Goal: Task Accomplishment & Management: Use online tool/utility

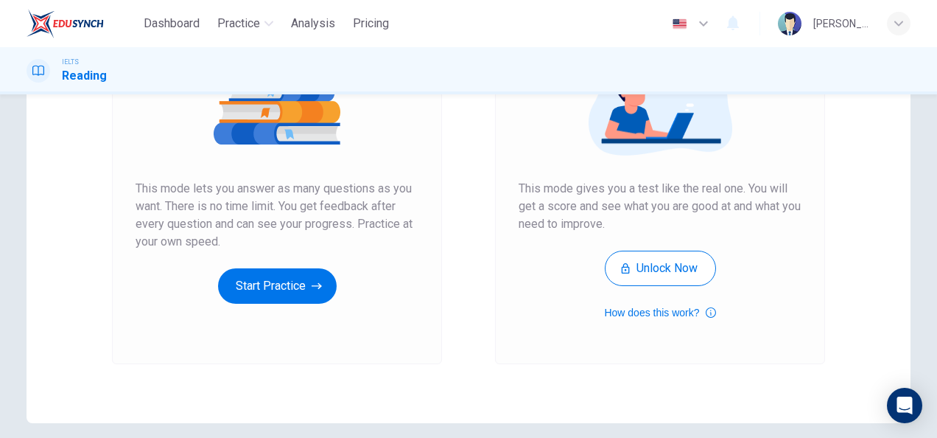
scroll to position [214, 0]
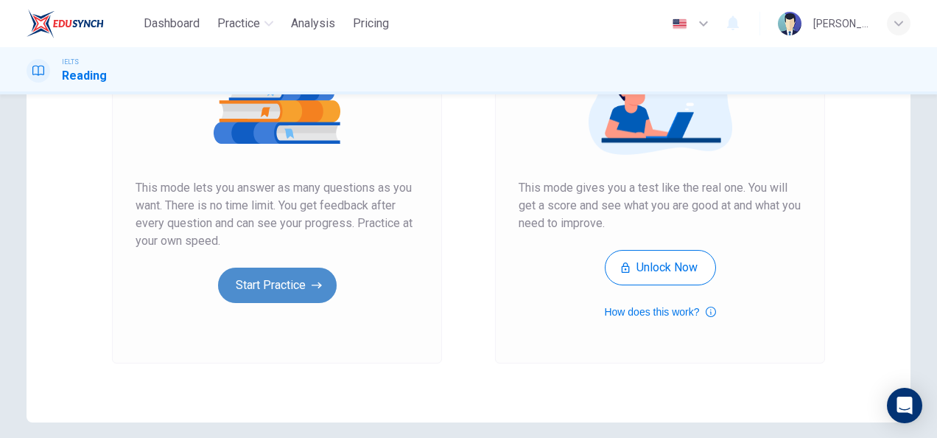
click at [318, 281] on icon "button" at bounding box center [317, 285] width 10 height 15
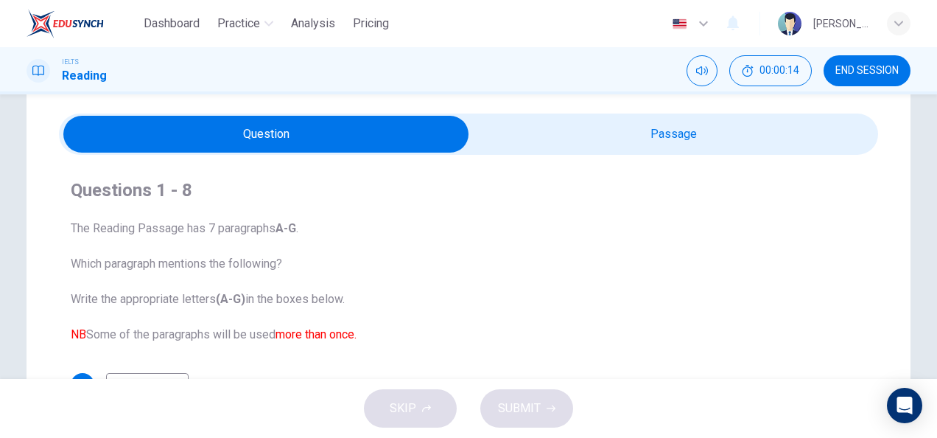
scroll to position [0, 0]
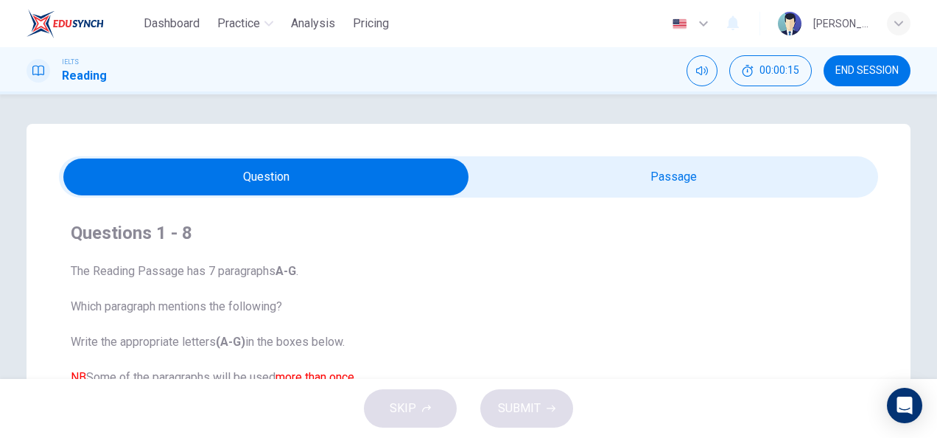
click at [612, 174] on input "checkbox" at bounding box center [266, 176] width 1229 height 37
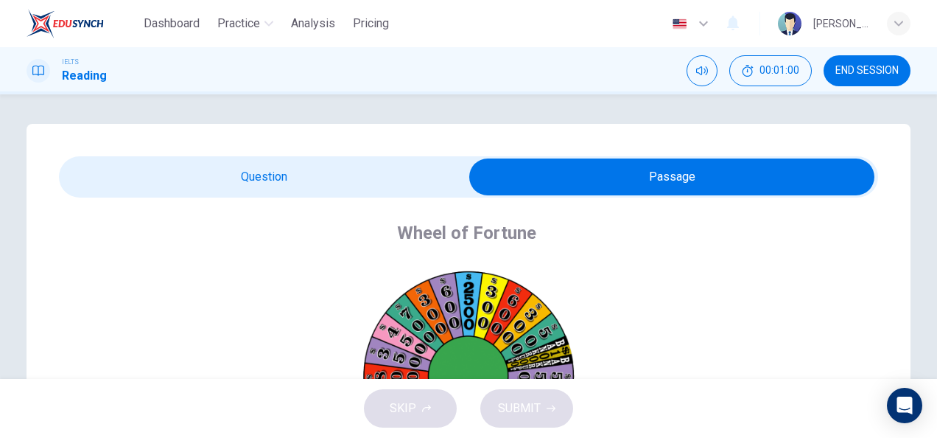
click at [379, 161] on input "checkbox" at bounding box center [671, 176] width 1229 height 37
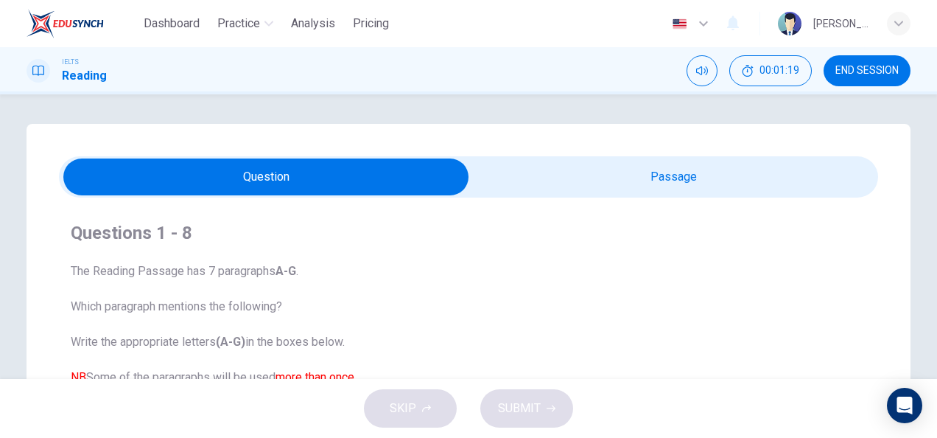
click at [598, 187] on input "checkbox" at bounding box center [266, 176] width 1229 height 37
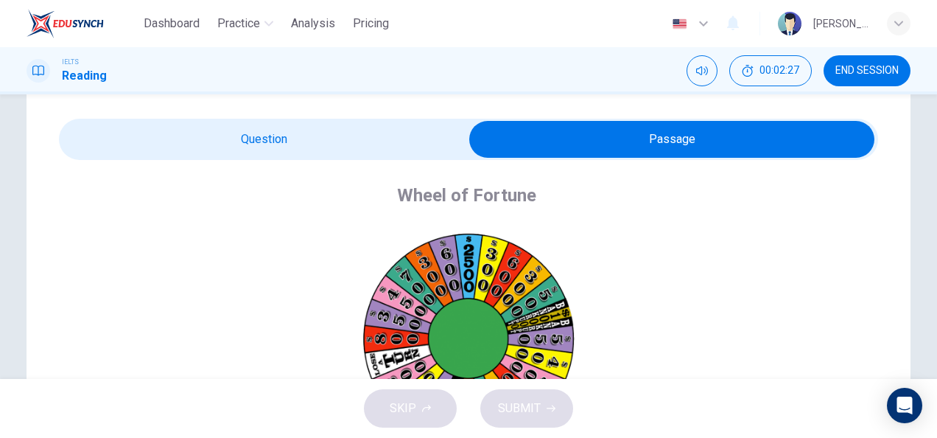
scroll to position [11, 0]
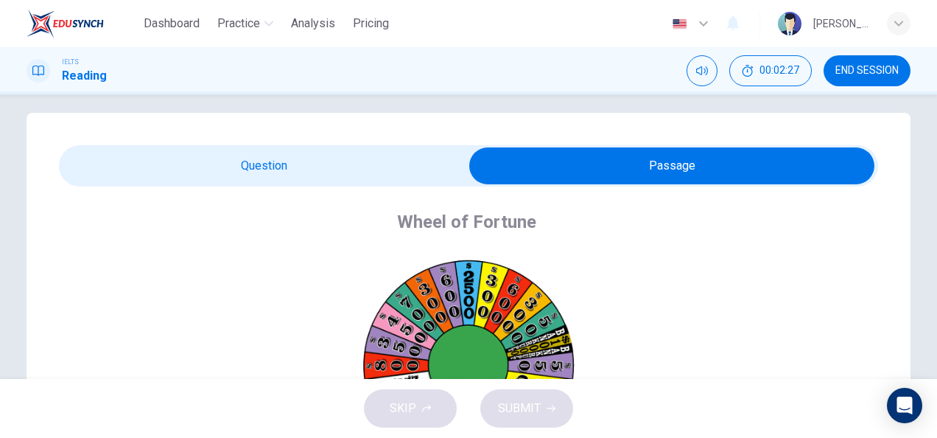
click at [330, 158] on input "checkbox" at bounding box center [671, 165] width 1229 height 37
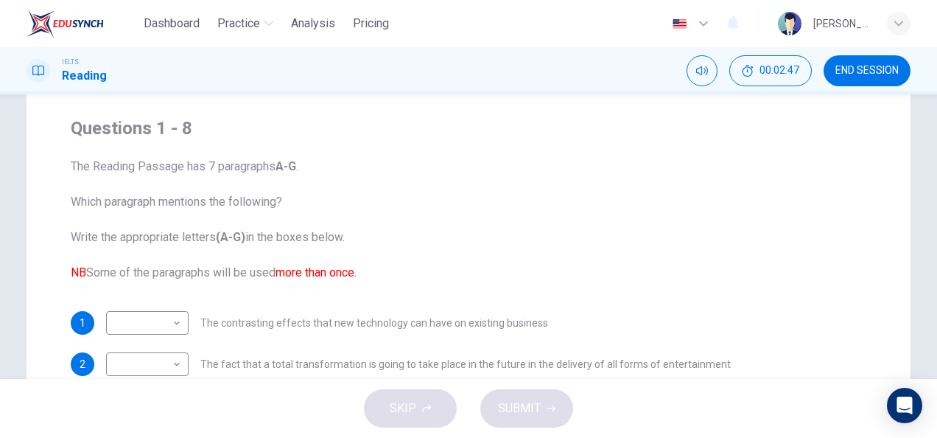
scroll to position [0, 0]
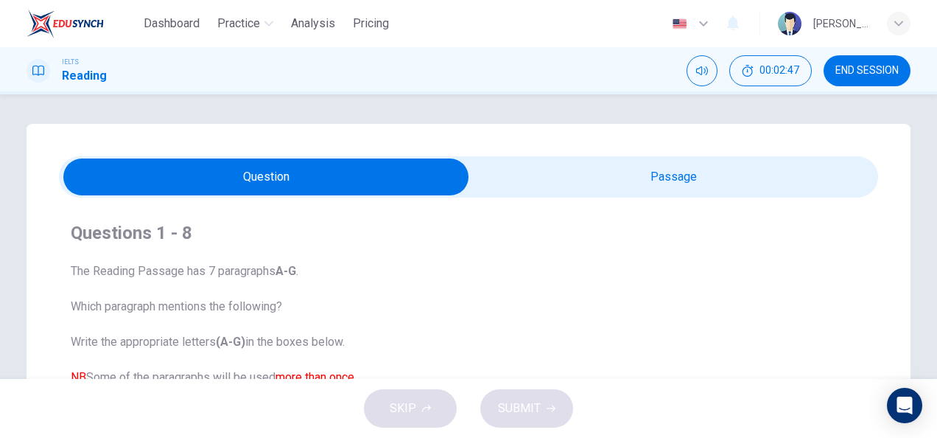
click at [584, 159] on input "checkbox" at bounding box center [266, 176] width 1229 height 37
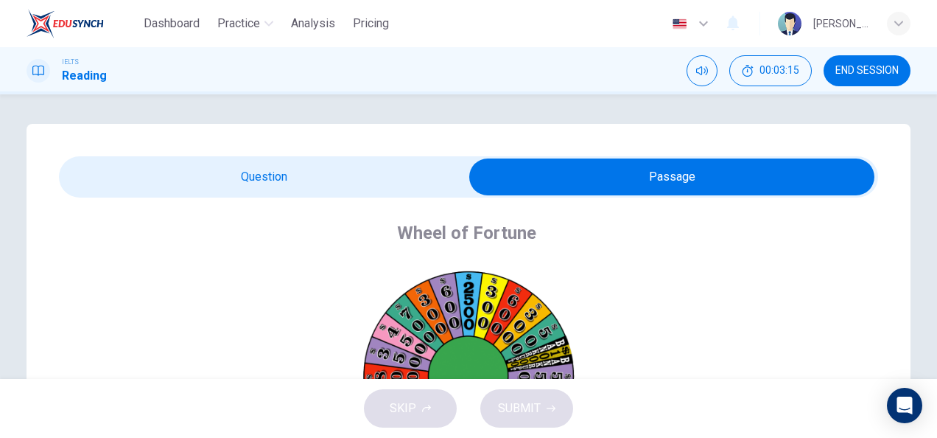
click at [365, 193] on input "checkbox" at bounding box center [671, 176] width 1229 height 37
checkbox input "false"
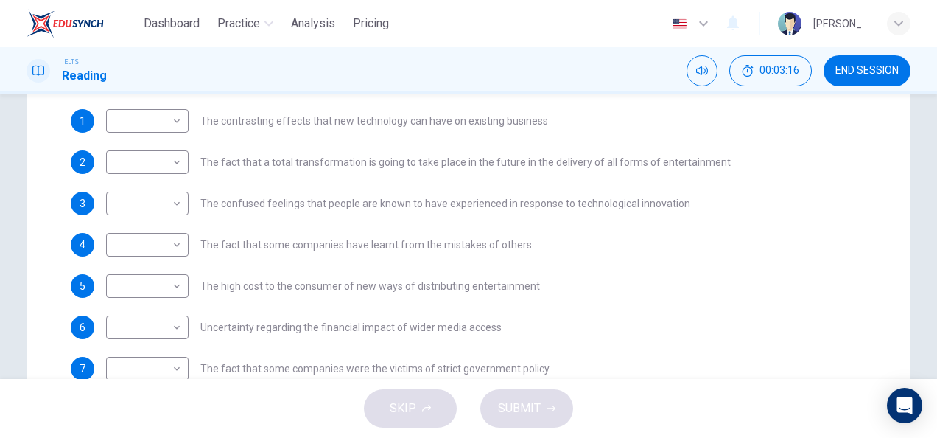
scroll to position [307, 0]
click at [184, 158] on div "​ ​" at bounding box center [147, 162] width 83 height 24
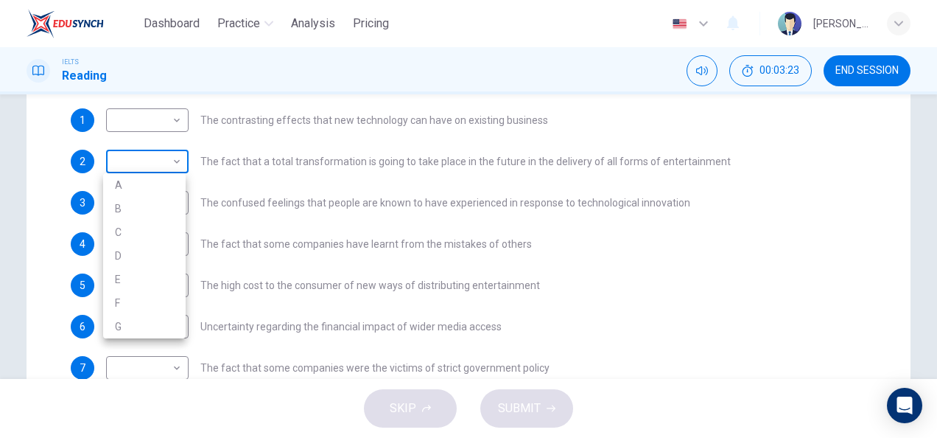
click at [173, 158] on body "Dashboard Practice Analysis Pricing English en ​ [PERSON_NAME] IELTS Reading 00…" at bounding box center [468, 219] width 937 height 438
click at [178, 199] on li "B" at bounding box center [144, 209] width 83 height 24
type input "B"
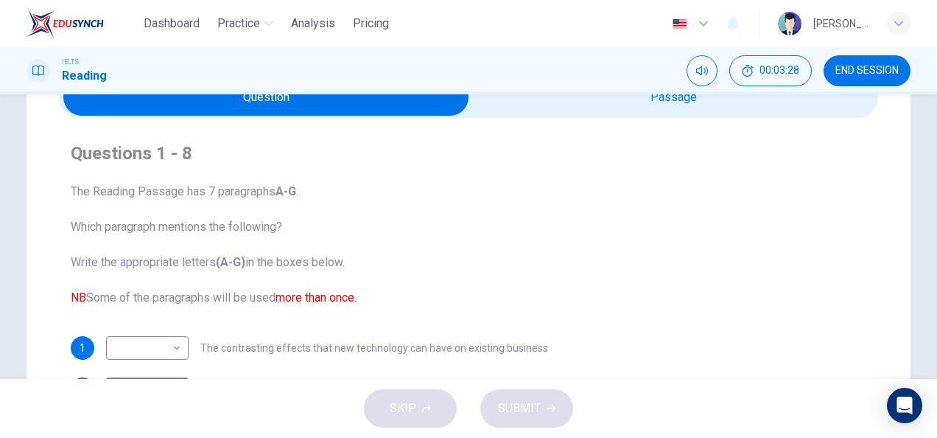
scroll to position [0, 0]
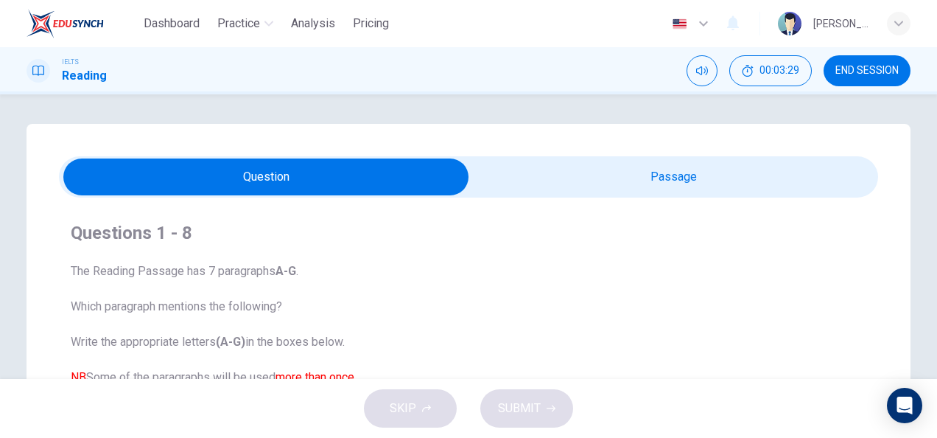
click at [547, 189] on input "checkbox" at bounding box center [266, 176] width 1229 height 37
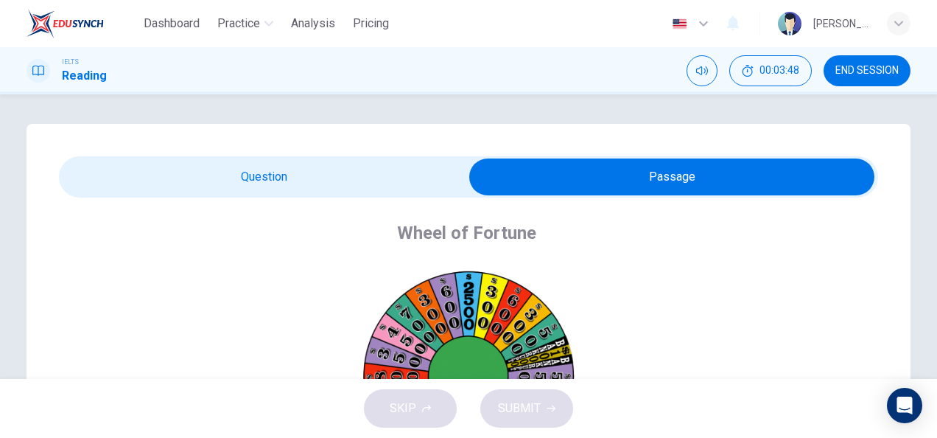
click at [326, 161] on input "checkbox" at bounding box center [671, 176] width 1229 height 37
checkbox input "false"
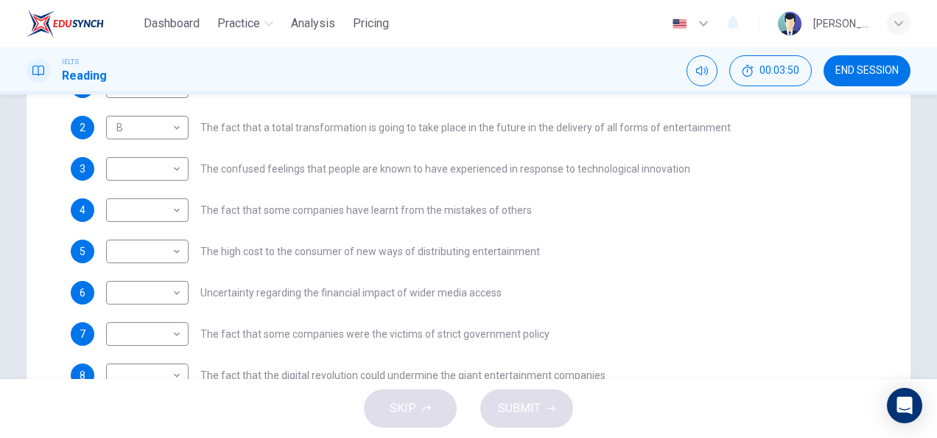
scroll to position [342, 0]
click at [175, 251] on body "Dashboard Practice Analysis Pricing English en ​ [PERSON_NAME] IELTS Reading 00…" at bounding box center [468, 219] width 937 height 438
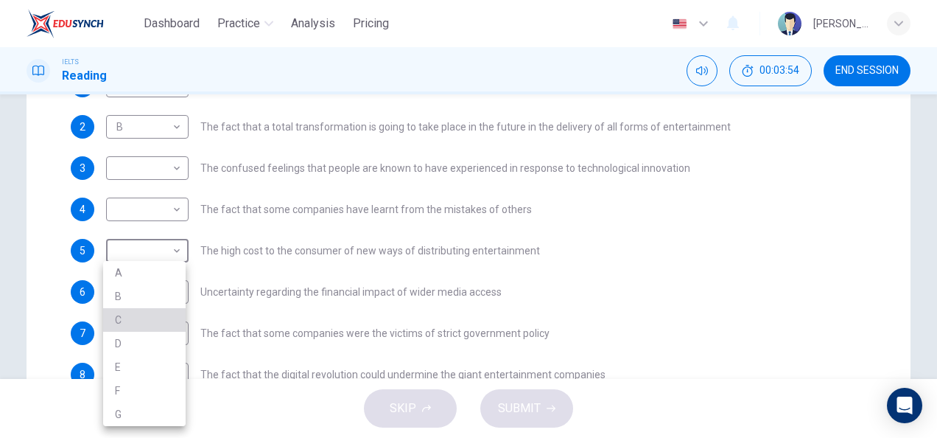
click at [167, 321] on li "C" at bounding box center [144, 320] width 83 height 24
type input "C"
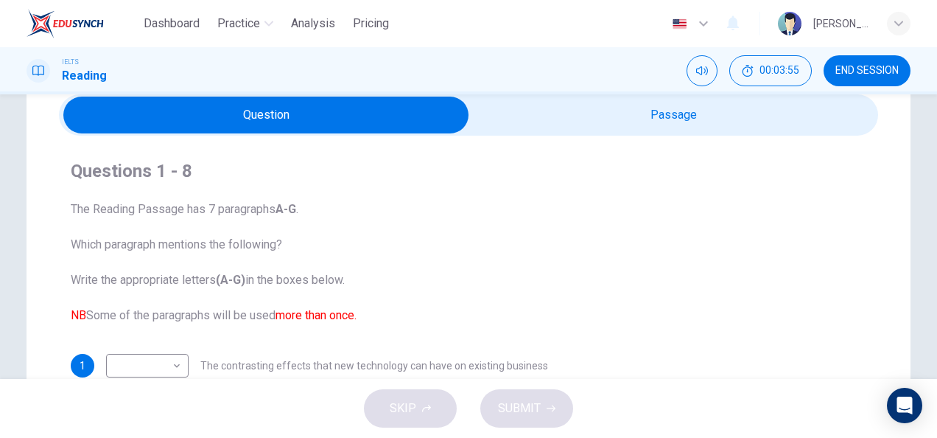
scroll to position [0, 0]
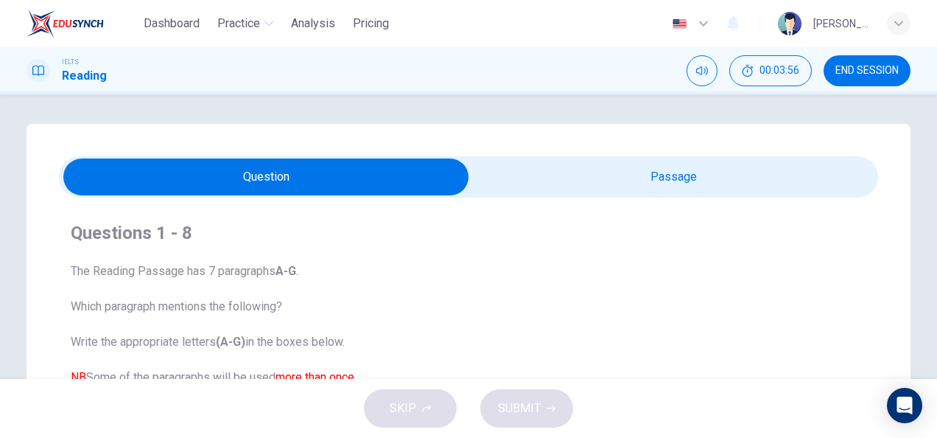
click at [586, 164] on input "checkbox" at bounding box center [266, 176] width 1229 height 37
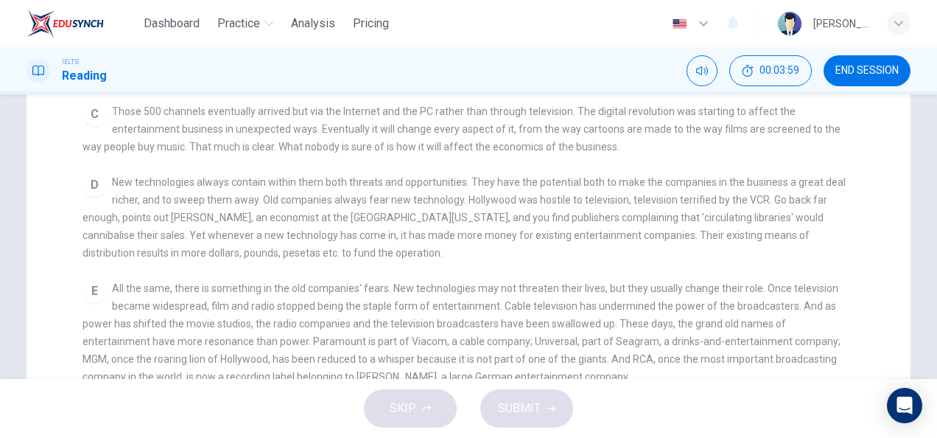
scroll to position [353, 0]
checkbox input "false"
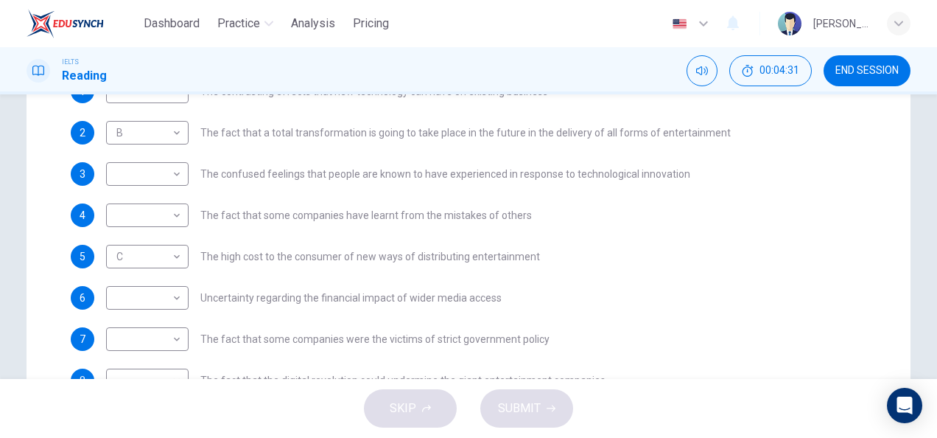
scroll to position [357, 0]
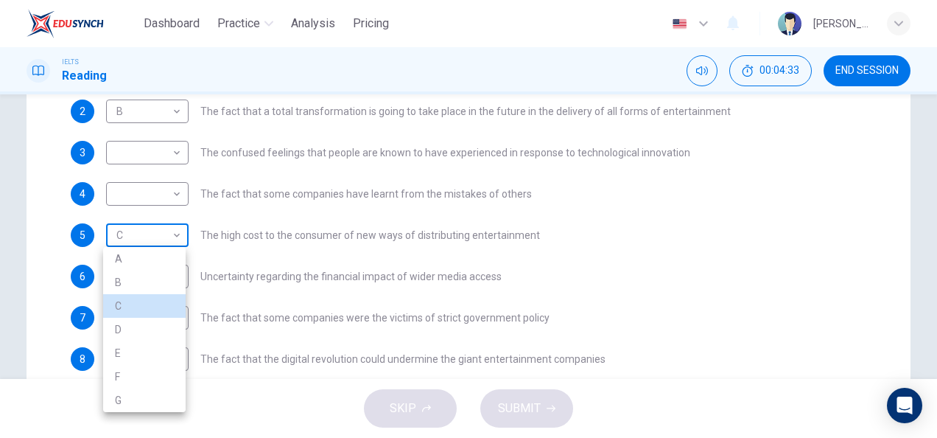
click at [177, 238] on body "Dashboard Practice Analysis Pricing English en ​ [PERSON_NAME] IELTS Reading 00…" at bounding box center [468, 219] width 937 height 438
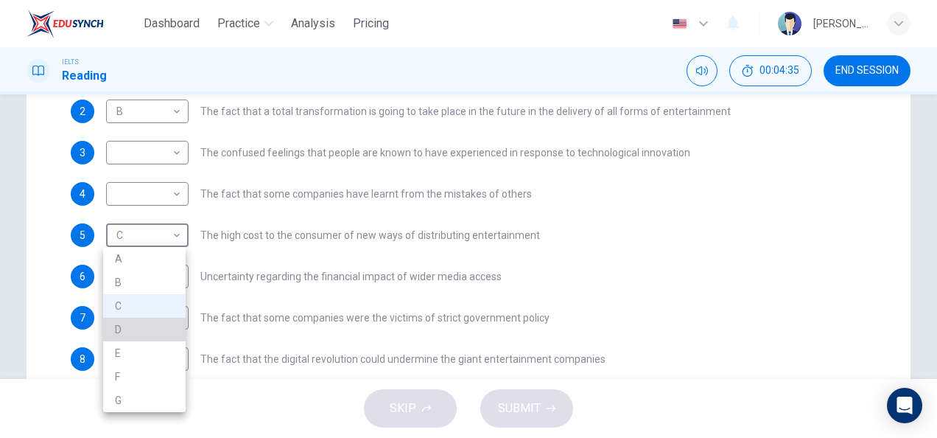
click at [167, 324] on li "D" at bounding box center [144, 330] width 83 height 24
type input "D"
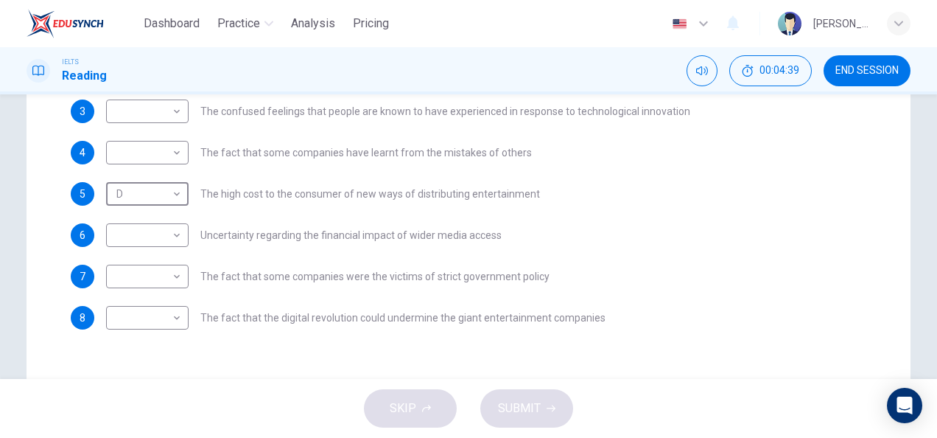
scroll to position [435, 0]
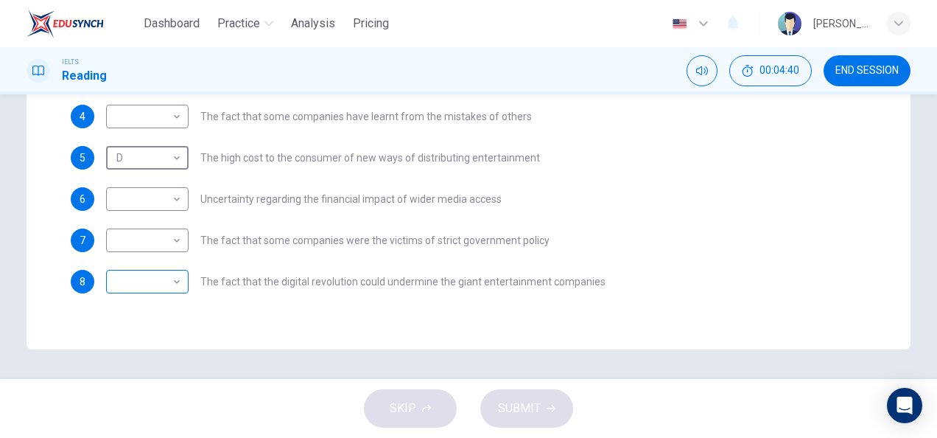
click at [175, 281] on body "Dashboard Practice Analysis Pricing English en ​ [PERSON_NAME] IELTS Reading 00…" at bounding box center [468, 219] width 937 height 438
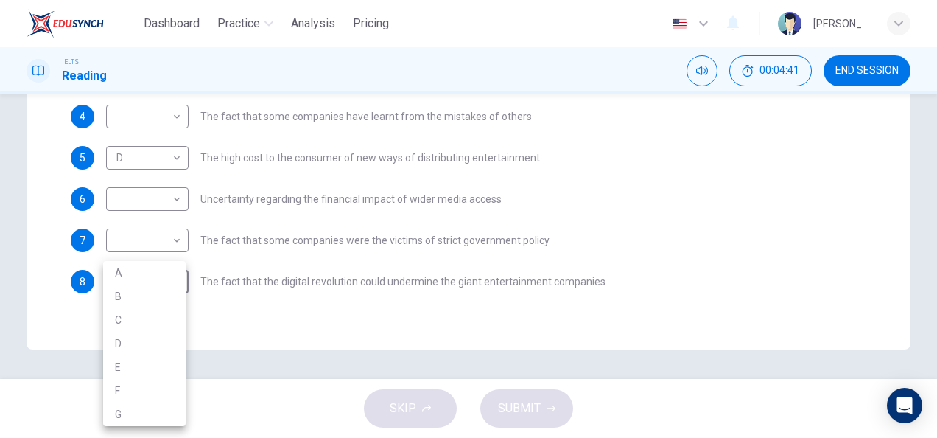
click at [164, 316] on li "C" at bounding box center [144, 320] width 83 height 24
type input "C"
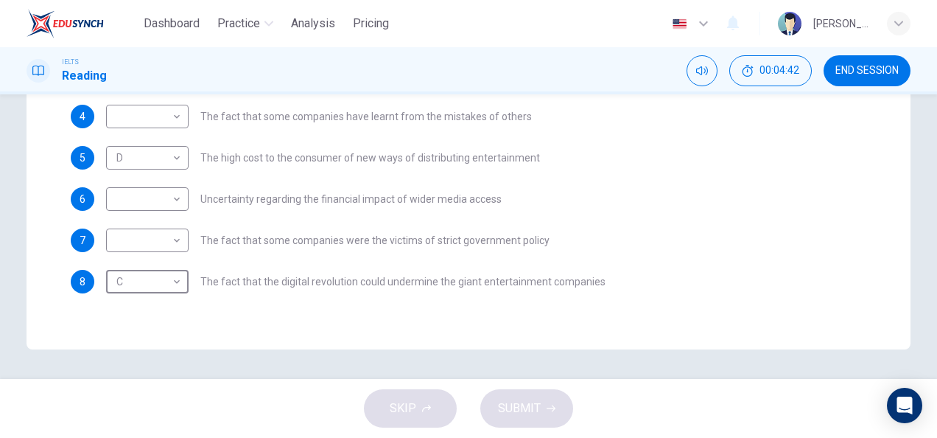
scroll to position [0, 0]
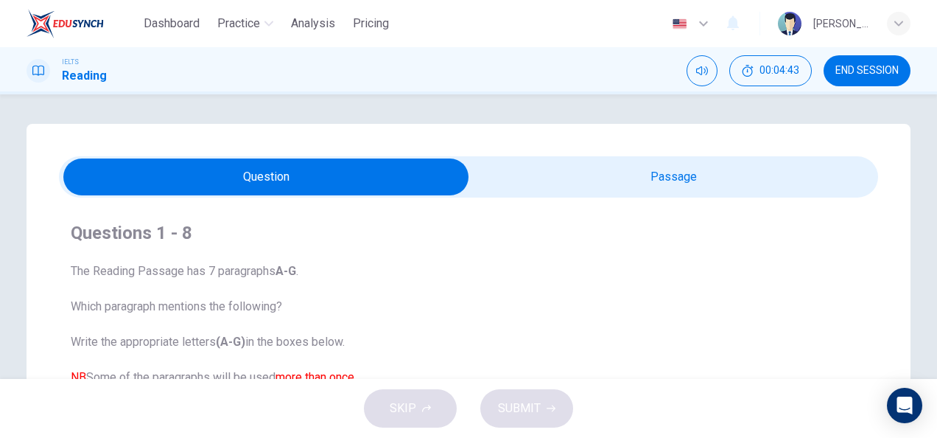
click at [617, 191] on input "checkbox" at bounding box center [266, 176] width 1229 height 37
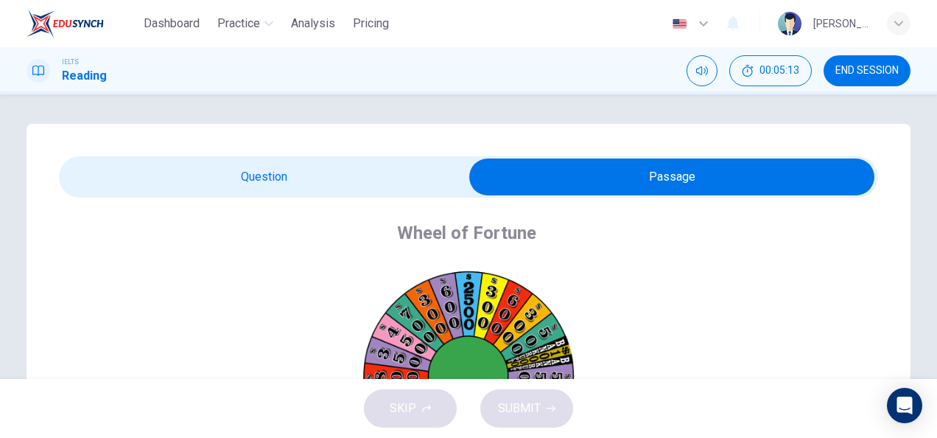
click at [385, 175] on input "checkbox" at bounding box center [671, 176] width 1229 height 37
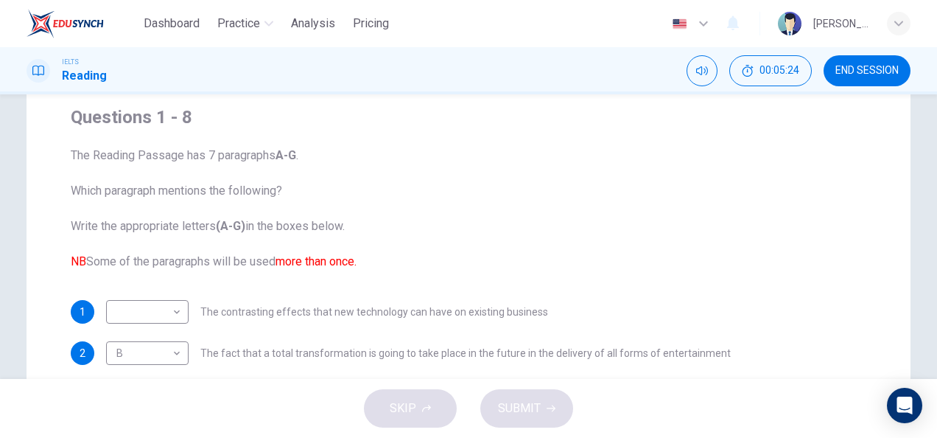
scroll to position [74, 0]
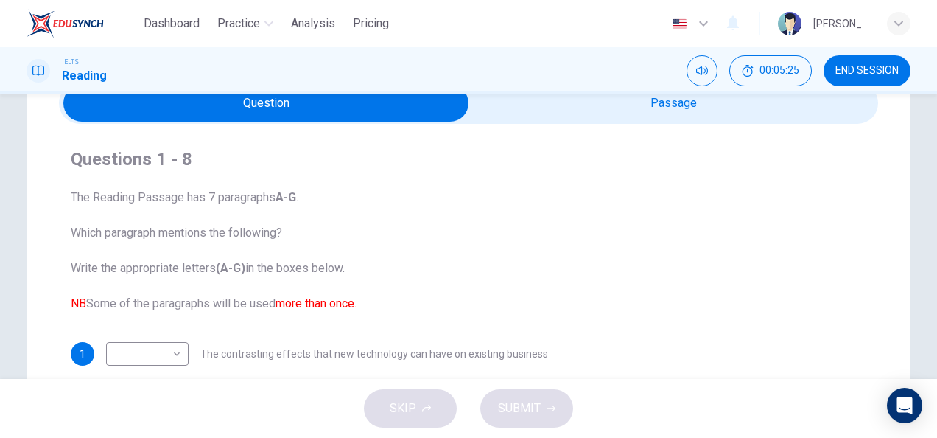
click at [618, 116] on input "checkbox" at bounding box center [266, 103] width 1229 height 37
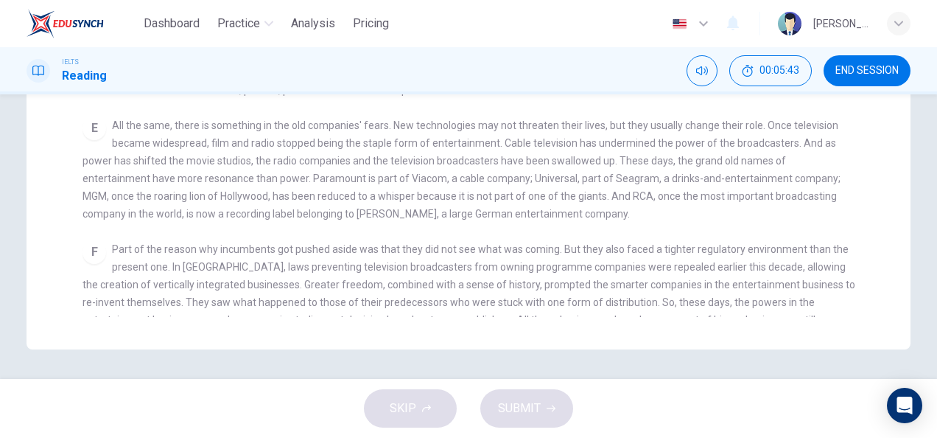
scroll to position [0, 0]
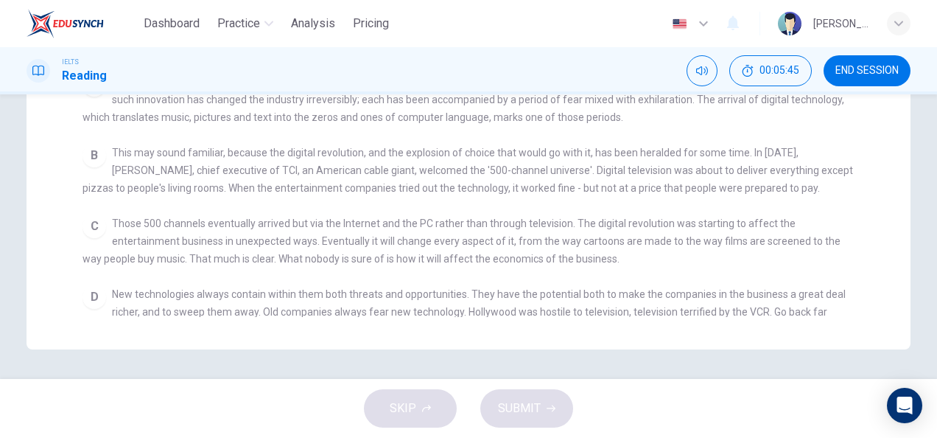
checkbox input "false"
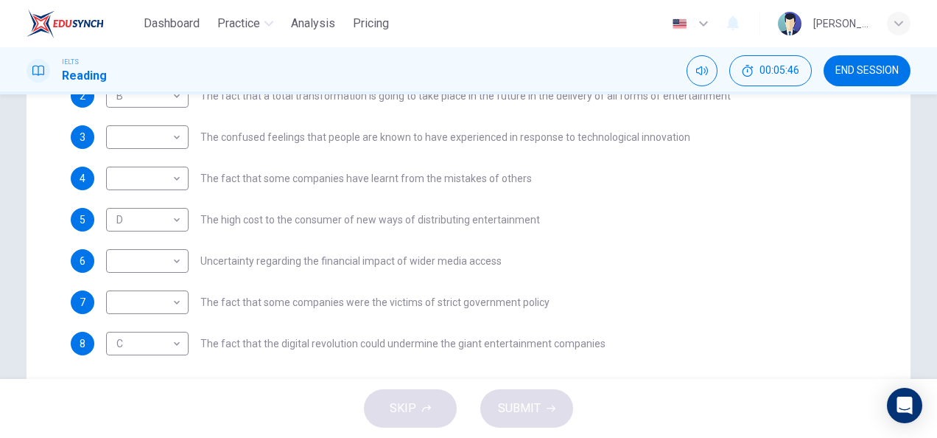
scroll to position [371, 0]
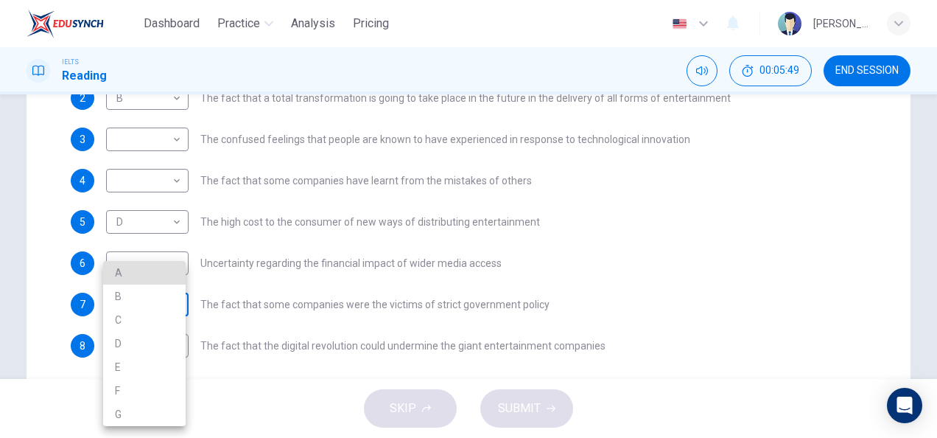
click at [174, 301] on body "Dashboard Practice Analysis Pricing English en ​ [PERSON_NAME] IELTS Reading 00…" at bounding box center [468, 219] width 937 height 438
click at [130, 379] on li "F" at bounding box center [144, 391] width 83 height 24
type input "F"
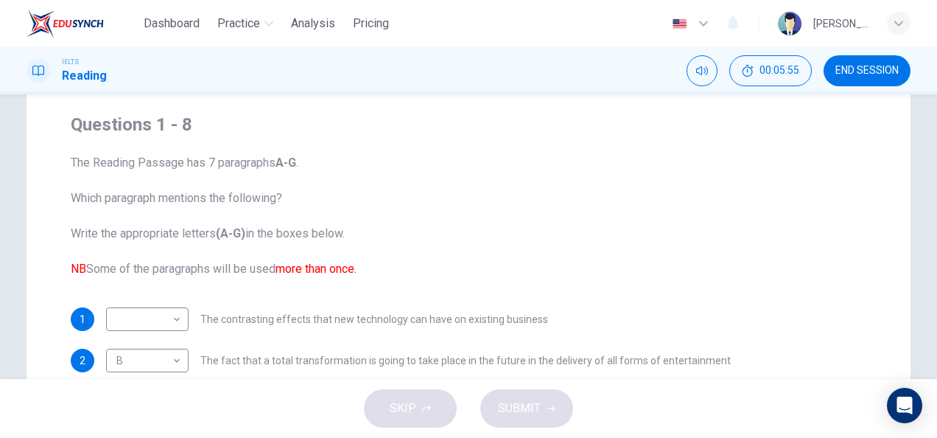
scroll to position [0, 0]
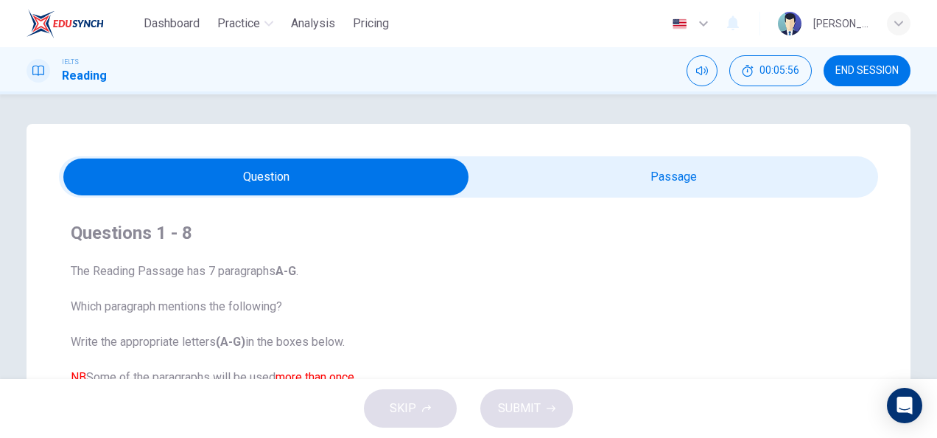
click at [553, 166] on input "checkbox" at bounding box center [266, 176] width 1229 height 37
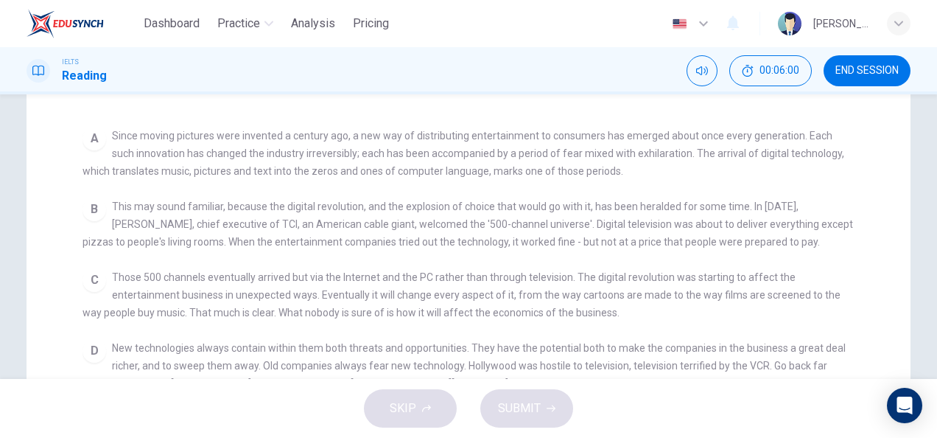
scroll to position [199, 0]
checkbox input "false"
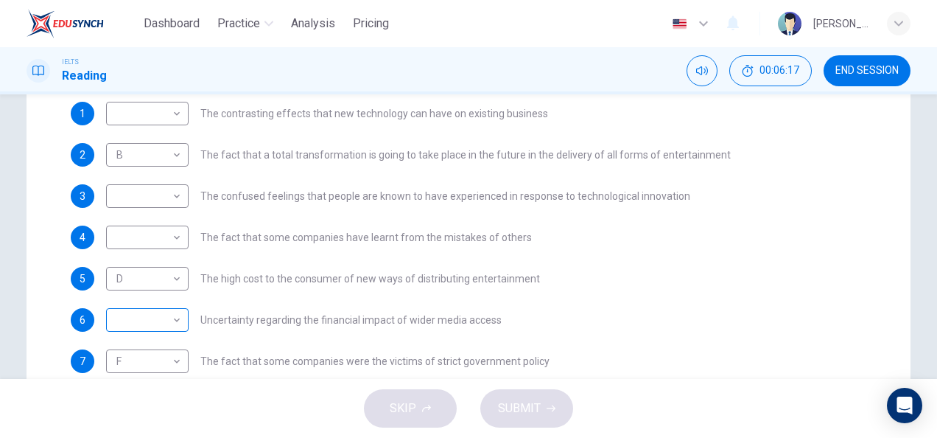
scroll to position [282, 0]
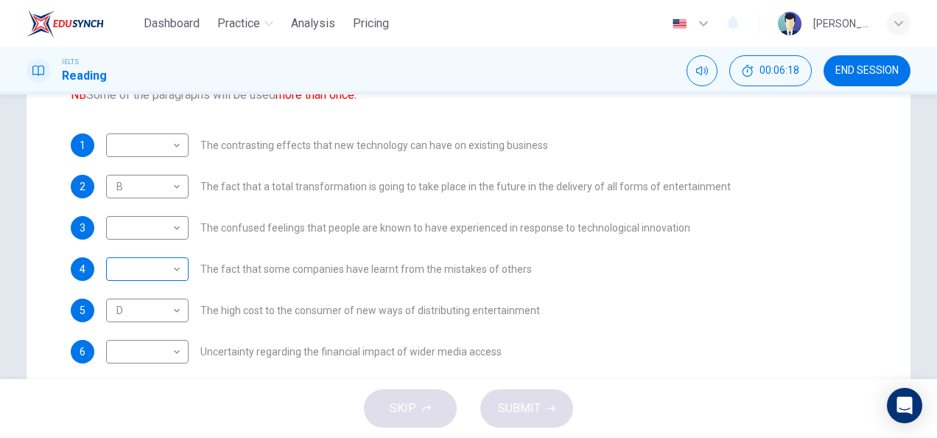
click at [165, 268] on body "Dashboard Practice Analysis Pricing English en ​ [PERSON_NAME] IELTS Reading 00…" at bounding box center [468, 219] width 937 height 438
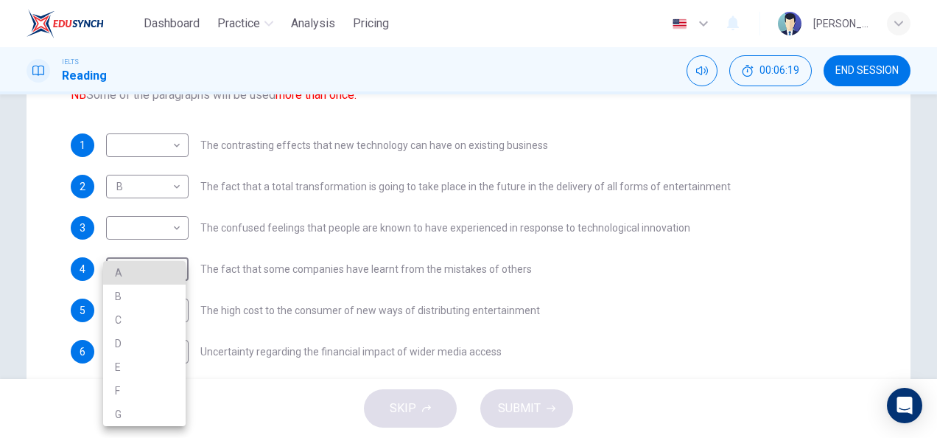
click at [142, 271] on li "A" at bounding box center [144, 273] width 83 height 24
type input "A"
click at [242, 267] on div at bounding box center [468, 219] width 937 height 438
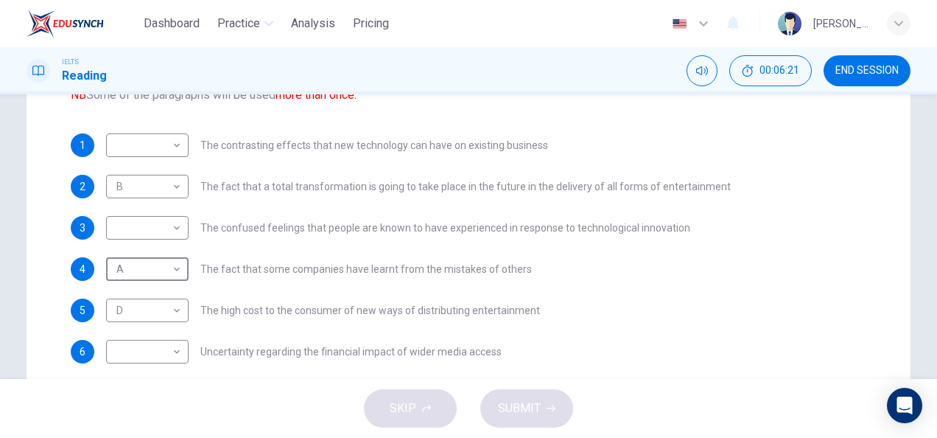
click at [323, 262] on div "A A ​ The fact that some companies have learnt from the mistakes of others" at bounding box center [319, 269] width 426 height 24
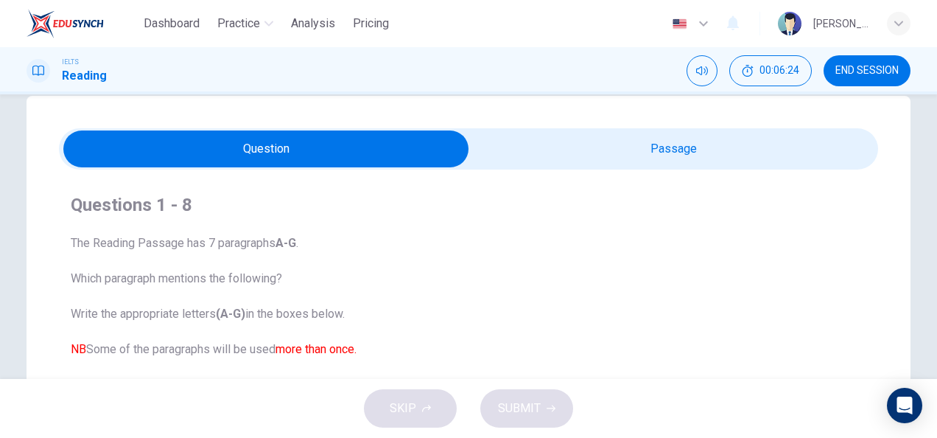
scroll to position [25, 0]
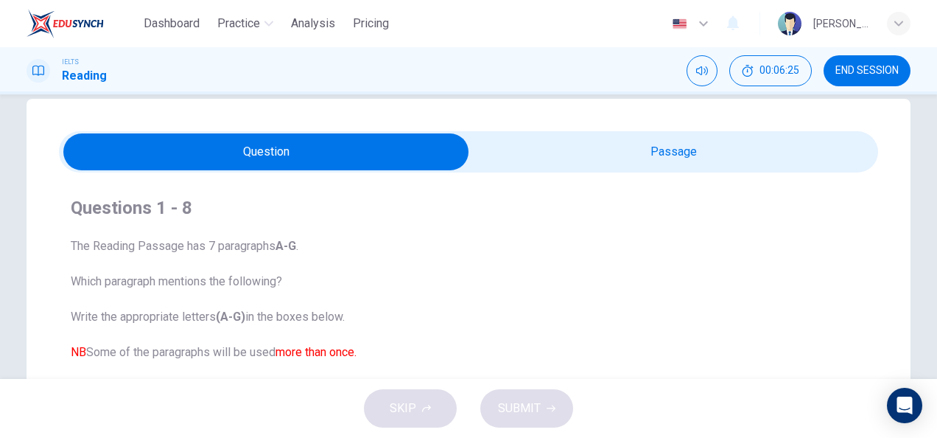
click at [559, 137] on input "checkbox" at bounding box center [266, 151] width 1229 height 37
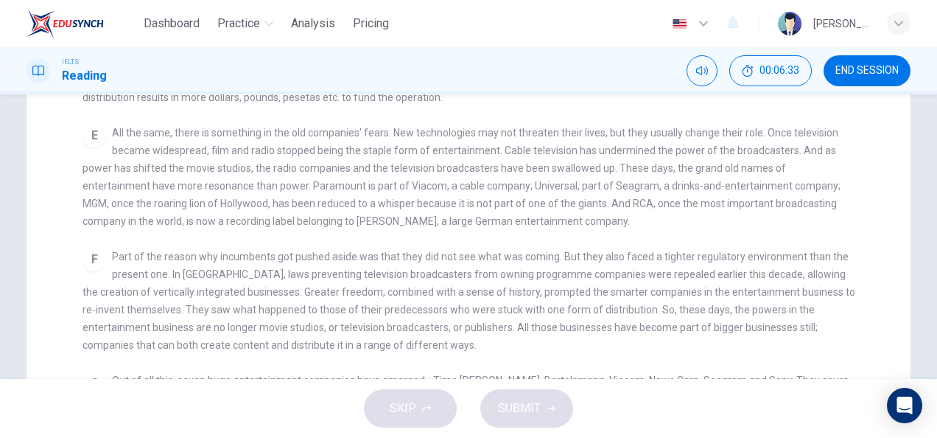
scroll to position [430, 0]
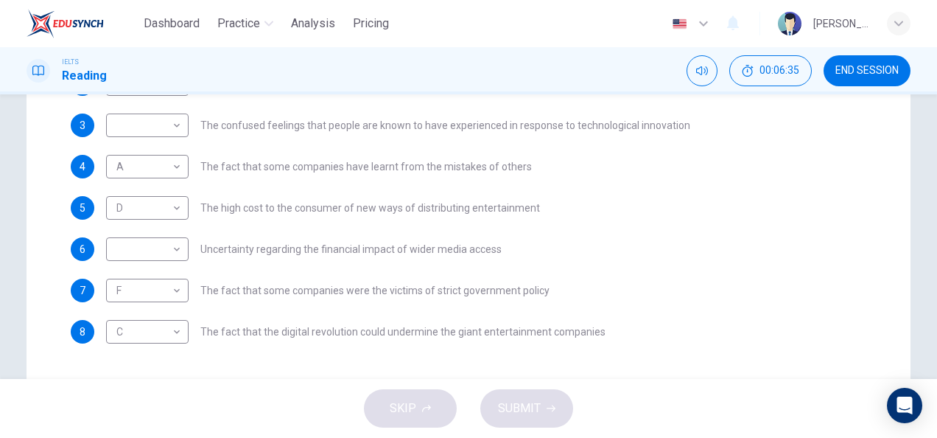
scroll to position [385, 0]
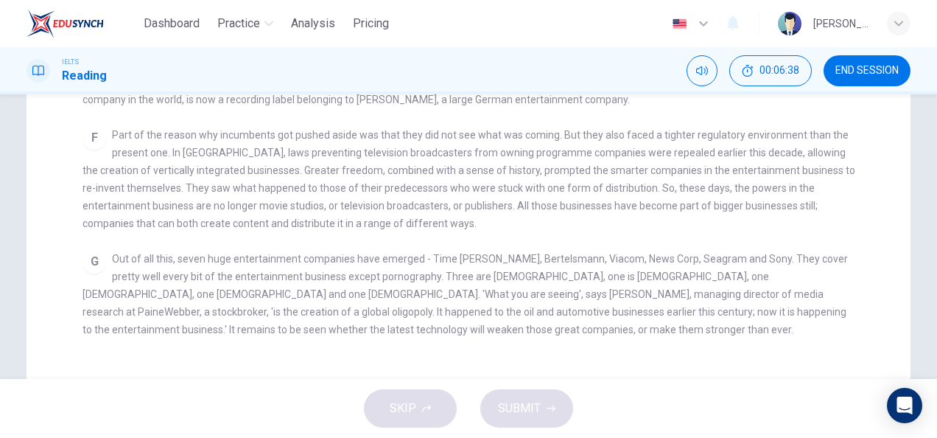
scroll to position [435, 0]
checkbox input "false"
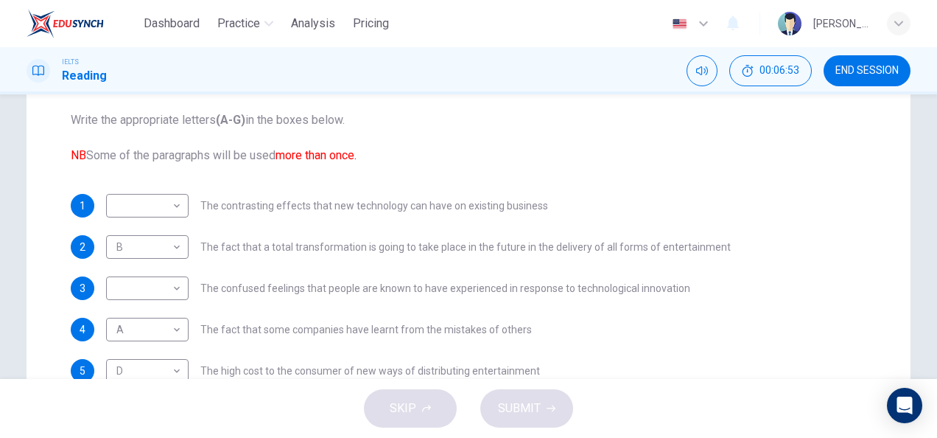
scroll to position [223, 0]
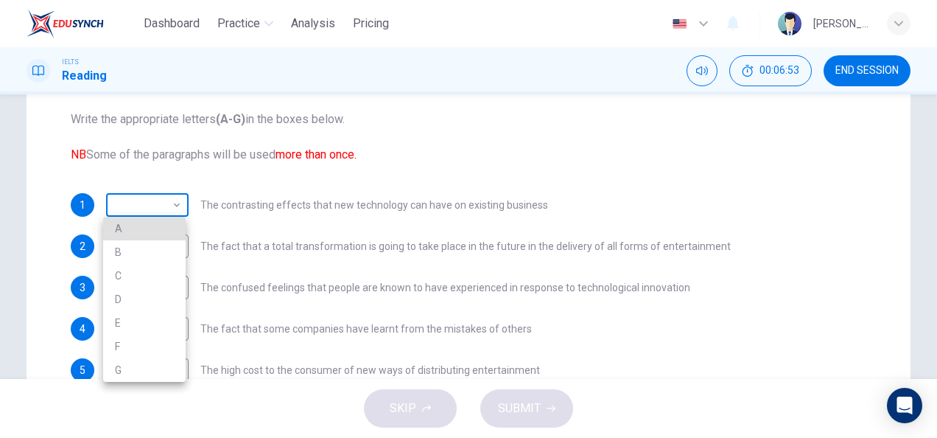
click at [174, 218] on body "Dashboard Practice Analysis Pricing English en ​ [PERSON_NAME] IELTS Reading 00…" at bounding box center [468, 219] width 937 height 438
click at [134, 279] on li "C" at bounding box center [144, 276] width 83 height 24
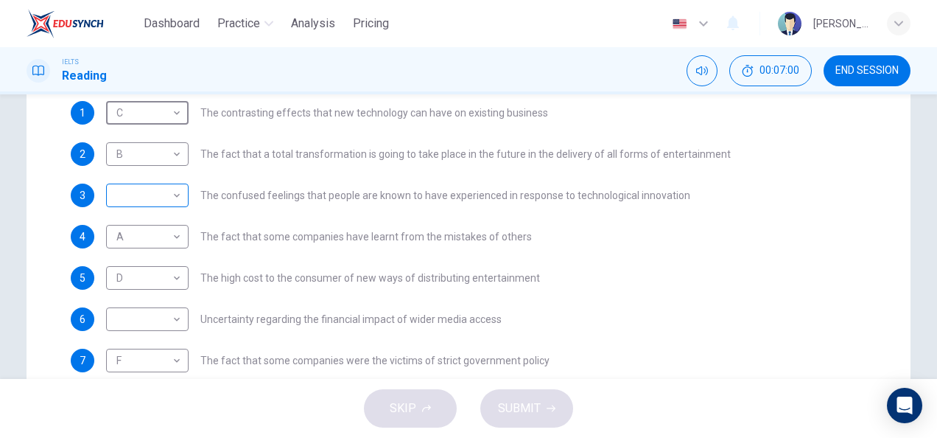
scroll to position [357, 0]
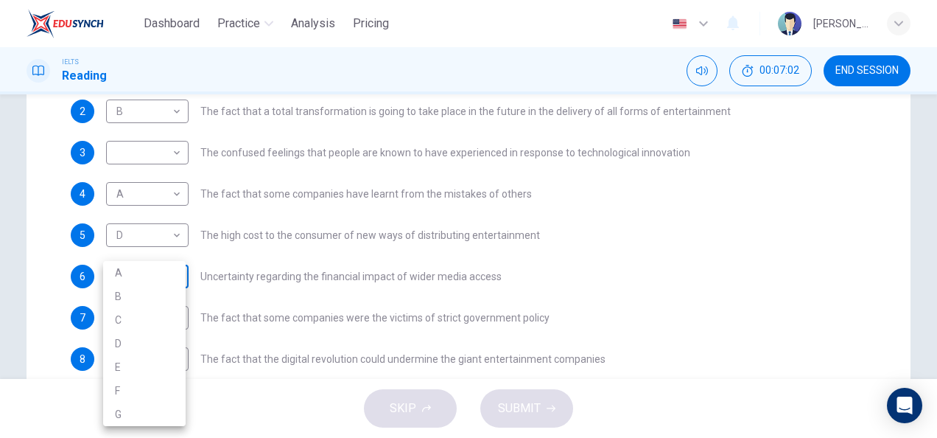
click at [175, 274] on body "Dashboard Practice Analysis Pricing English en ​ [PERSON_NAME] IELTS Reading 00…" at bounding box center [468, 219] width 937 height 438
click at [172, 151] on div at bounding box center [468, 219] width 937 height 438
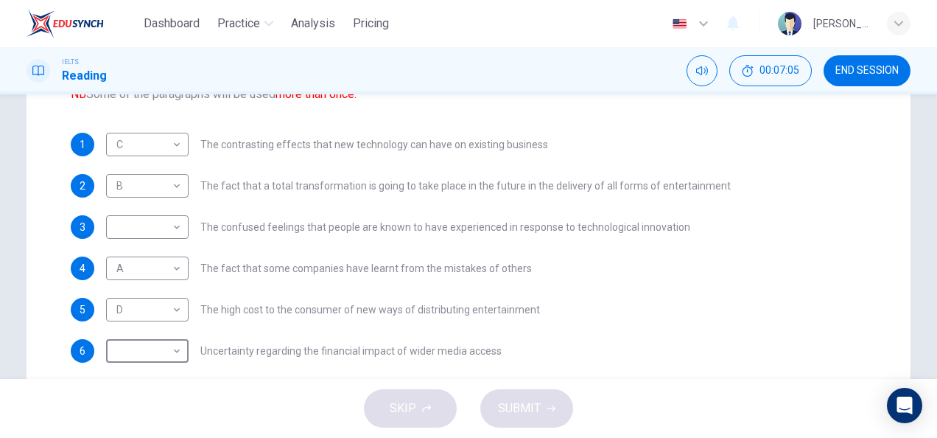
scroll to position [260, 0]
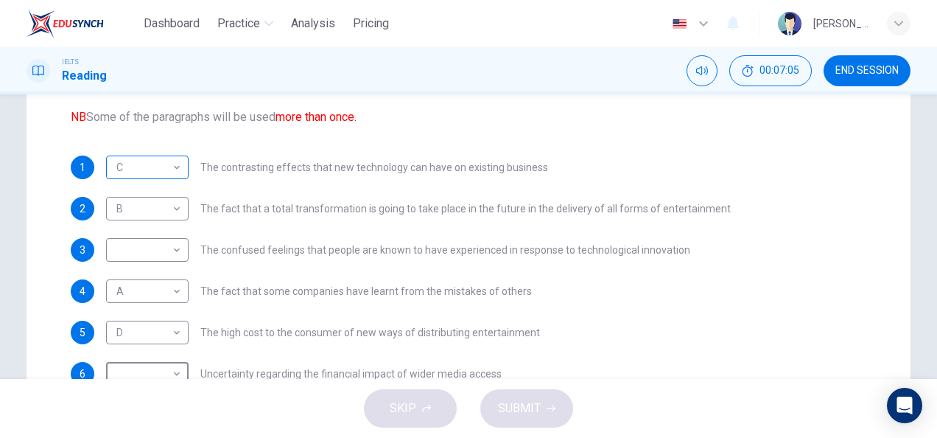
click at [175, 159] on body "Dashboard Practice Analysis Pricing English en ​ [PERSON_NAME] IELTS Reading 00…" at bounding box center [468, 219] width 937 height 438
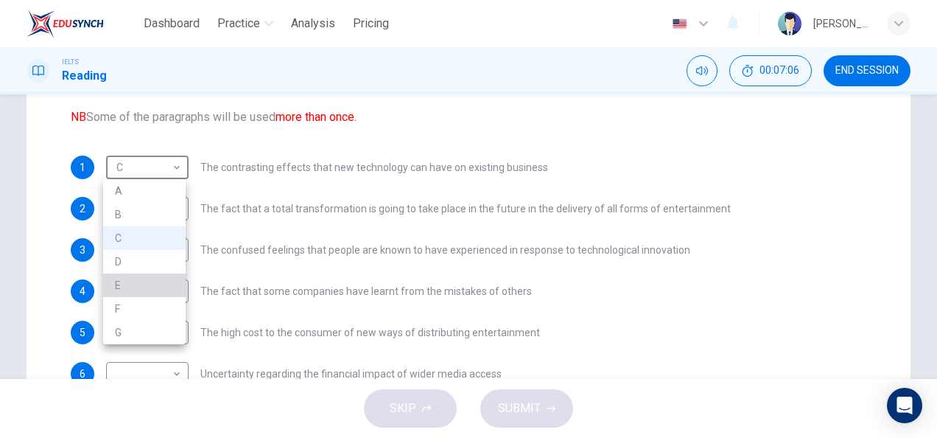
click at [130, 292] on li "E" at bounding box center [144, 285] width 83 height 24
type input "E"
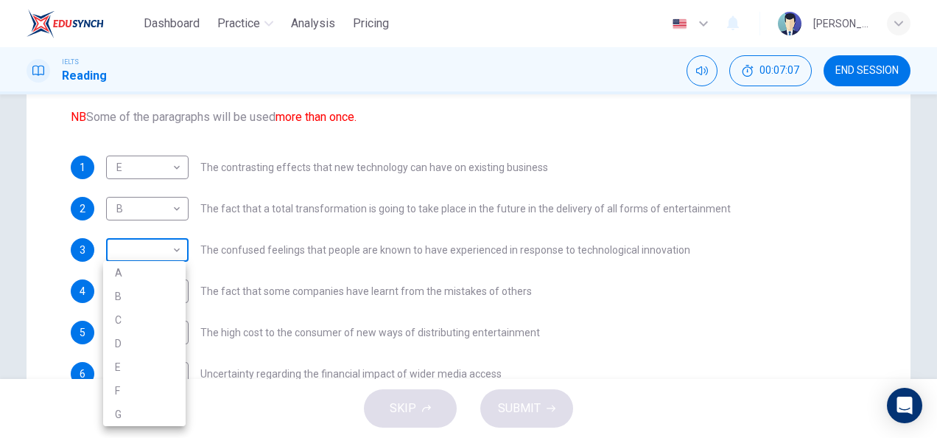
click at [176, 246] on body "Dashboard Practice Analysis Pricing English en ​ [PERSON_NAME] IELTS Reading 00…" at bounding box center [468, 219] width 937 height 438
click at [148, 314] on li "C" at bounding box center [144, 320] width 83 height 24
type input "C"
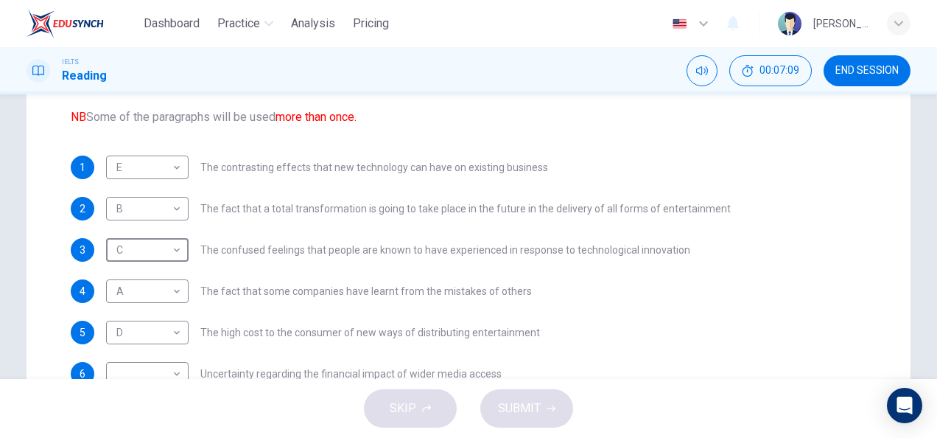
scroll to position [424, 0]
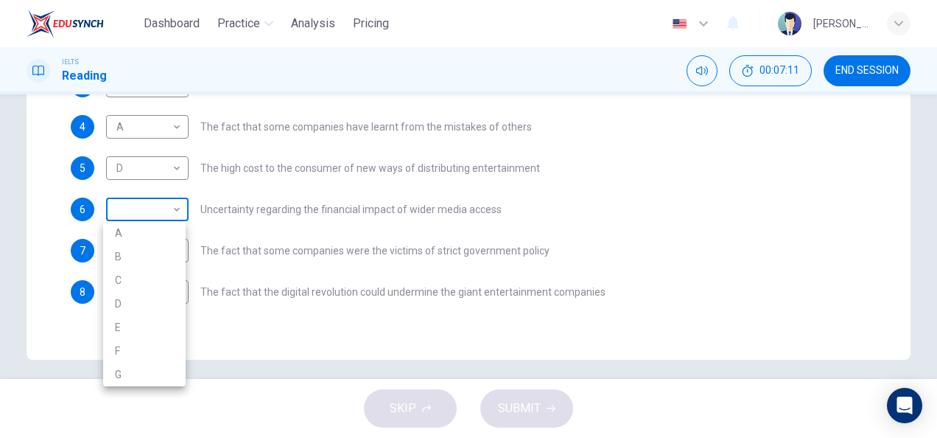
click at [176, 213] on body "Dashboard Practice Analysis Pricing English en ​ [PERSON_NAME] IELTS Reading 00…" at bounding box center [468, 219] width 937 height 438
click at [139, 228] on li "A" at bounding box center [144, 233] width 83 height 24
type input "A"
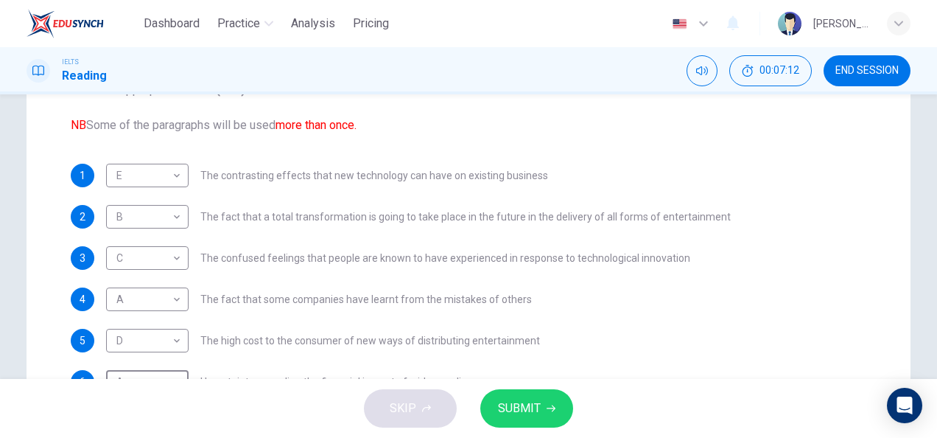
scroll to position [241, 0]
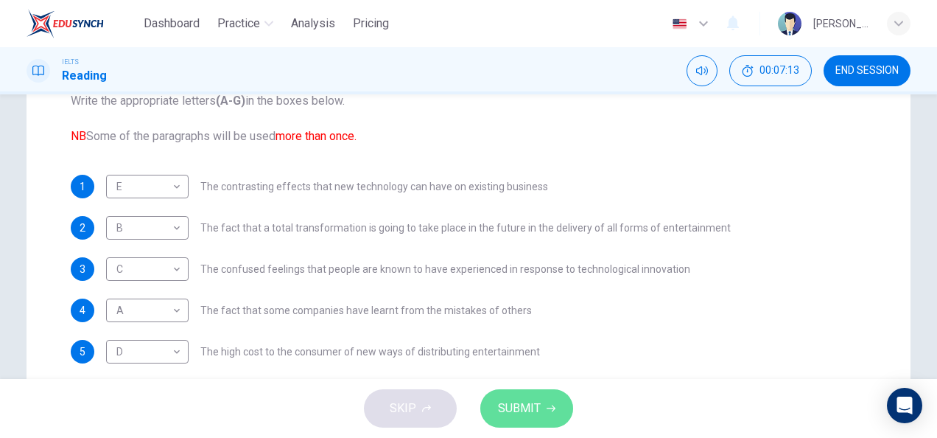
click at [515, 401] on span "SUBMIT" at bounding box center [519, 408] width 43 height 21
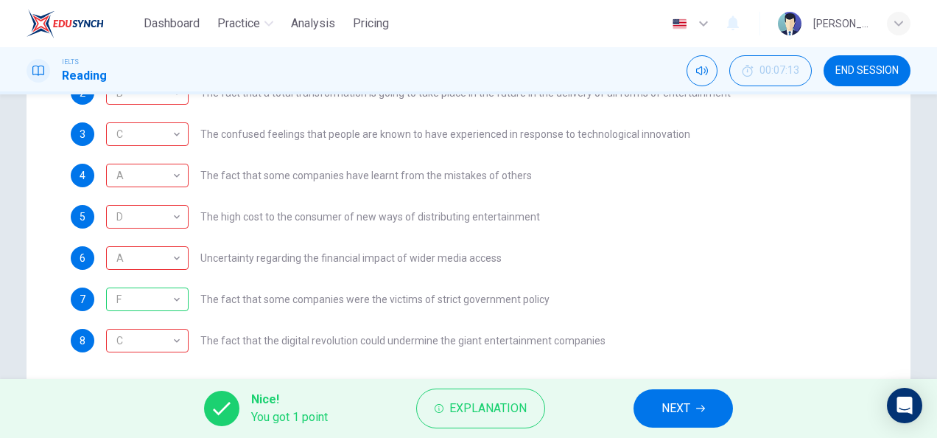
scroll to position [299, 0]
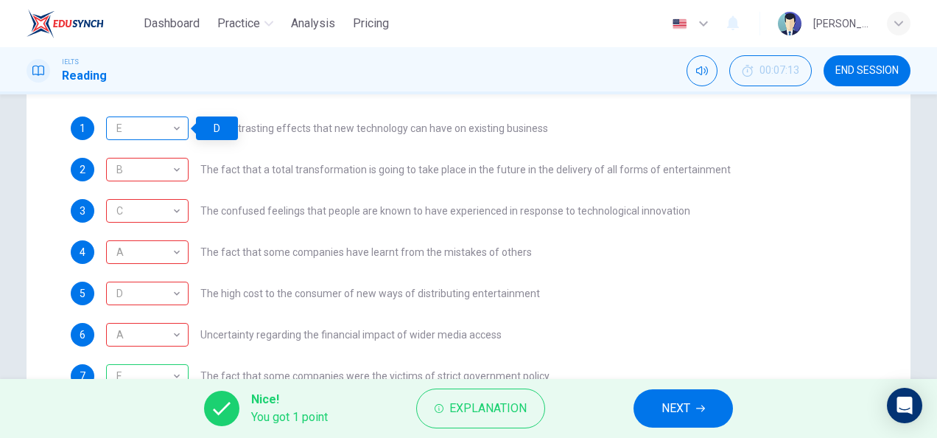
click at [173, 125] on div "E" at bounding box center [144, 129] width 77 height 42
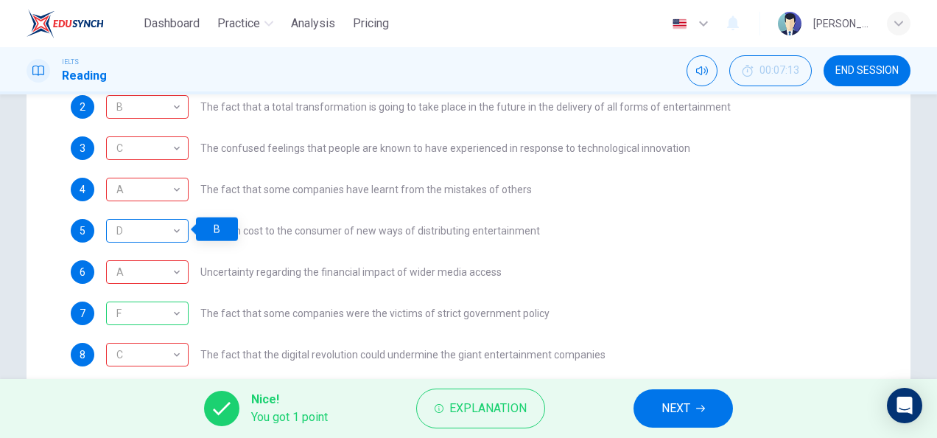
scroll to position [365, 0]
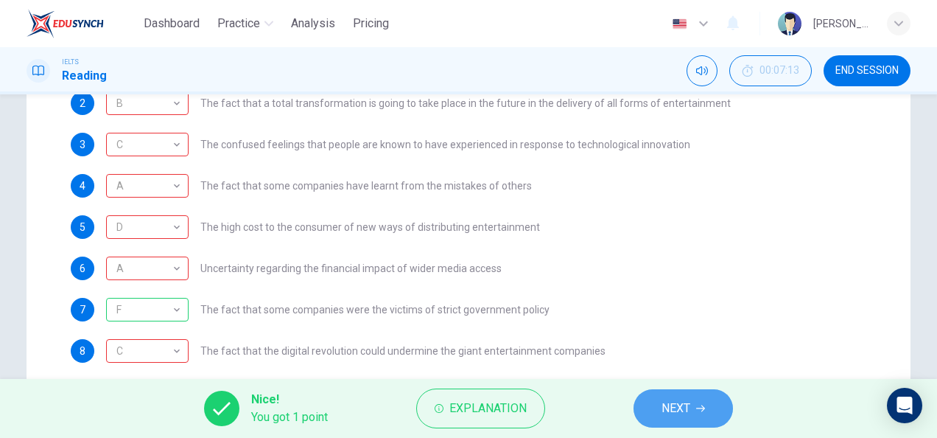
click at [696, 395] on button "NEXT" at bounding box center [683, 408] width 99 height 38
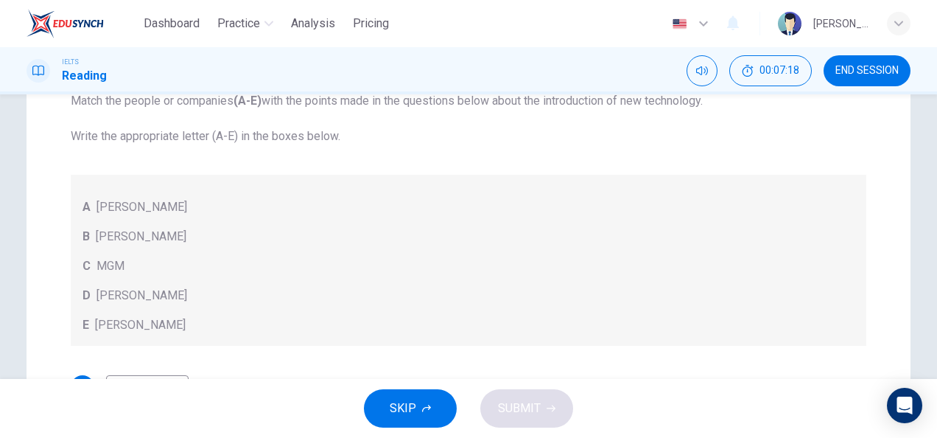
scroll to position [0, 0]
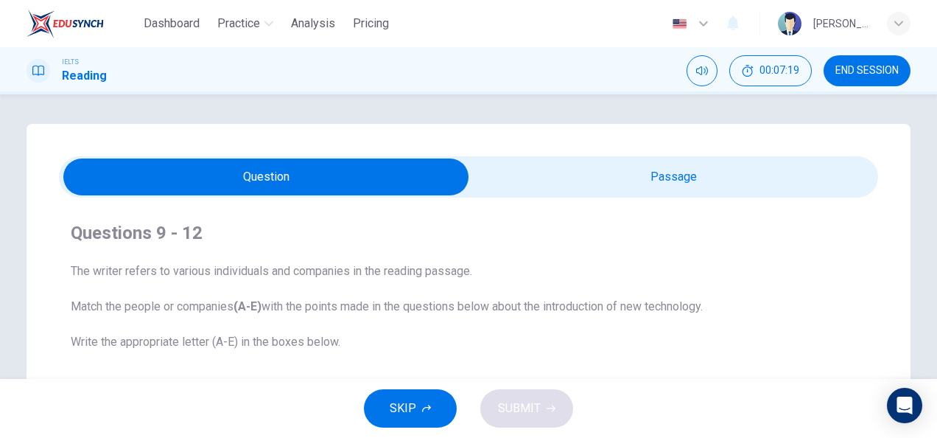
click at [569, 175] on input "checkbox" at bounding box center [266, 176] width 1229 height 37
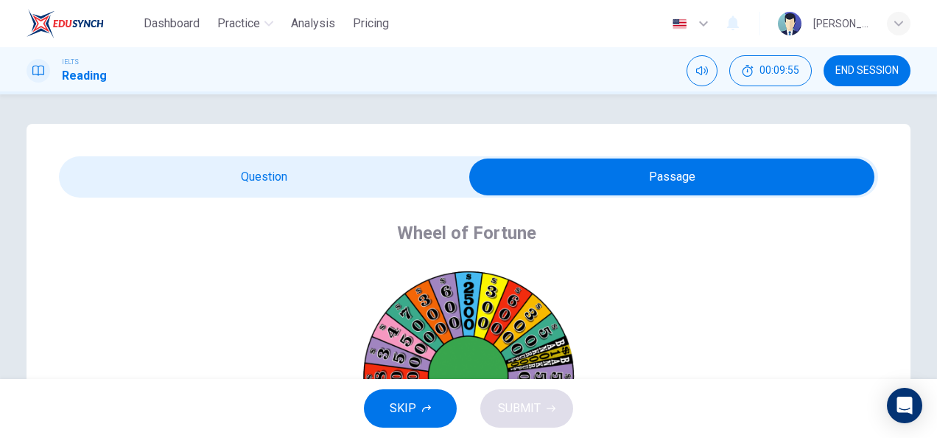
click at [334, 184] on input "checkbox" at bounding box center [671, 176] width 1229 height 37
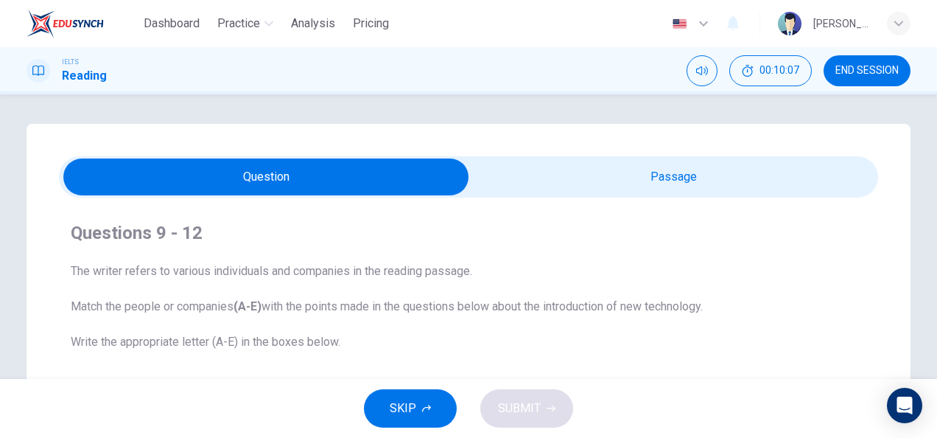
click at [520, 182] on input "checkbox" at bounding box center [266, 176] width 1229 height 37
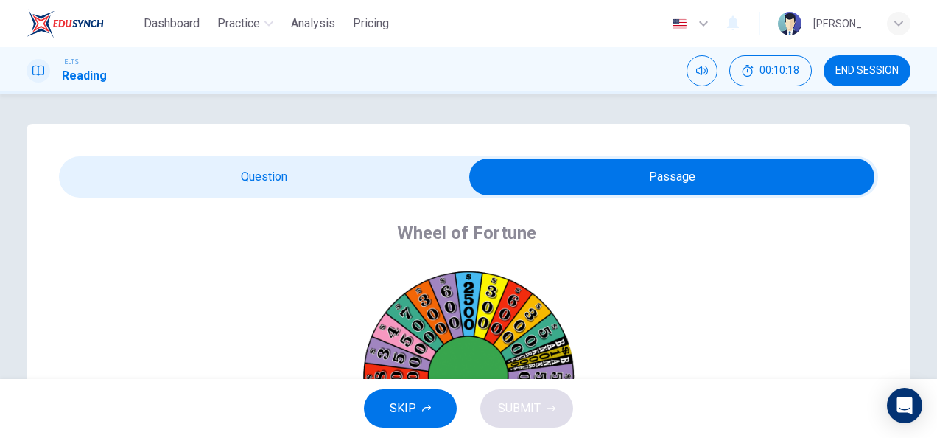
click at [315, 171] on input "checkbox" at bounding box center [671, 176] width 1229 height 37
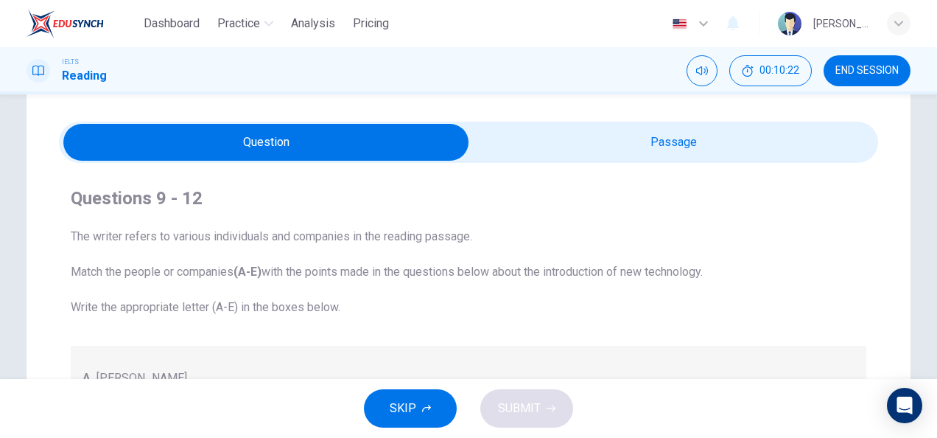
scroll to position [13, 0]
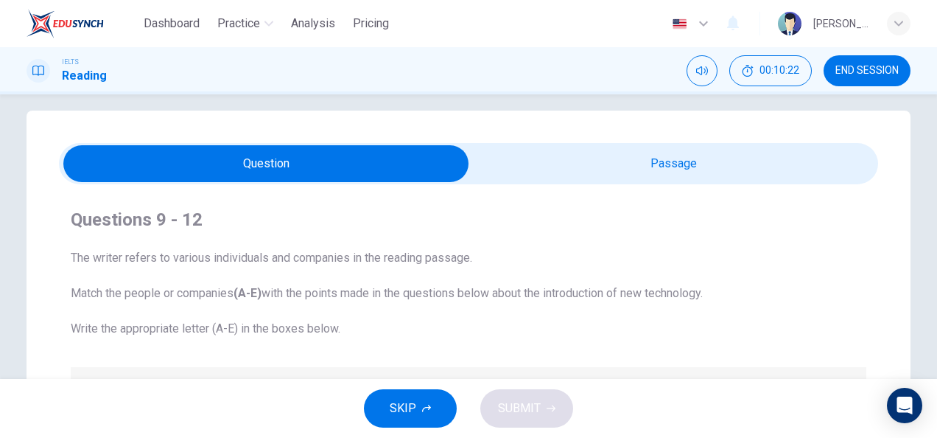
click at [485, 160] on input "checkbox" at bounding box center [266, 163] width 1229 height 37
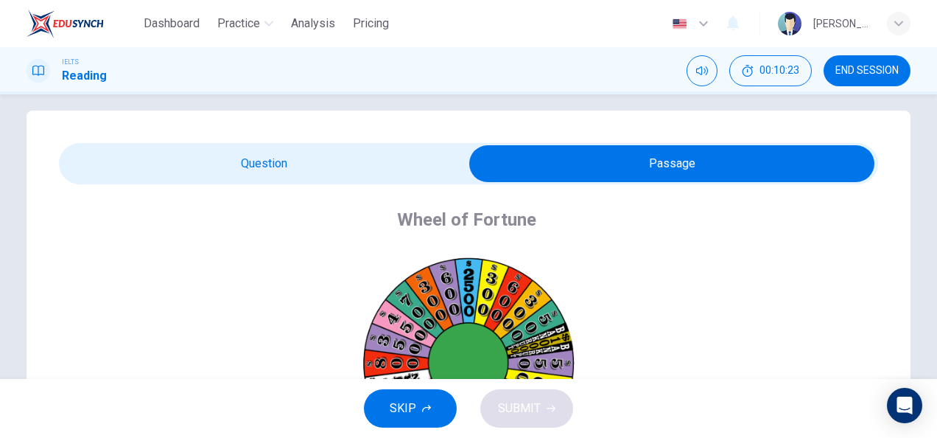
scroll to position [320, 0]
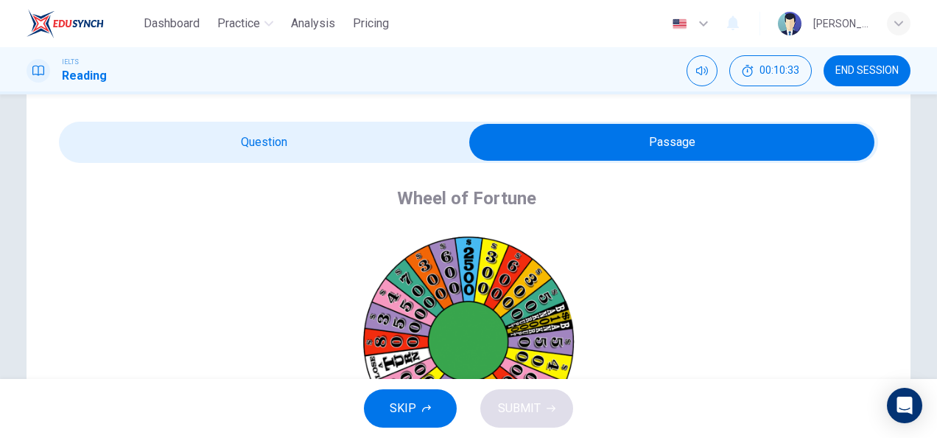
click at [362, 125] on input "checkbox" at bounding box center [671, 142] width 1229 height 37
checkbox input "false"
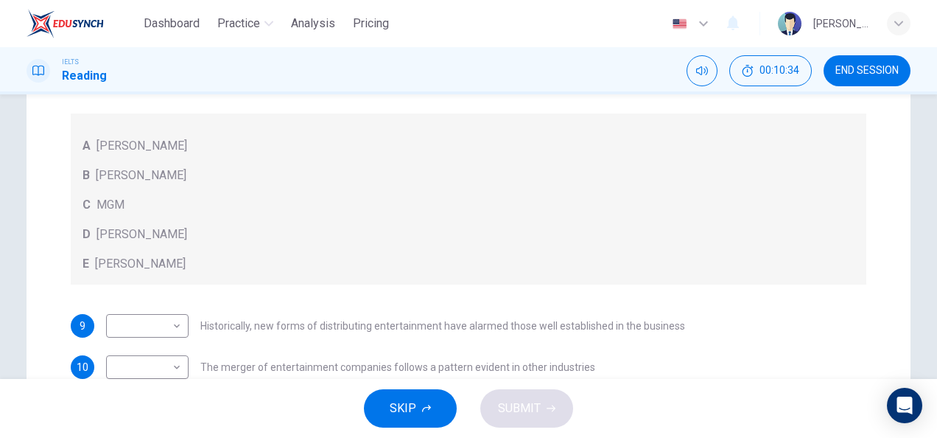
scroll to position [267, 0]
click at [167, 323] on body "Dashboard Practice Analysis Pricing English en ​ [PERSON_NAME] IELTS Reading 00…" at bounding box center [468, 219] width 937 height 438
click at [141, 321] on li "A" at bounding box center [144, 320] width 83 height 24
type input "A"
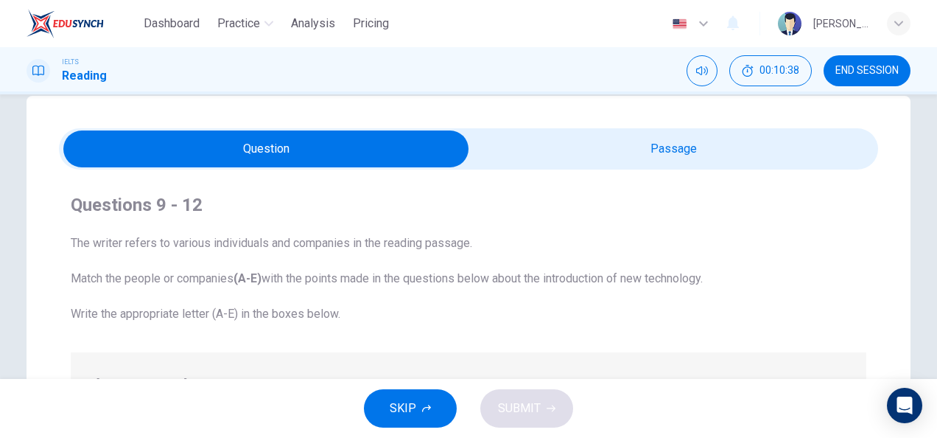
scroll to position [0, 0]
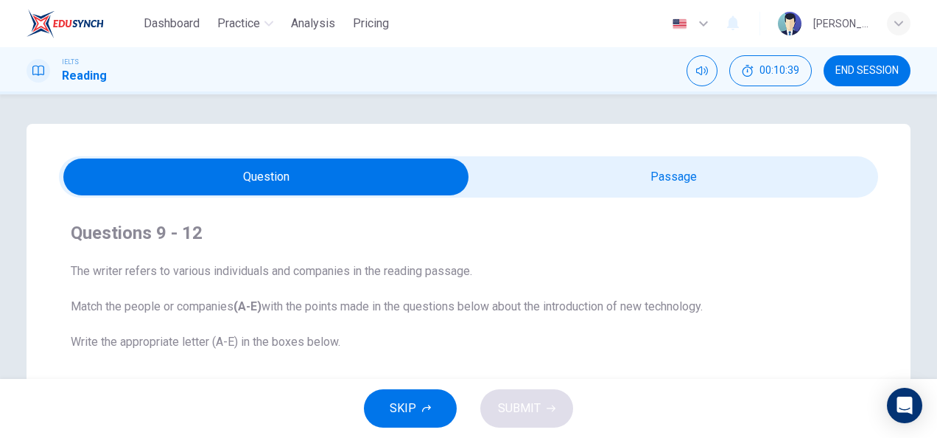
click at [526, 181] on input "checkbox" at bounding box center [266, 176] width 1229 height 37
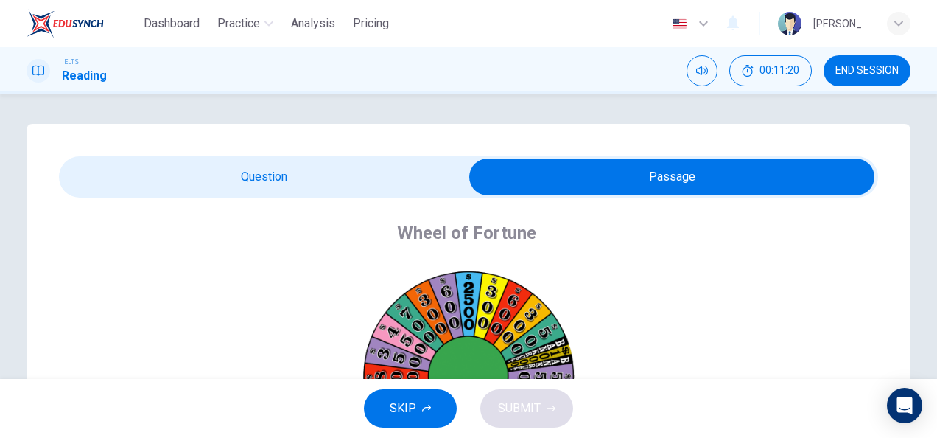
click at [351, 167] on input "checkbox" at bounding box center [671, 176] width 1229 height 37
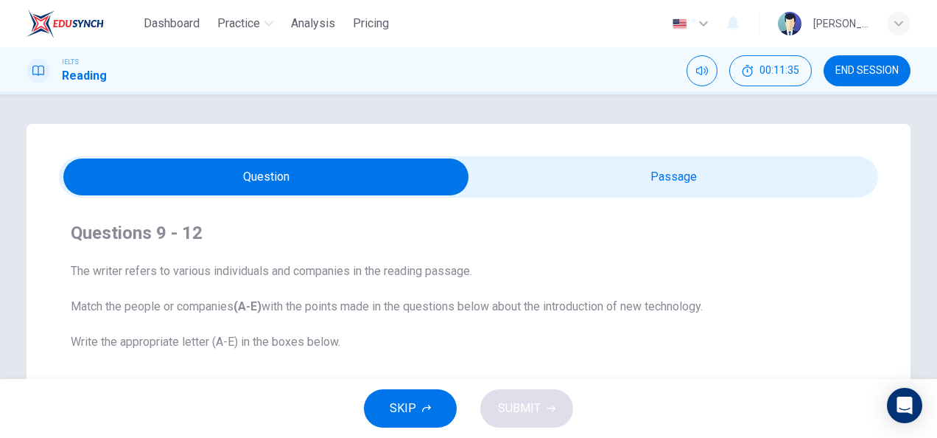
click at [548, 190] on input "checkbox" at bounding box center [266, 176] width 1229 height 37
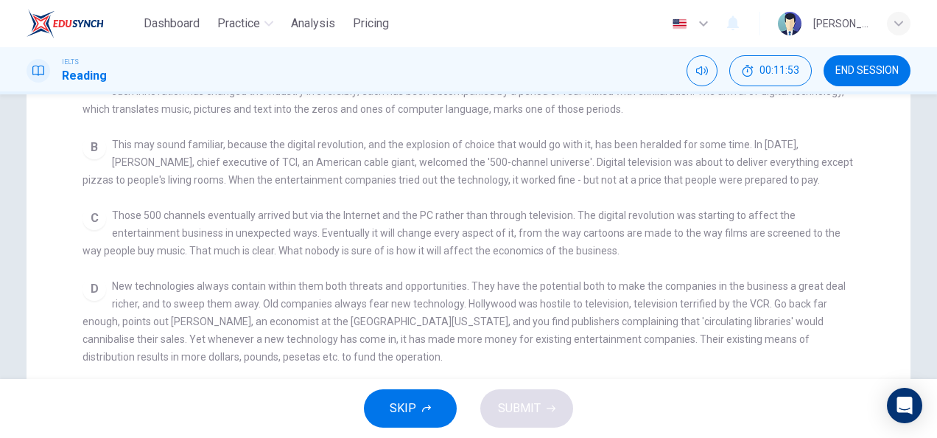
scroll to position [159, 0]
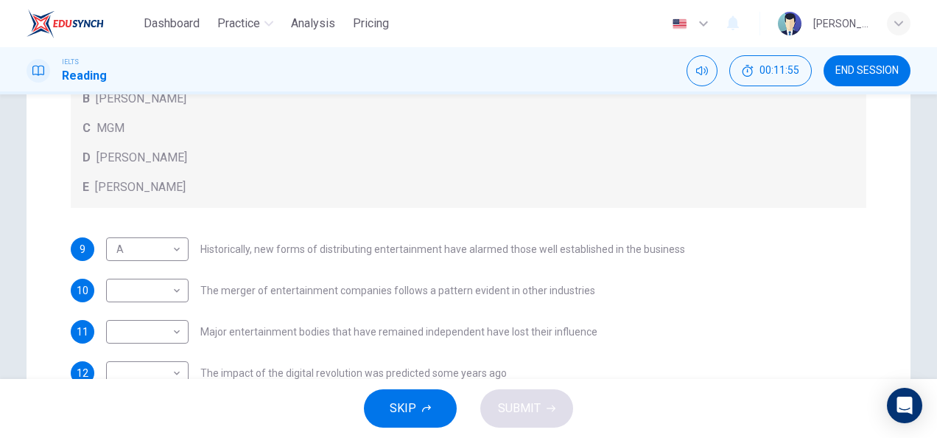
scroll to position [345, 0]
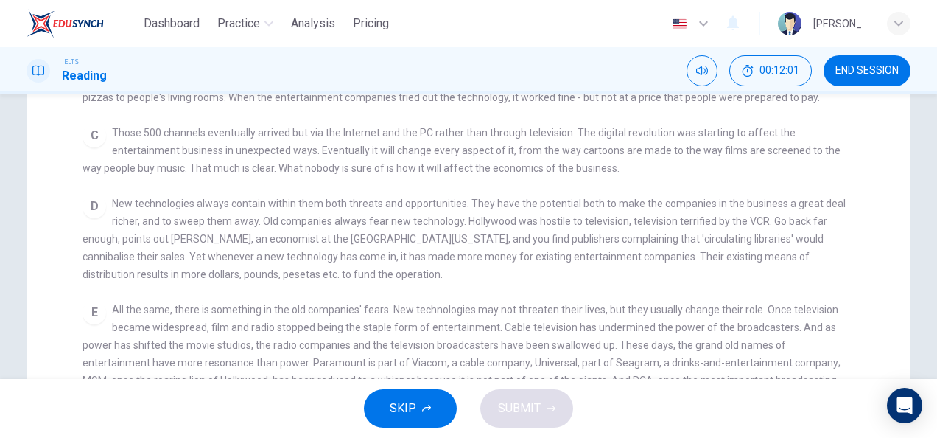
scroll to position [220, 0]
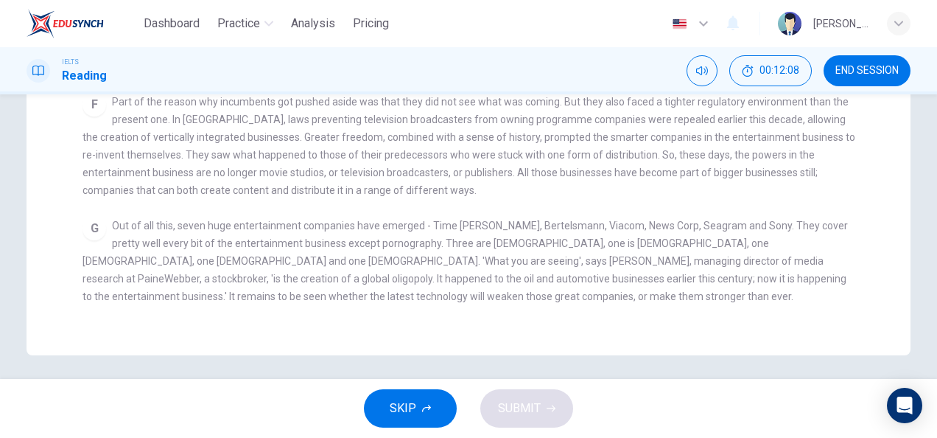
scroll to position [472, 0]
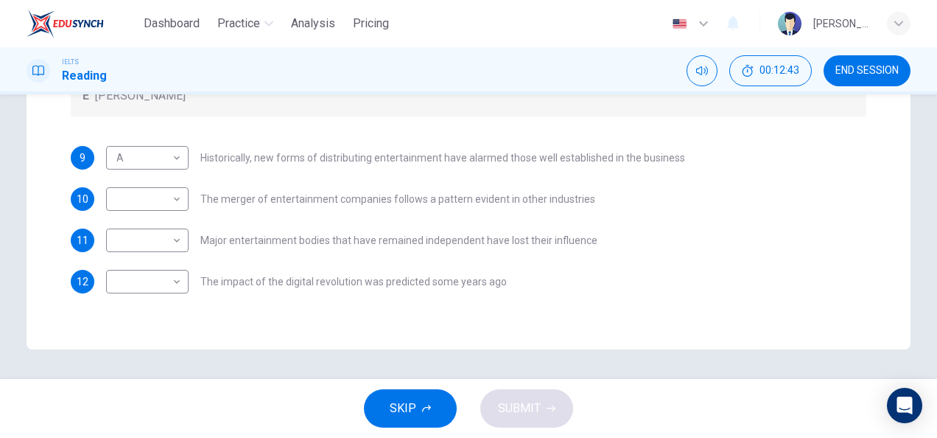
scroll to position [435, 0]
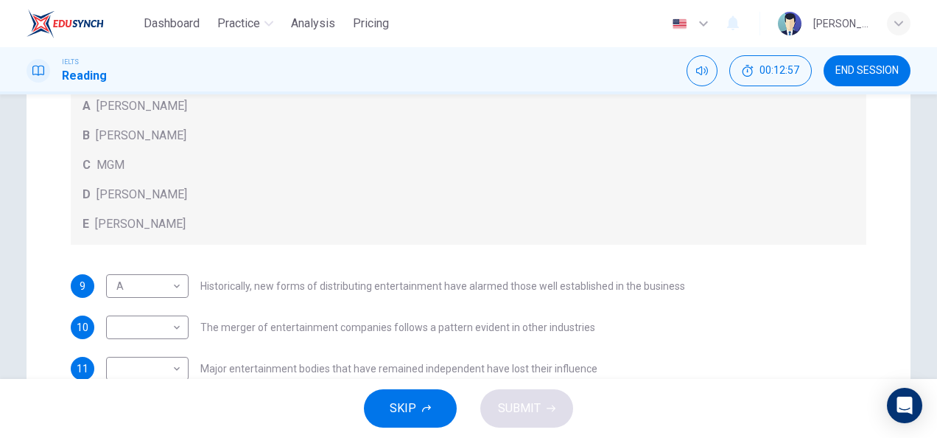
scroll to position [305, 0]
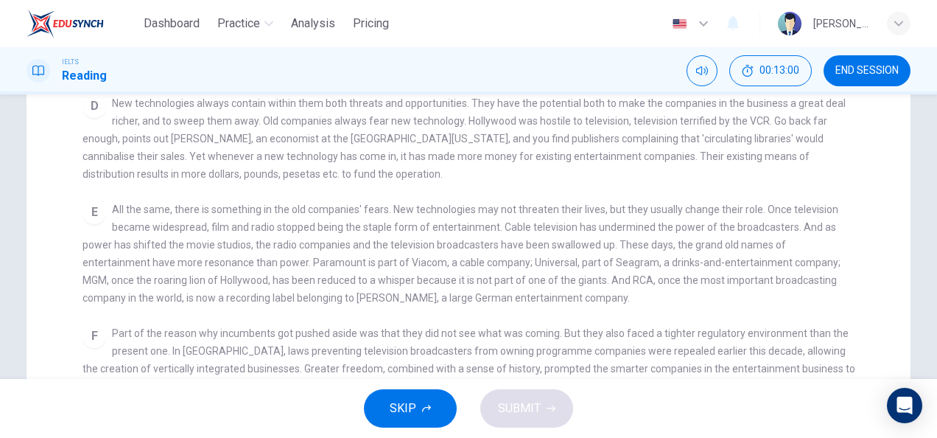
scroll to position [358, 0]
checkbox input "false"
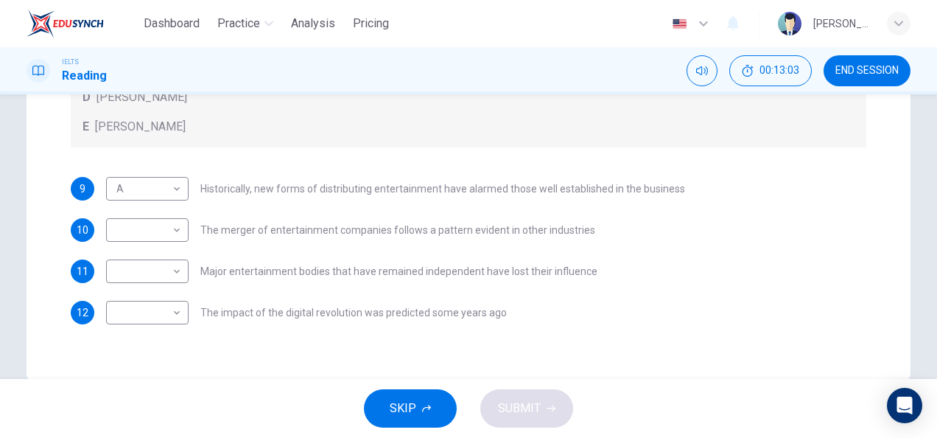
scroll to position [405, 0]
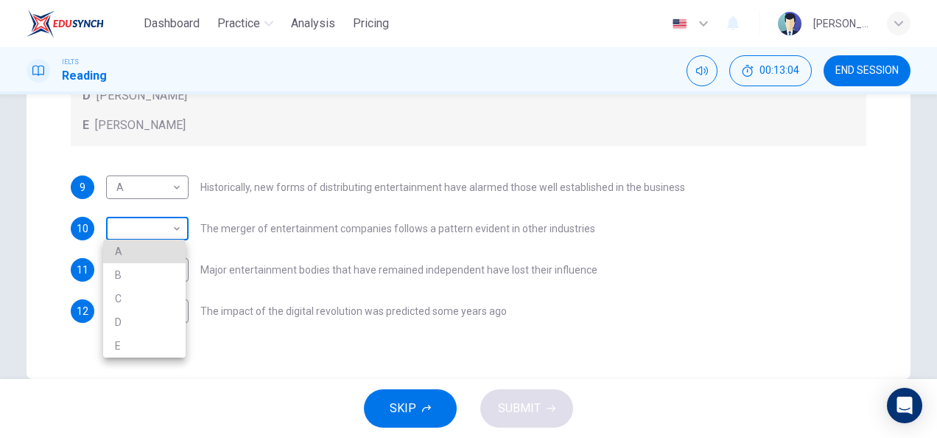
click at [170, 225] on body "Dashboard Practice Analysis Pricing English en ​ [PERSON_NAME] IELTS Reading 00…" at bounding box center [468, 219] width 937 height 438
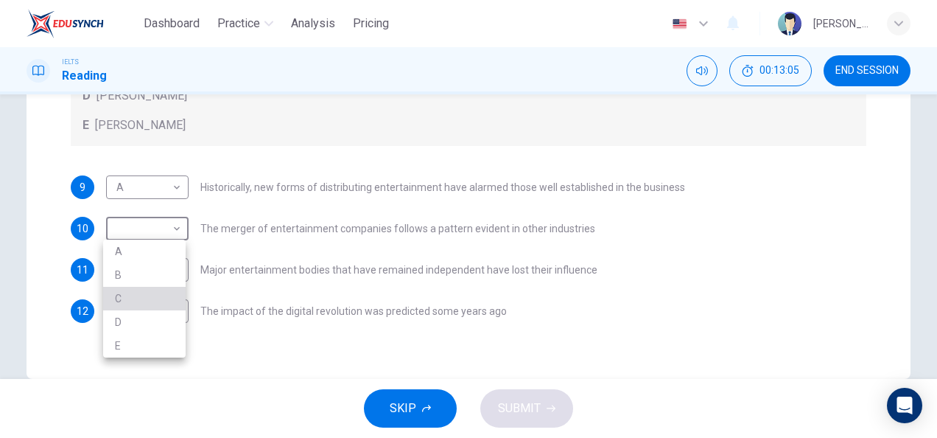
click at [140, 301] on li "C" at bounding box center [144, 299] width 83 height 24
type input "C"
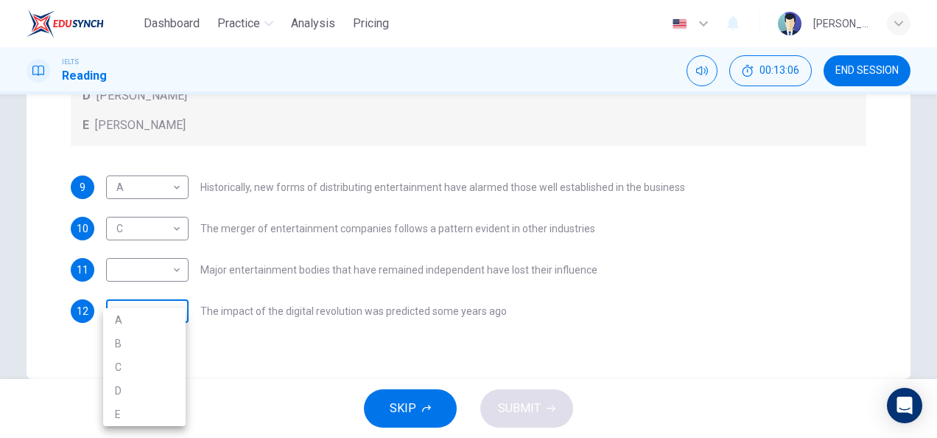
click at [176, 305] on body "Dashboard Practice Analysis Pricing English en ​ [PERSON_NAME] IELTS Reading 00…" at bounding box center [468, 219] width 937 height 438
click at [157, 341] on li "B" at bounding box center [144, 344] width 83 height 24
type input "B"
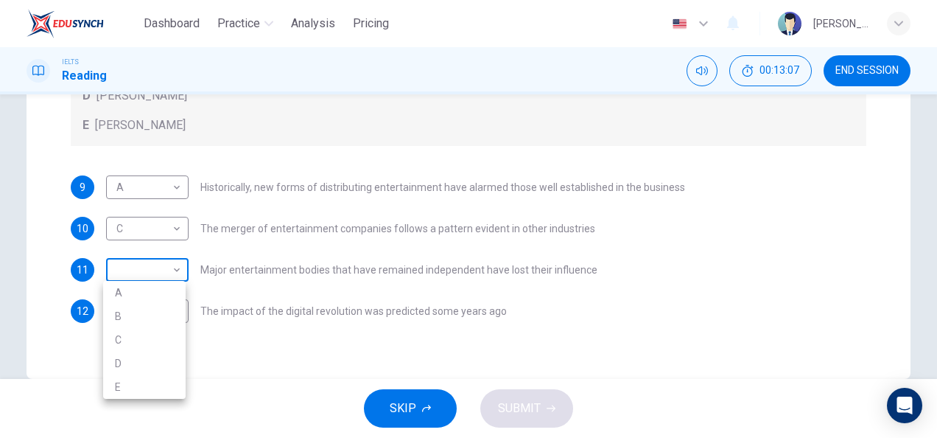
click at [172, 273] on body "Dashboard Practice Analysis Pricing English en ​ [PERSON_NAME] IELTS Reading 00…" at bounding box center [468, 219] width 937 height 438
click at [156, 383] on li "E" at bounding box center [144, 387] width 83 height 24
type input "E"
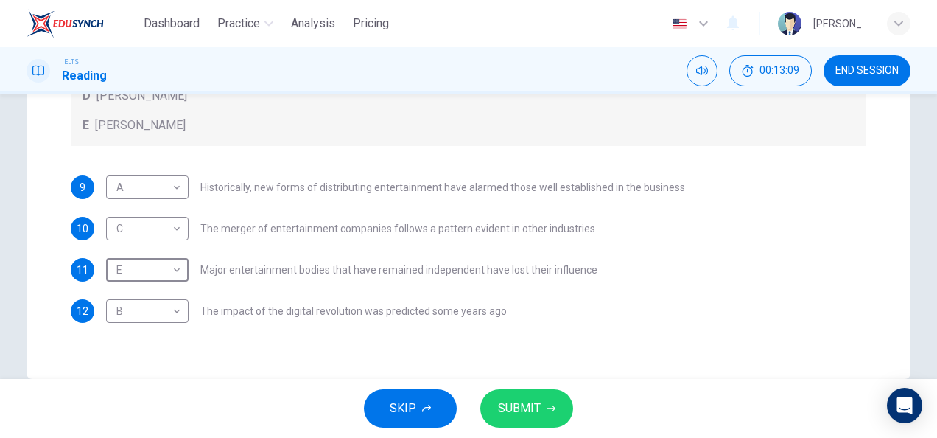
click at [506, 404] on span "SUBMIT" at bounding box center [519, 408] width 43 height 21
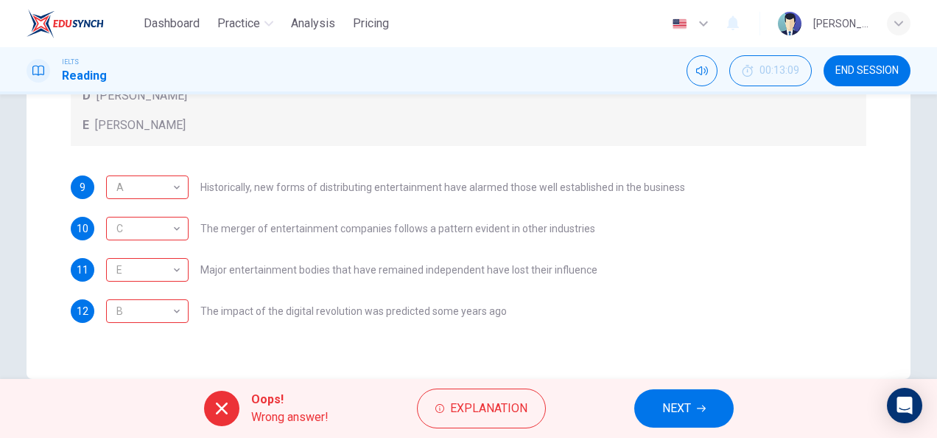
click at [656, 424] on button "NEXT" at bounding box center [683, 408] width 99 height 38
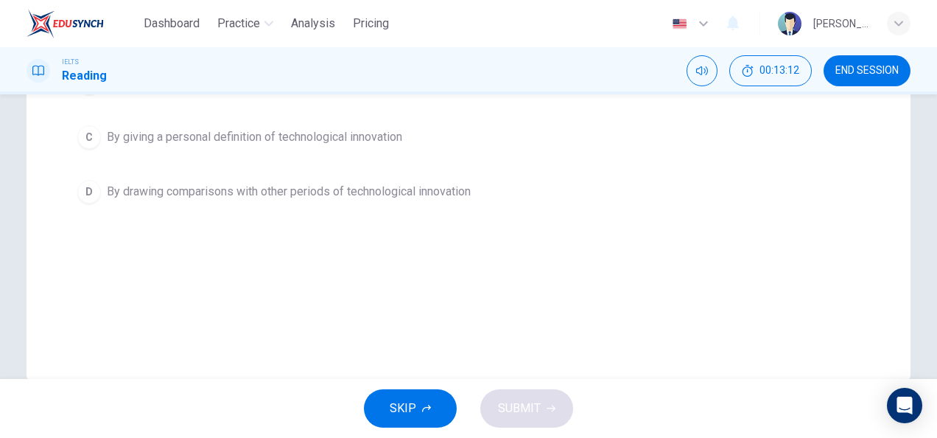
scroll to position [0, 0]
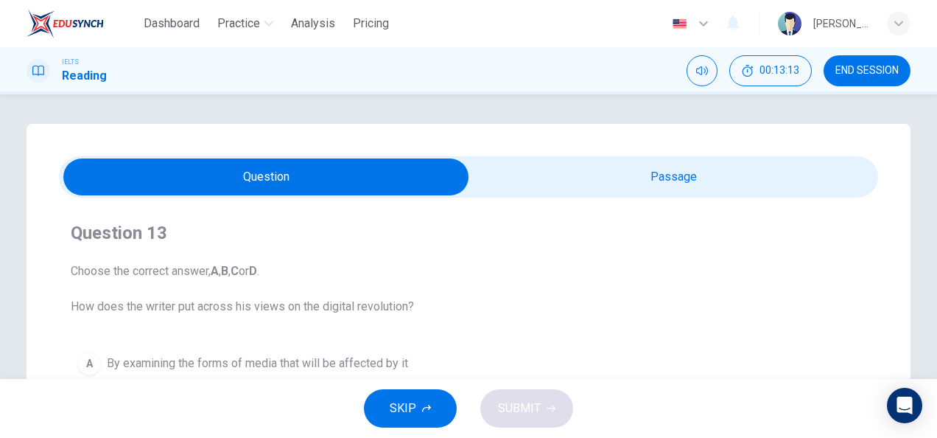
click at [463, 169] on input "checkbox" at bounding box center [266, 176] width 1229 height 37
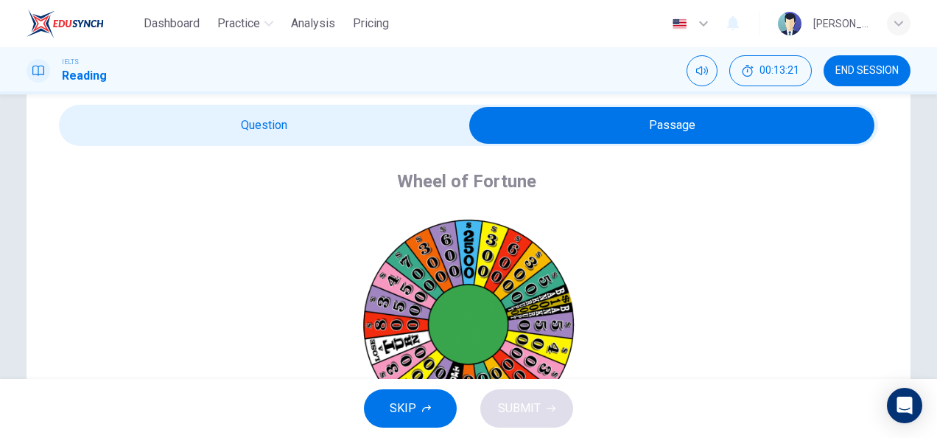
scroll to position [50, 0]
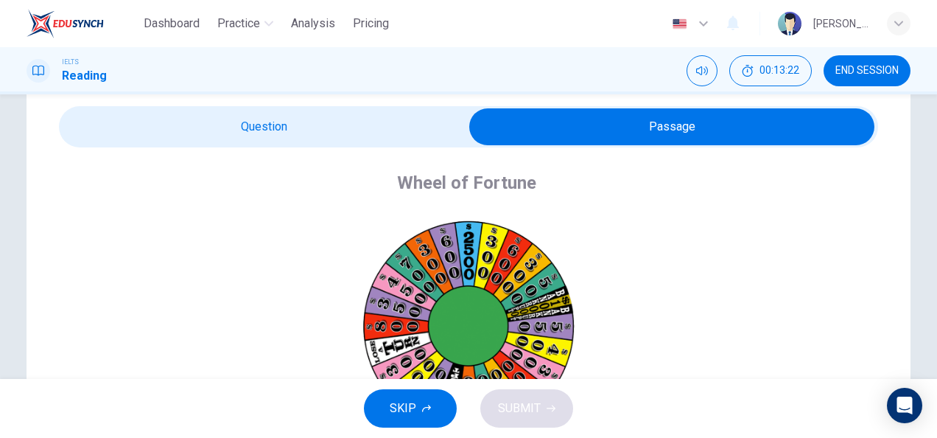
click at [57, 108] on input "checkbox" at bounding box center [671, 126] width 1229 height 37
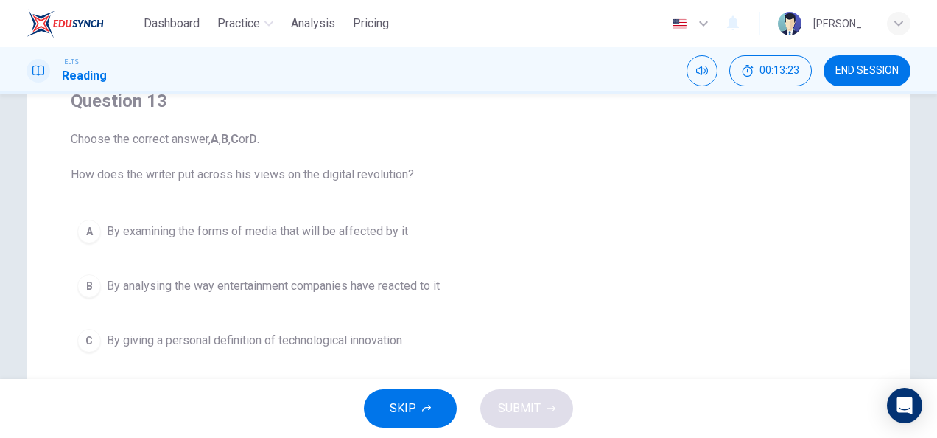
scroll to position [133, 0]
click at [0, 26] on input "checkbox" at bounding box center [266, 44] width 1229 height 37
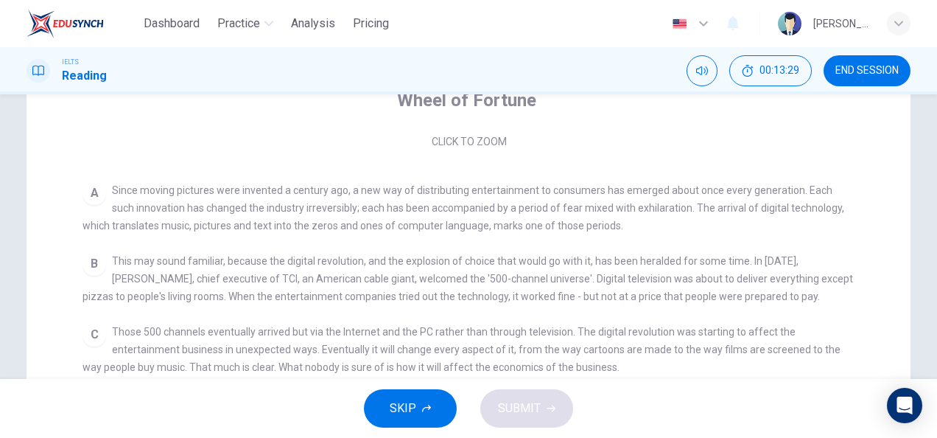
scroll to position [233, 0]
click at [57, 26] on input "checkbox" at bounding box center [671, 44] width 1229 height 37
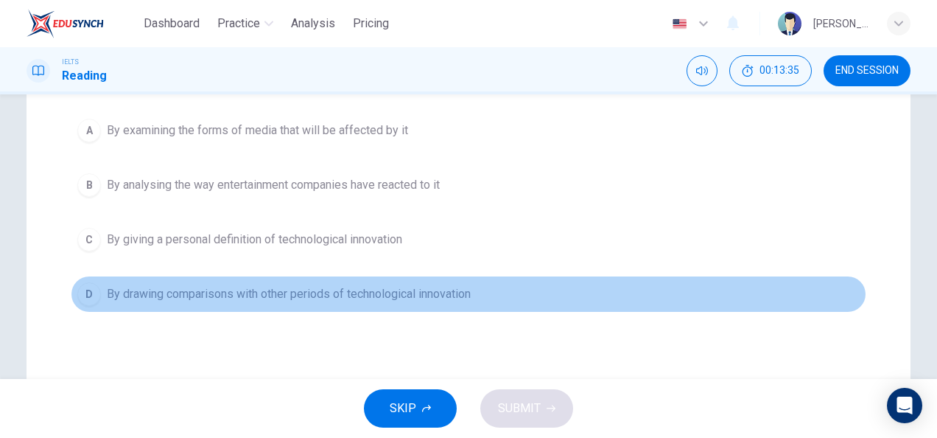
click at [312, 295] on span "By drawing comparisons with other periods of technological innovation" at bounding box center [289, 294] width 364 height 18
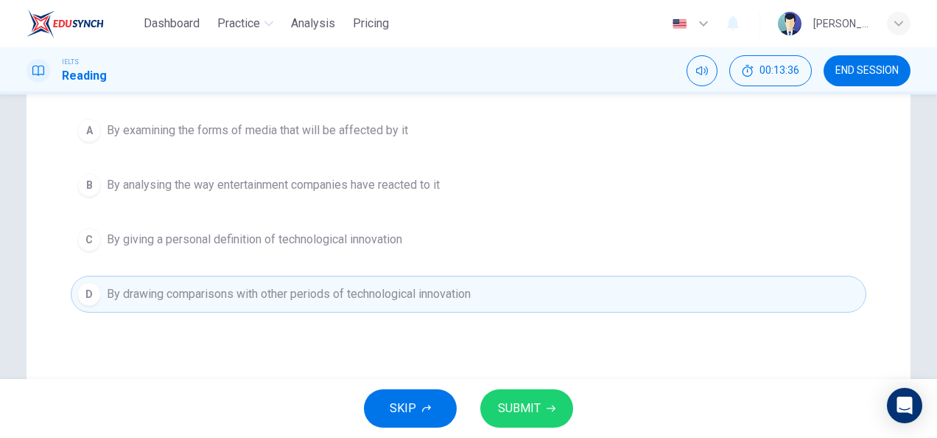
click at [536, 423] on button "SUBMIT" at bounding box center [526, 408] width 93 height 38
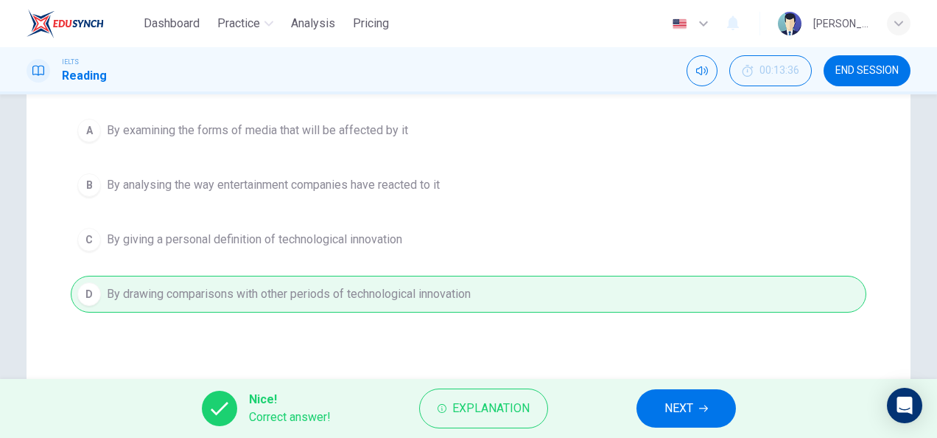
click at [662, 407] on button "NEXT" at bounding box center [686, 408] width 99 height 38
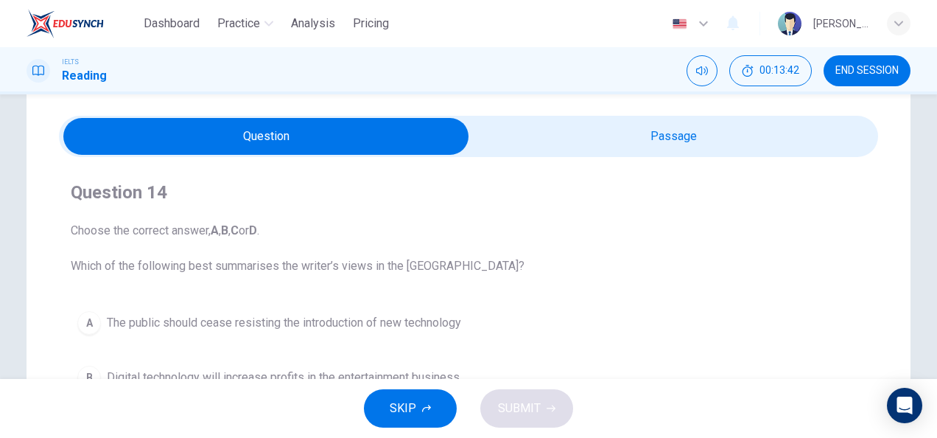
scroll to position [40, 0]
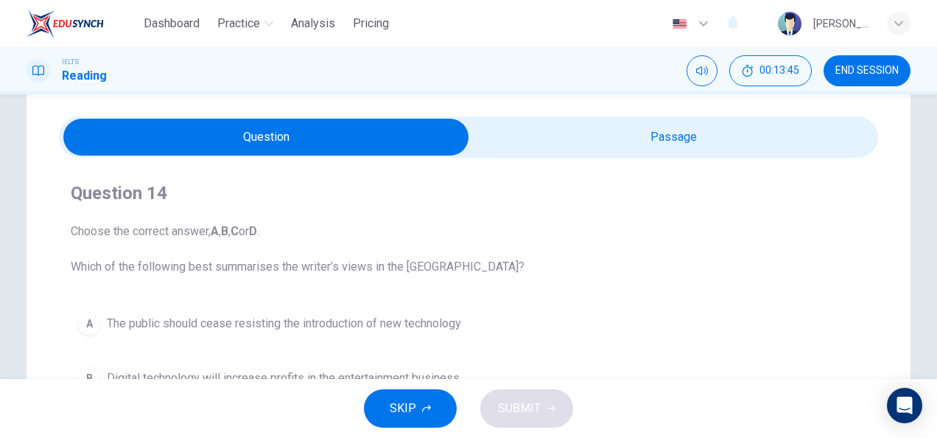
drag, startPoint x: 445, startPoint y: 155, endPoint x: 525, endPoint y: 237, distance: 114.6
click at [525, 237] on span "Choose the correct answer, A , B , C or D . Which of the following best summari…" at bounding box center [469, 249] width 796 height 53
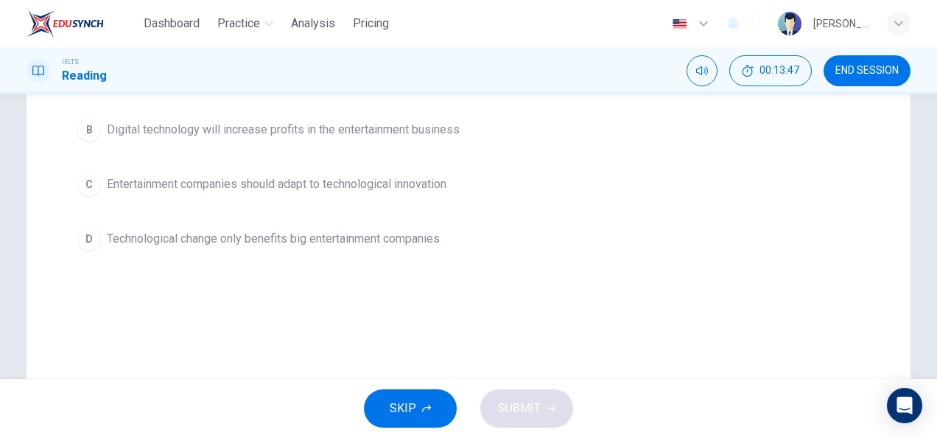
scroll to position [0, 0]
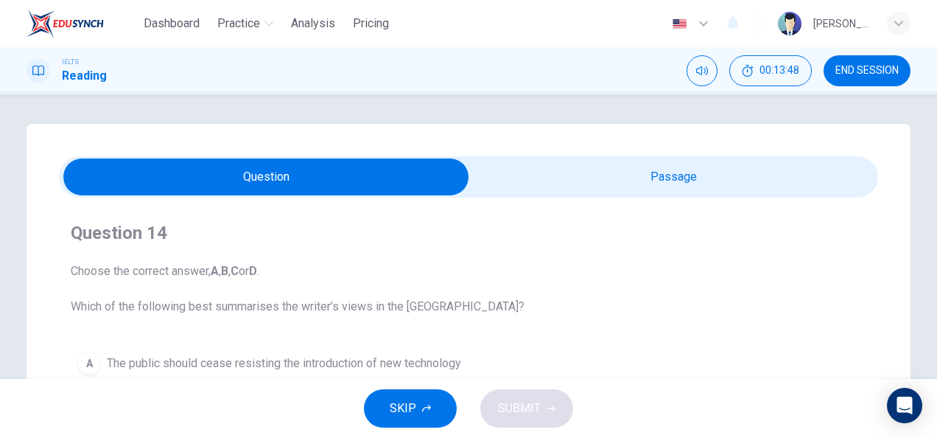
click at [501, 155] on div "Question 14 Choose the correct answer, A , B , C or D . Which of the following …" at bounding box center [469, 420] width 884 height 592
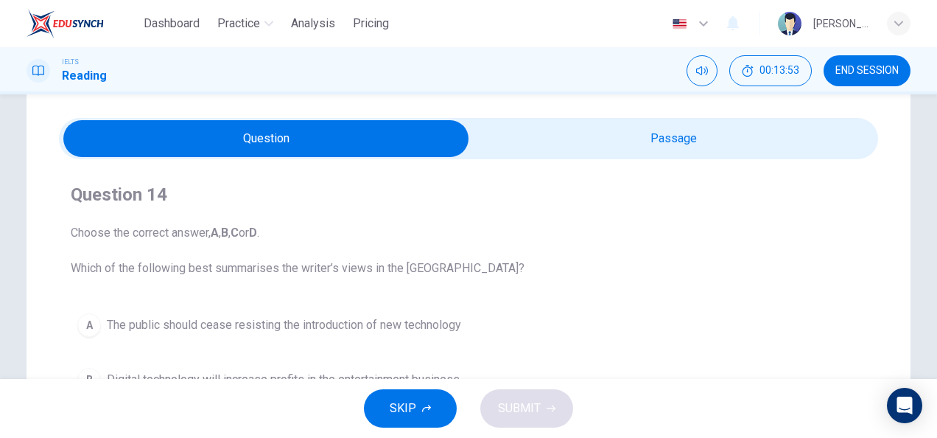
scroll to position [44, 0]
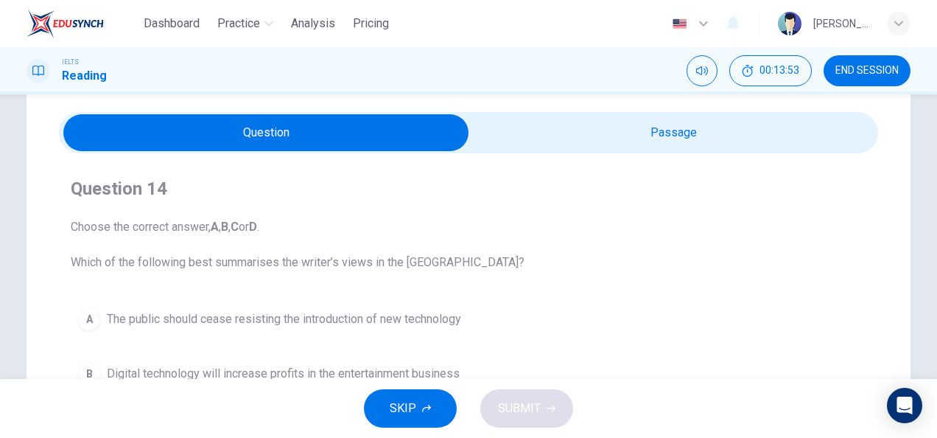
click at [615, 150] on input "checkbox" at bounding box center [266, 132] width 1229 height 37
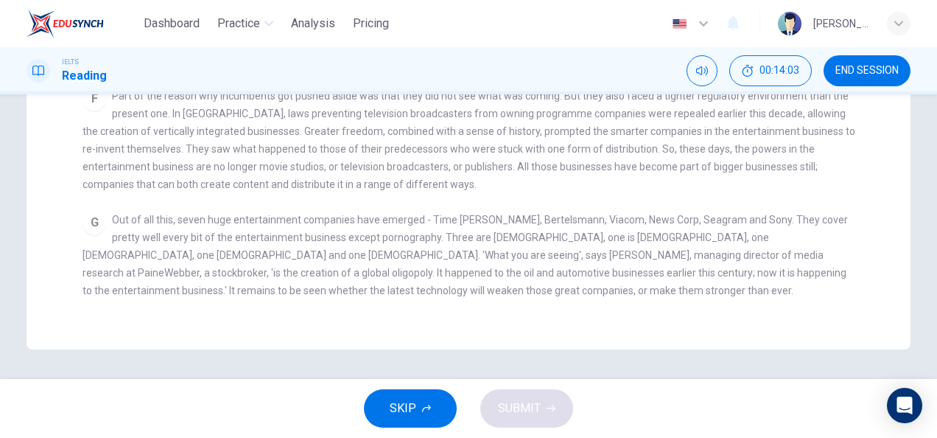
scroll to position [0, 0]
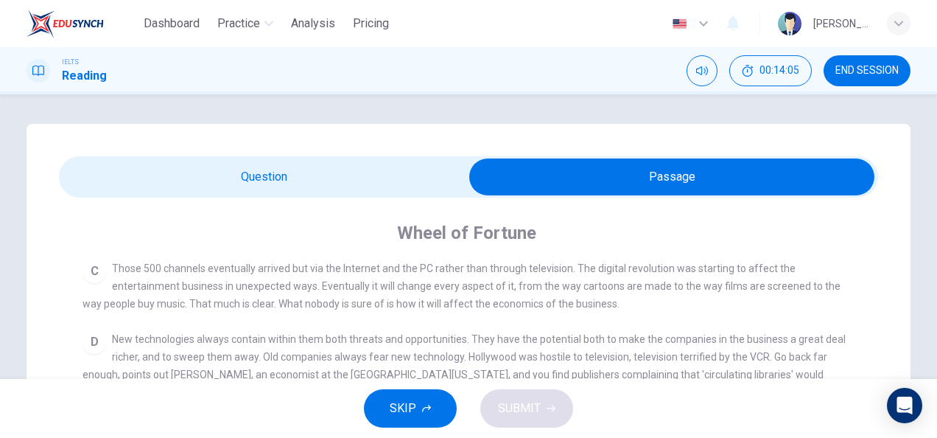
click at [284, 171] on input "checkbox" at bounding box center [671, 176] width 1229 height 37
checkbox input "false"
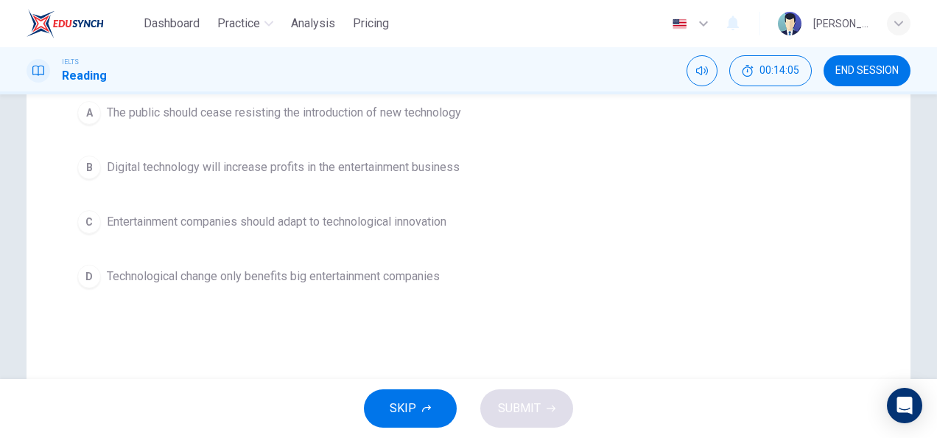
scroll to position [251, 0]
click at [350, 133] on div "A The public should cease resisting the introduction of new technology B Digita…" at bounding box center [469, 194] width 796 height 200
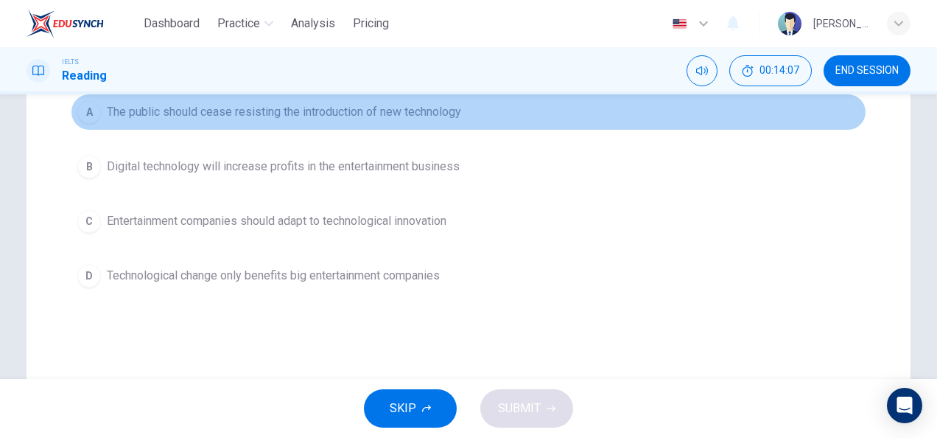
click at [350, 125] on button "A The public should cease resisting the introduction of new technology" at bounding box center [469, 112] width 796 height 37
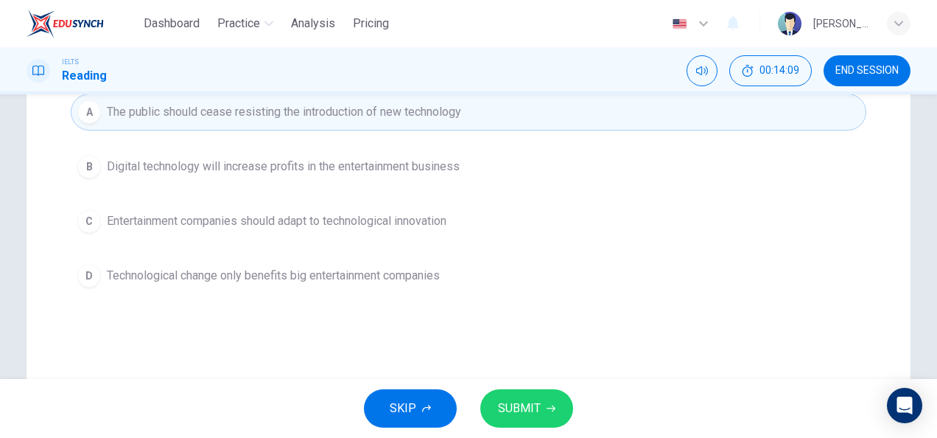
click at [533, 392] on button "SUBMIT" at bounding box center [526, 408] width 93 height 38
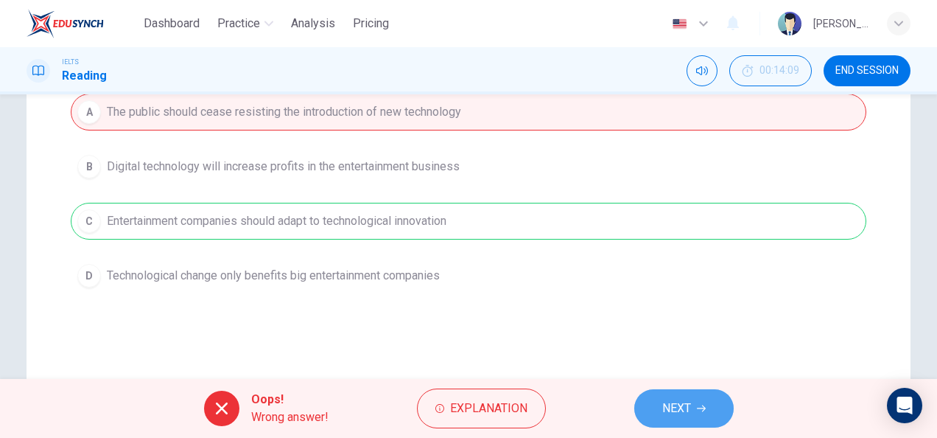
click at [660, 419] on button "NEXT" at bounding box center [683, 408] width 99 height 38
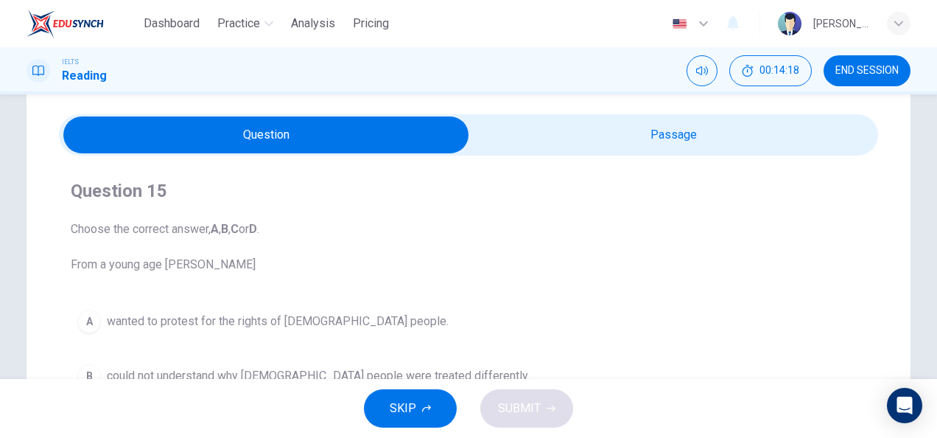
scroll to position [40, 0]
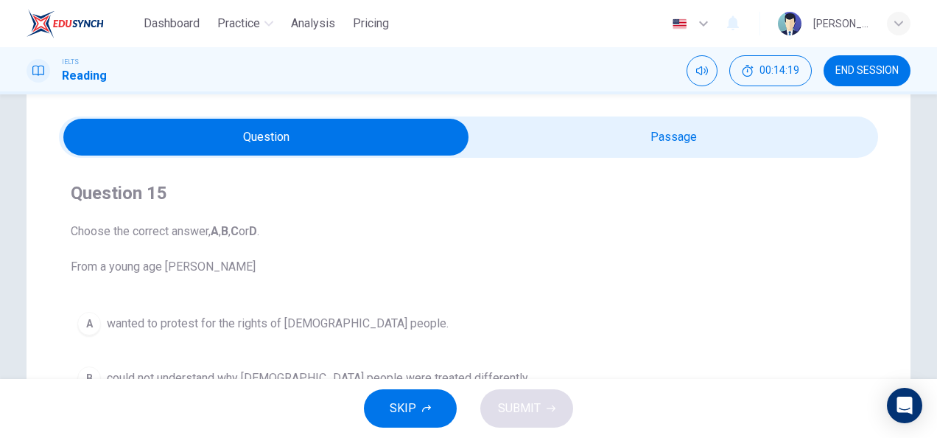
click at [522, 133] on input "checkbox" at bounding box center [266, 137] width 1229 height 37
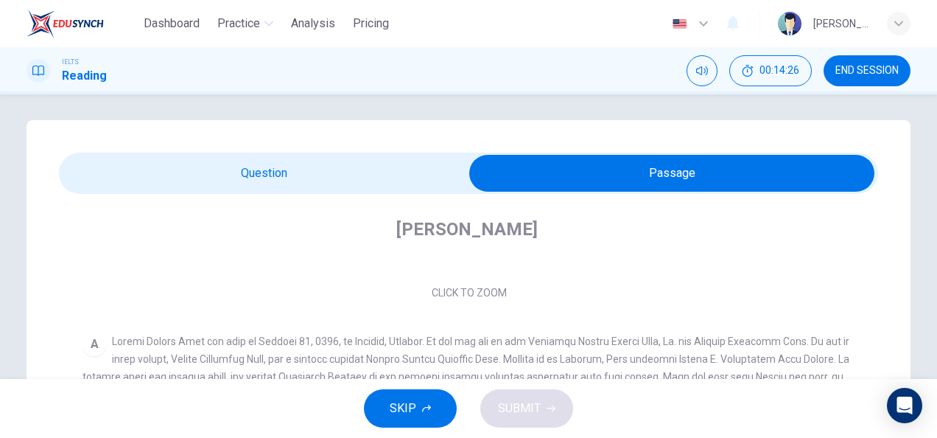
scroll to position [3, 0]
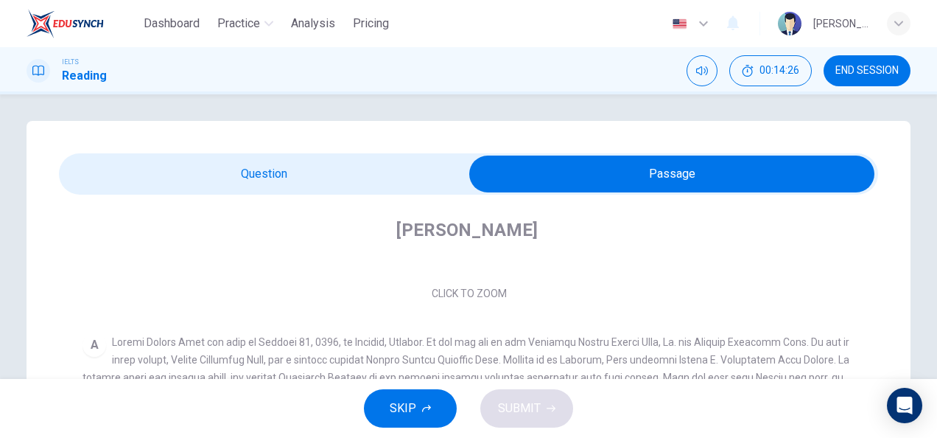
click at [318, 168] on input "checkbox" at bounding box center [671, 173] width 1229 height 37
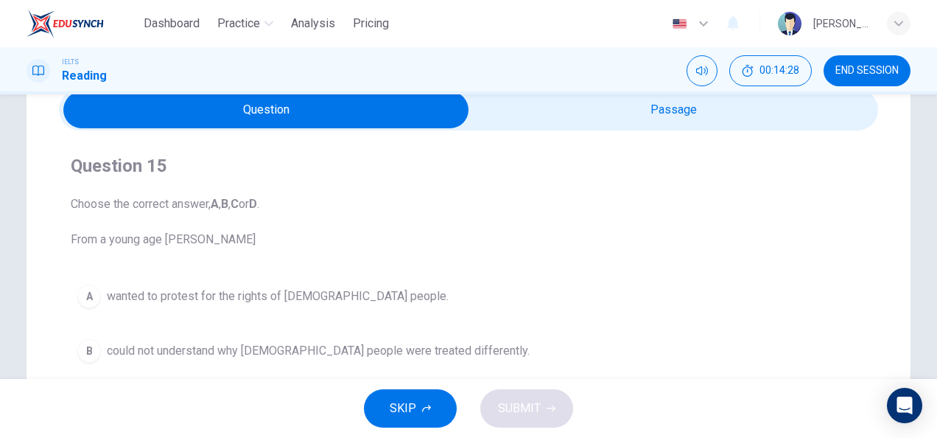
scroll to position [69, 0]
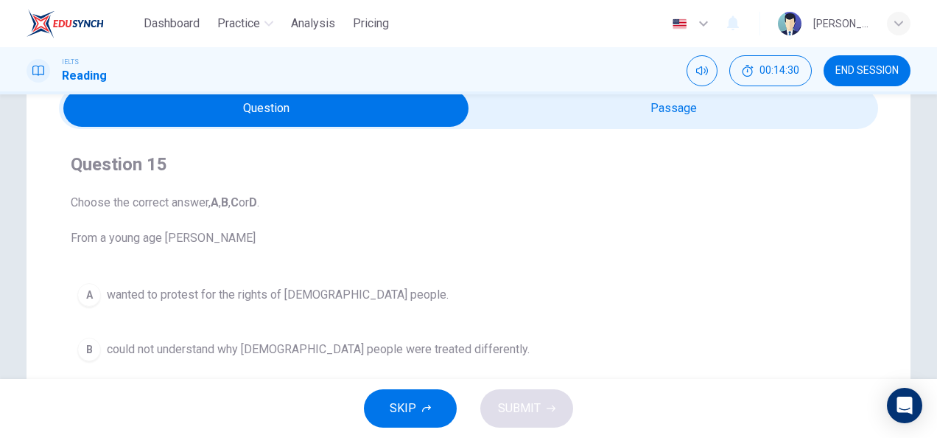
click at [533, 118] on input "checkbox" at bounding box center [266, 108] width 1229 height 37
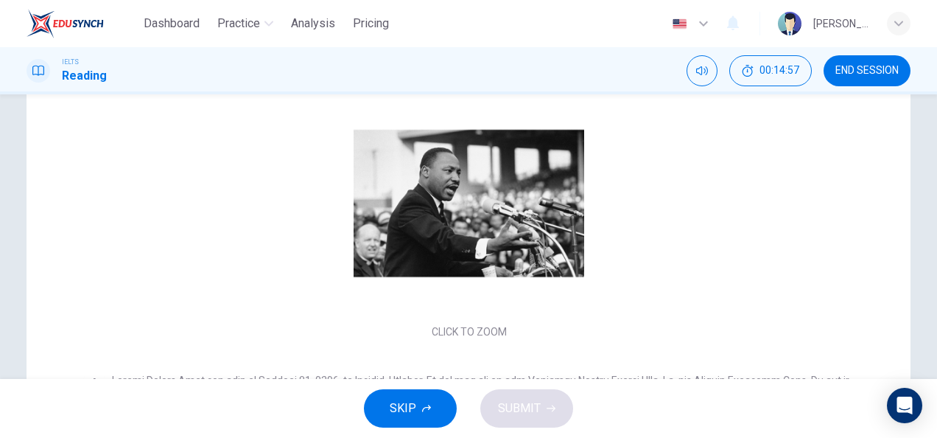
scroll to position [0, 0]
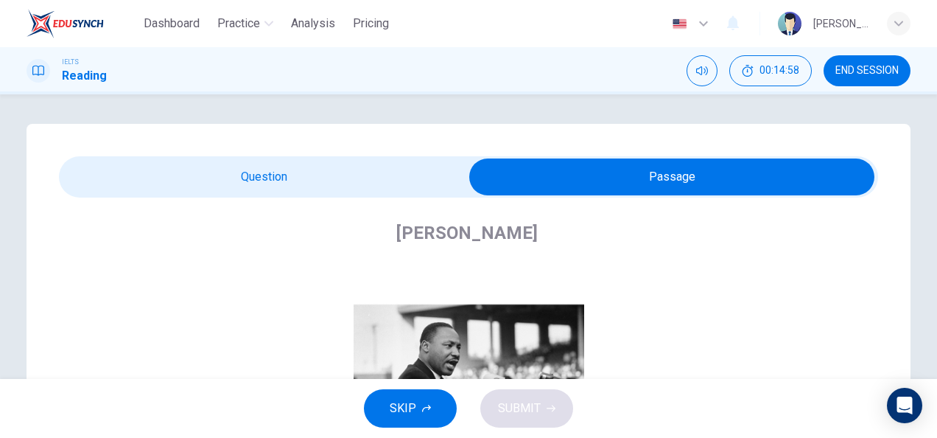
click at [339, 172] on input "checkbox" at bounding box center [671, 176] width 1229 height 37
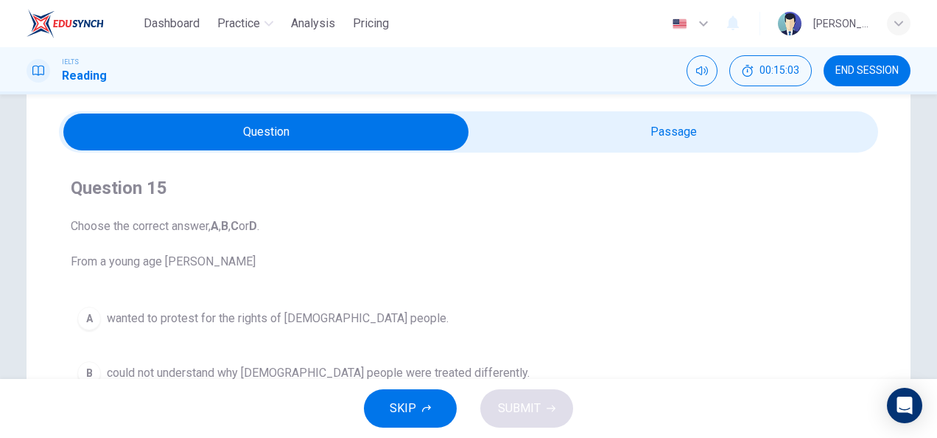
scroll to position [42, 0]
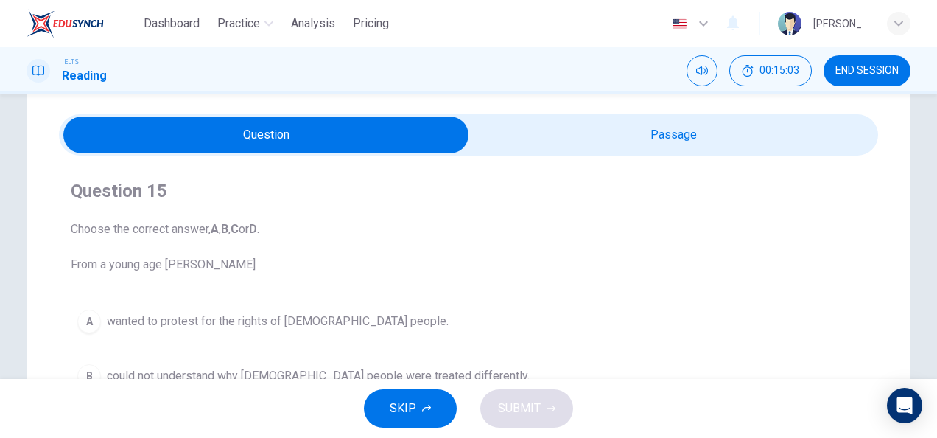
click at [520, 149] on input "checkbox" at bounding box center [266, 134] width 1229 height 37
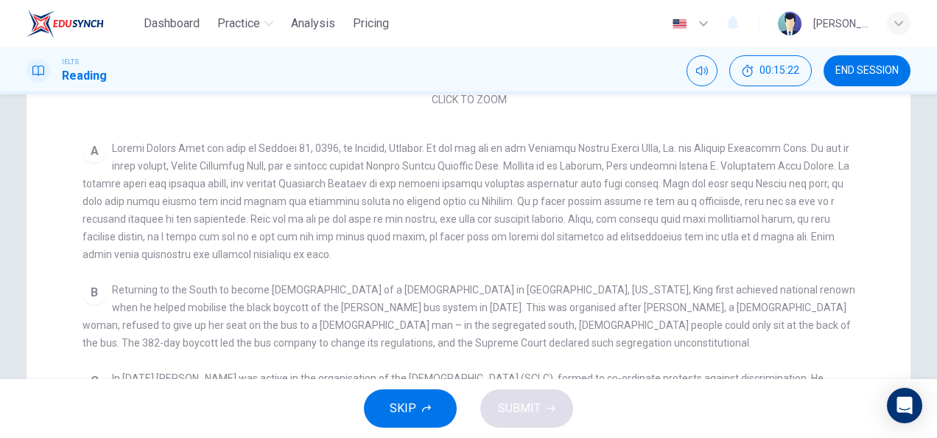
scroll to position [71, 0]
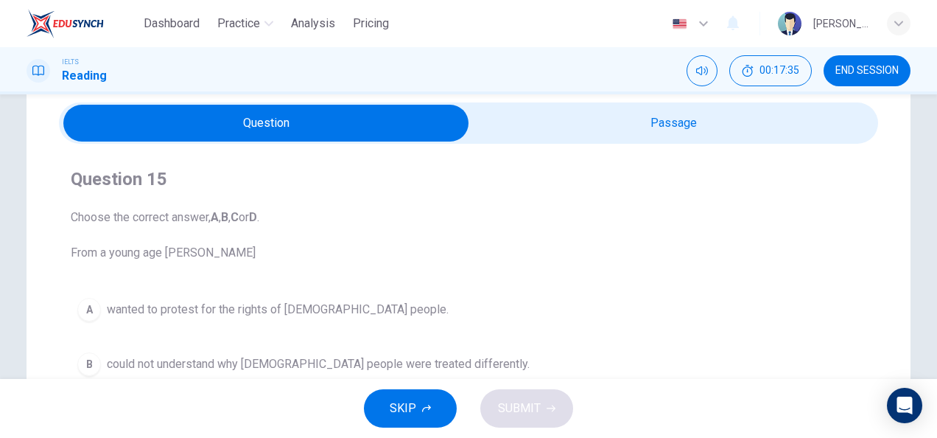
scroll to position [0, 0]
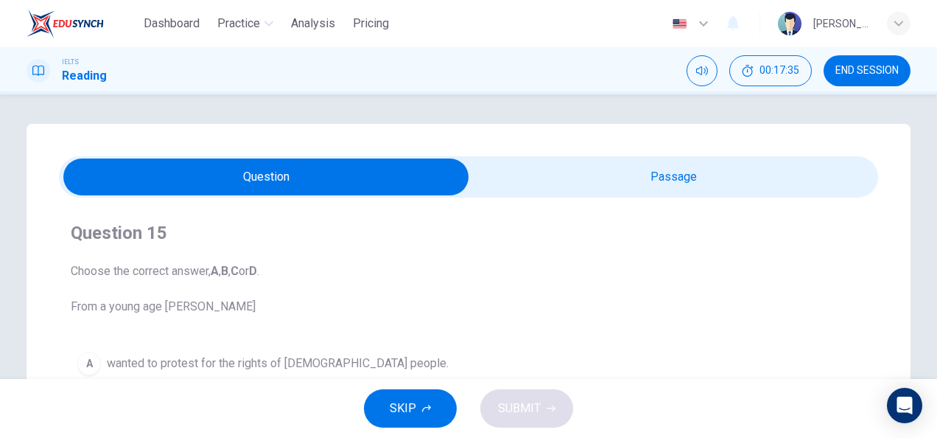
click at [505, 158] on input "checkbox" at bounding box center [266, 176] width 1229 height 37
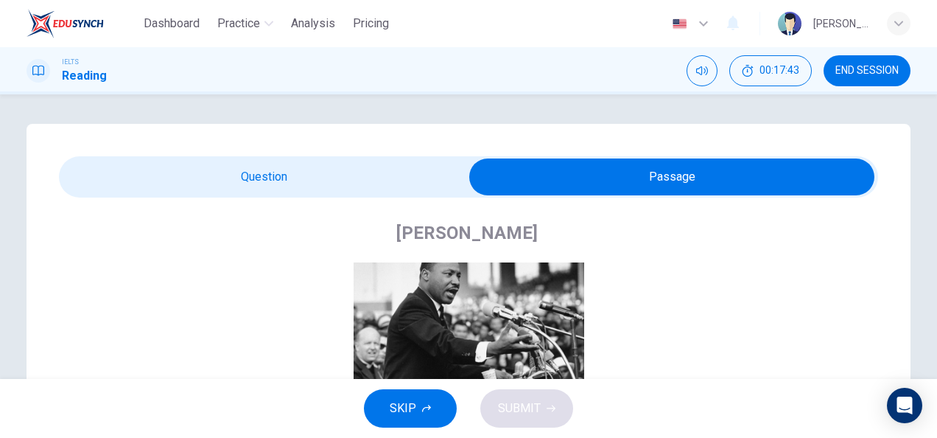
click at [339, 186] on input "checkbox" at bounding box center [671, 176] width 1229 height 37
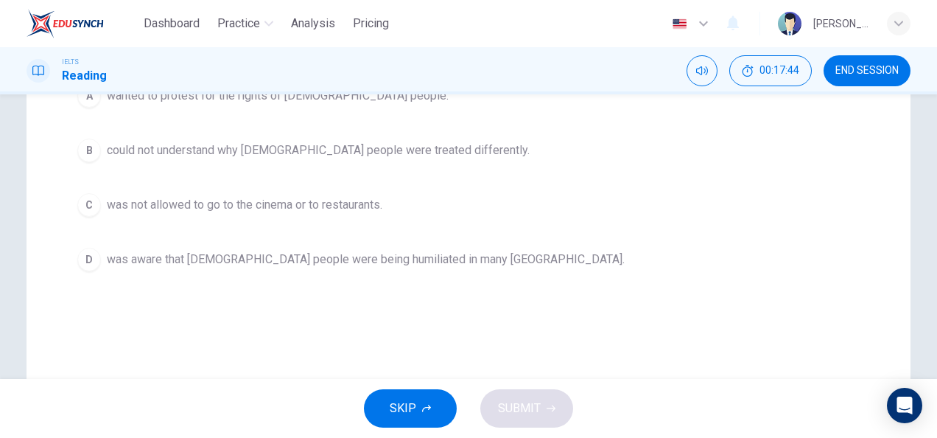
scroll to position [242, 0]
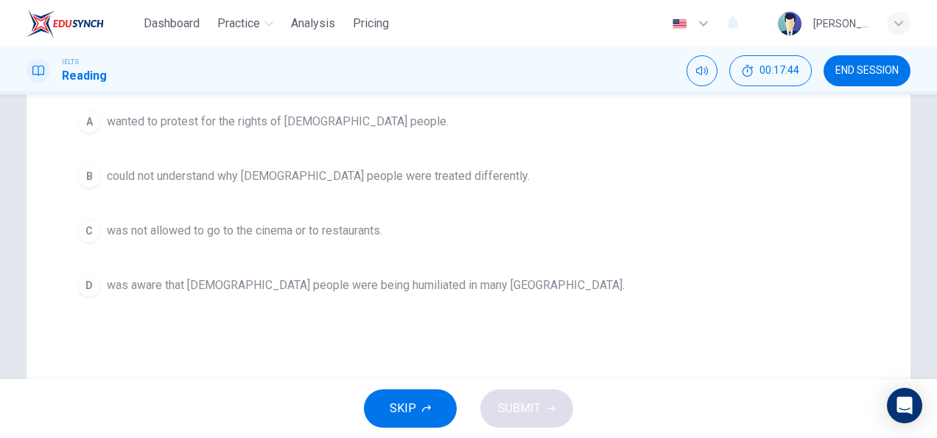
click at [237, 174] on span "could not understand why [DEMOGRAPHIC_DATA] people were treated differently." at bounding box center [318, 176] width 423 height 18
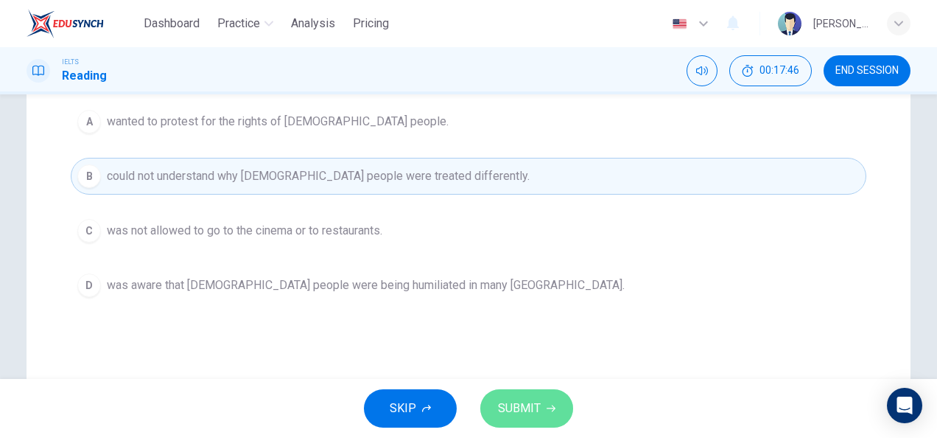
click at [511, 392] on button "SUBMIT" at bounding box center [526, 408] width 93 height 38
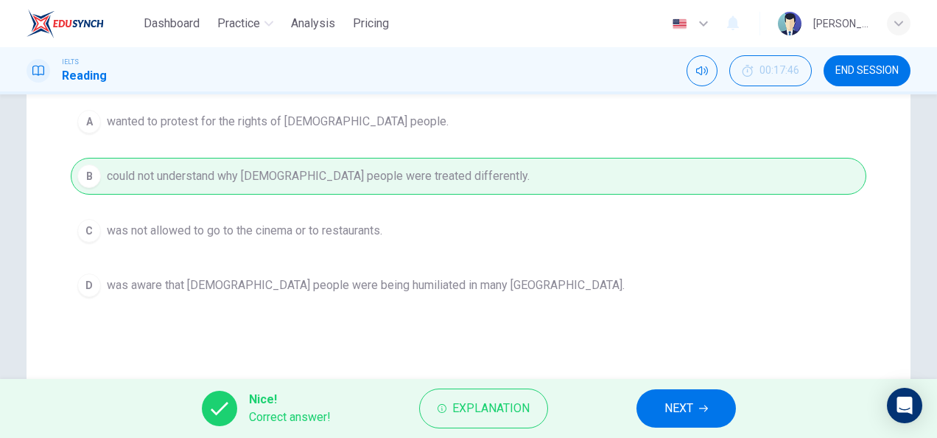
click at [661, 410] on button "NEXT" at bounding box center [686, 408] width 99 height 38
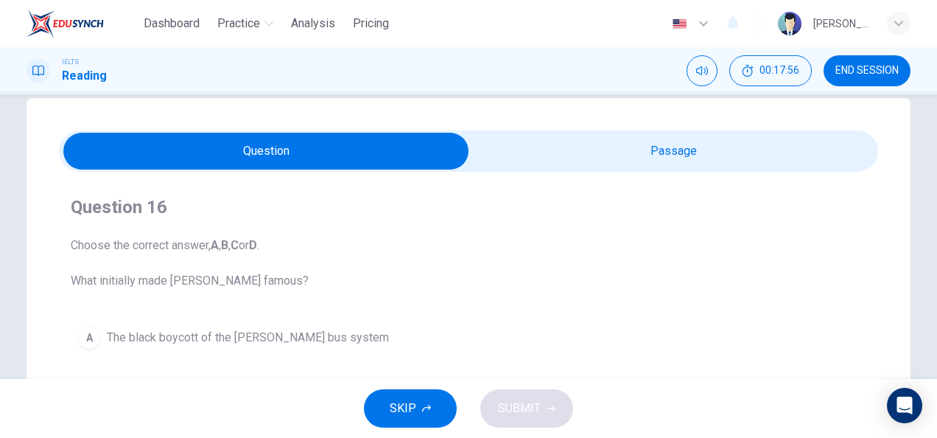
scroll to position [0, 0]
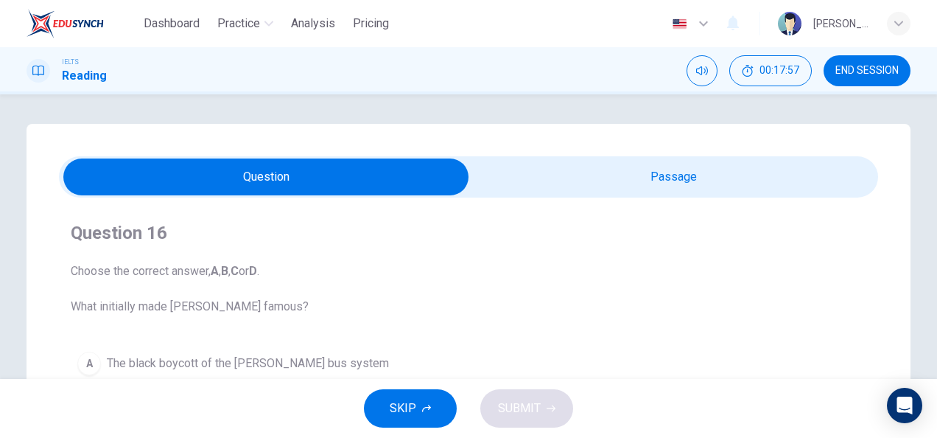
click at [514, 186] on input "checkbox" at bounding box center [266, 176] width 1229 height 37
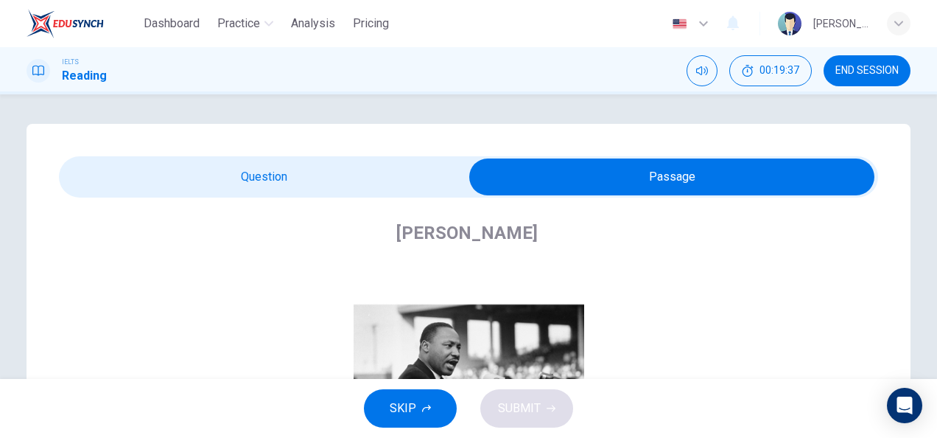
click at [324, 192] on input "checkbox" at bounding box center [671, 176] width 1229 height 37
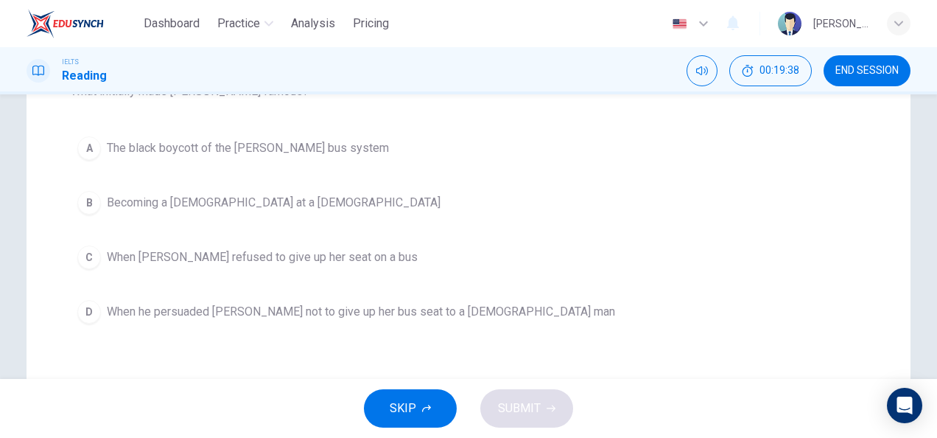
scroll to position [208, 0]
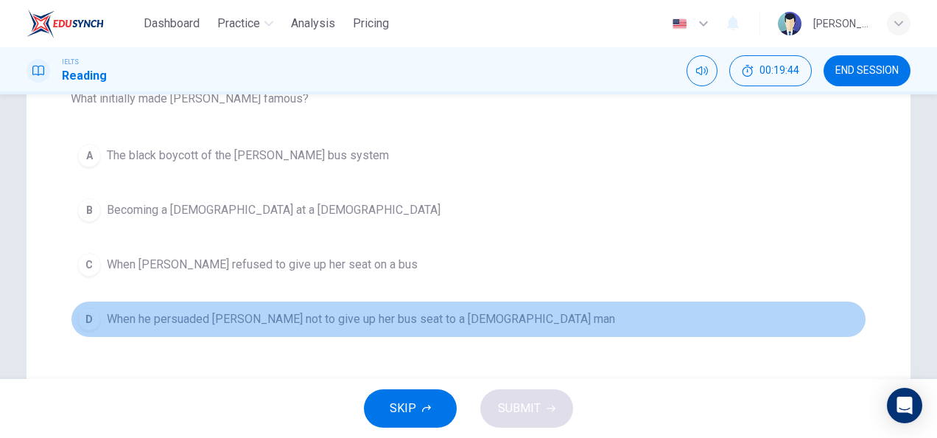
click at [85, 326] on div "D" at bounding box center [89, 319] width 24 height 24
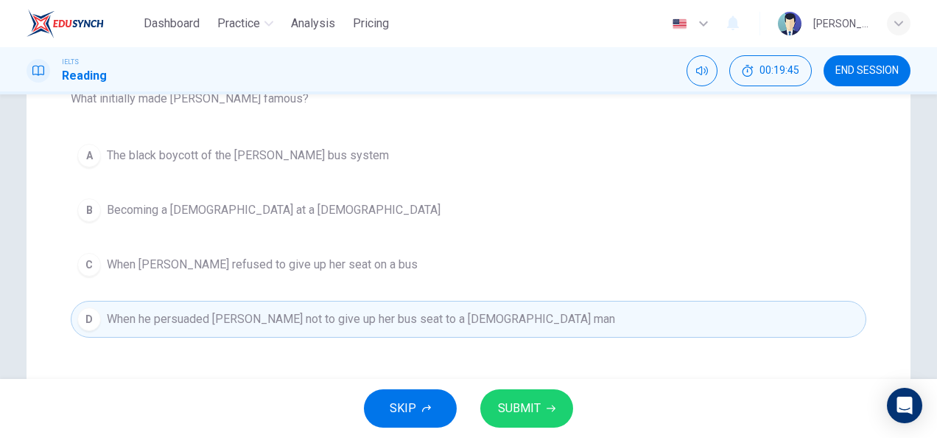
click at [539, 400] on span "SUBMIT" at bounding box center [519, 408] width 43 height 21
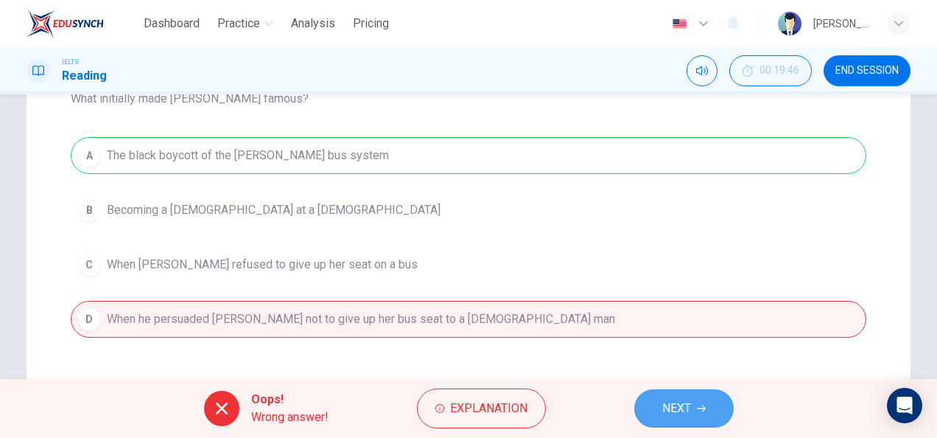
click at [656, 409] on button "NEXT" at bounding box center [683, 408] width 99 height 38
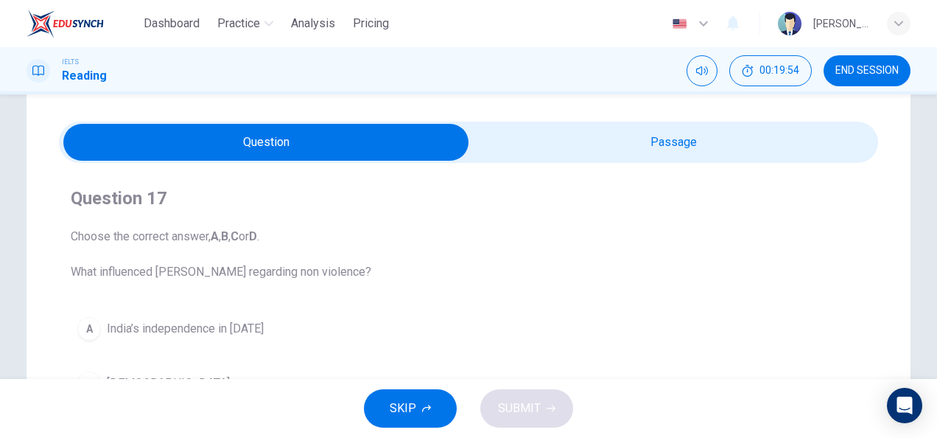
scroll to position [34, 0]
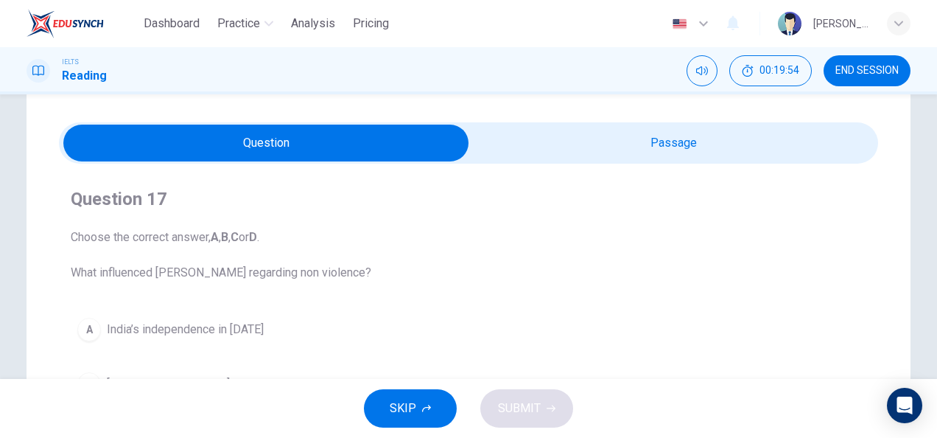
click at [585, 128] on input "checkbox" at bounding box center [266, 143] width 1229 height 37
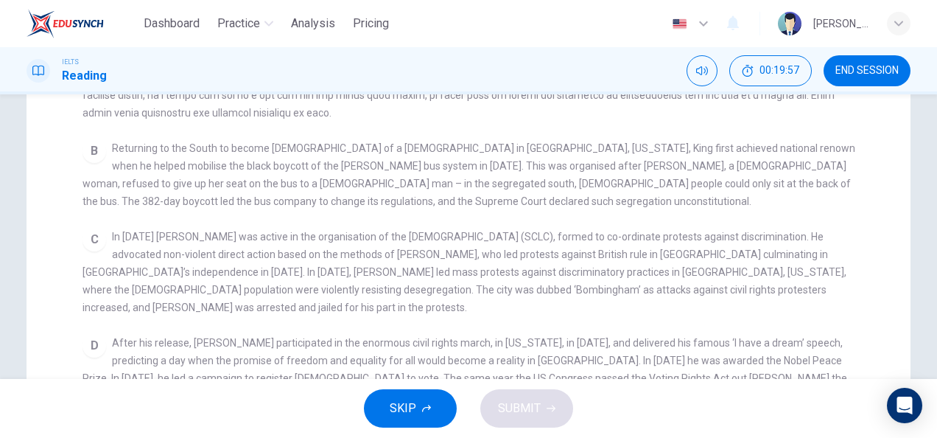
scroll to position [0, 0]
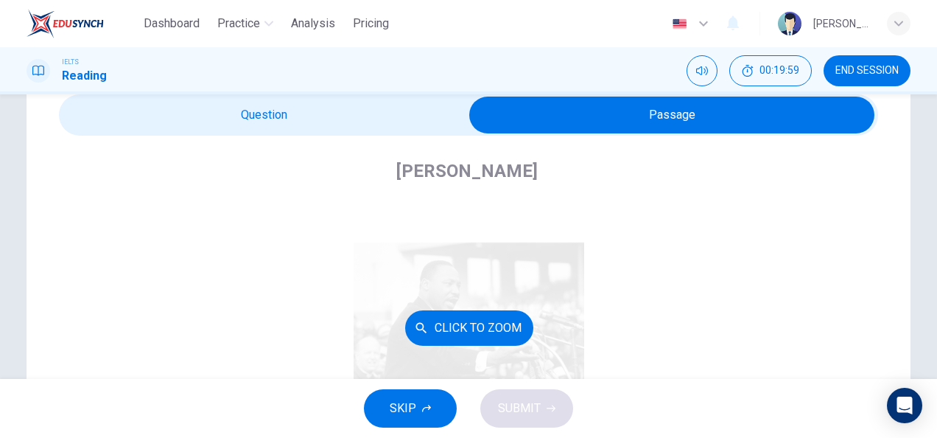
click at [57, 97] on input "checkbox" at bounding box center [671, 115] width 1229 height 37
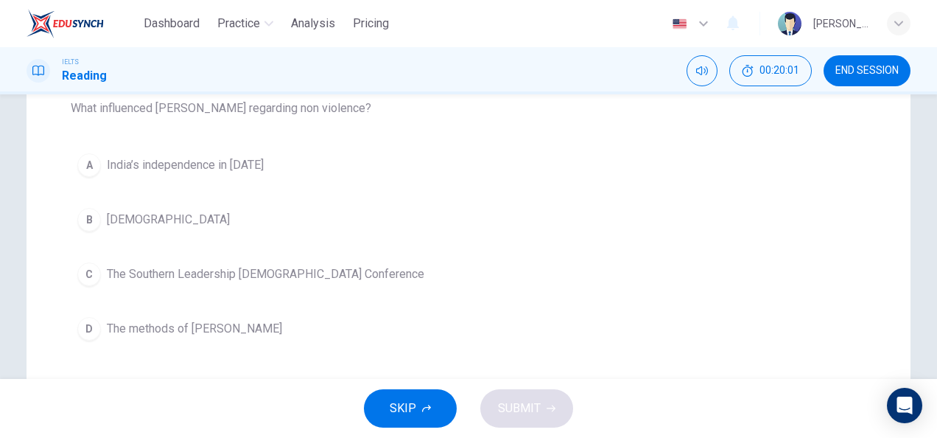
scroll to position [199, 0]
click at [102, 208] on button "B [DEMOGRAPHIC_DATA]" at bounding box center [469, 218] width 796 height 37
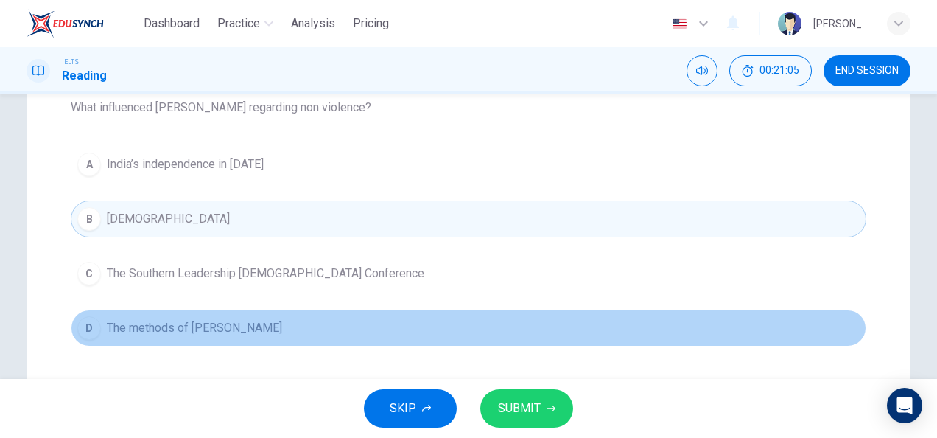
click at [178, 325] on span "The methods of [PERSON_NAME]" at bounding box center [194, 328] width 175 height 18
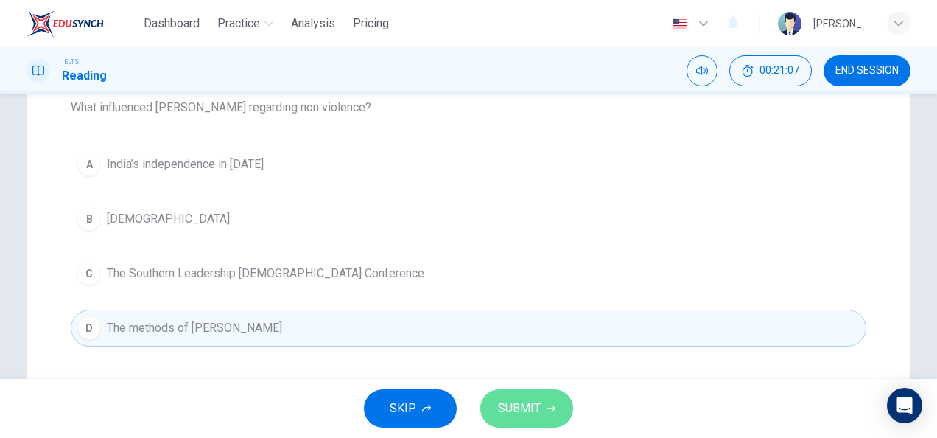
click at [501, 389] on button "SUBMIT" at bounding box center [526, 408] width 93 height 38
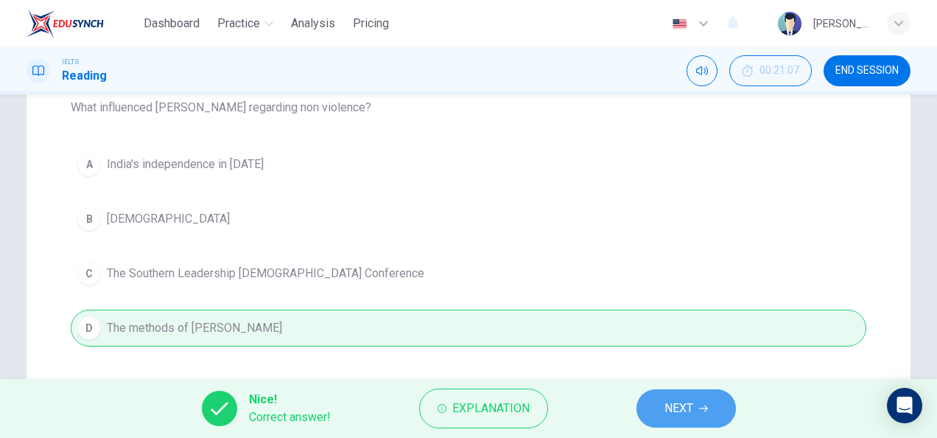
click at [690, 397] on button "NEXT" at bounding box center [686, 408] width 99 height 38
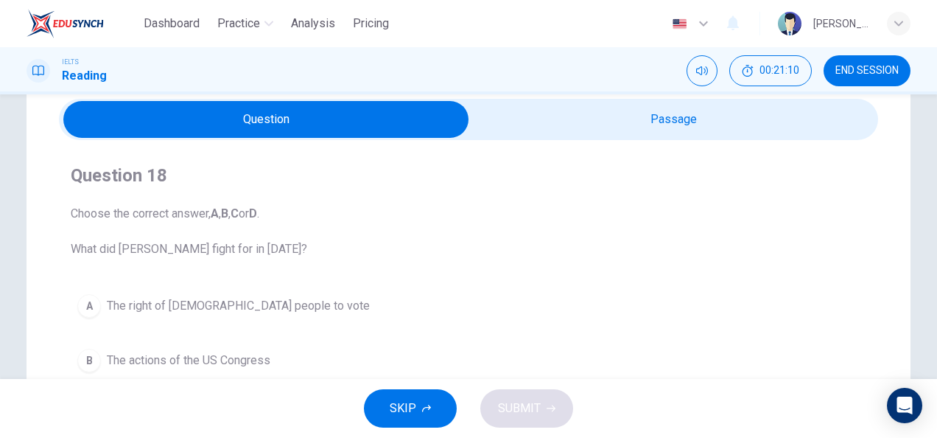
scroll to position [58, 0]
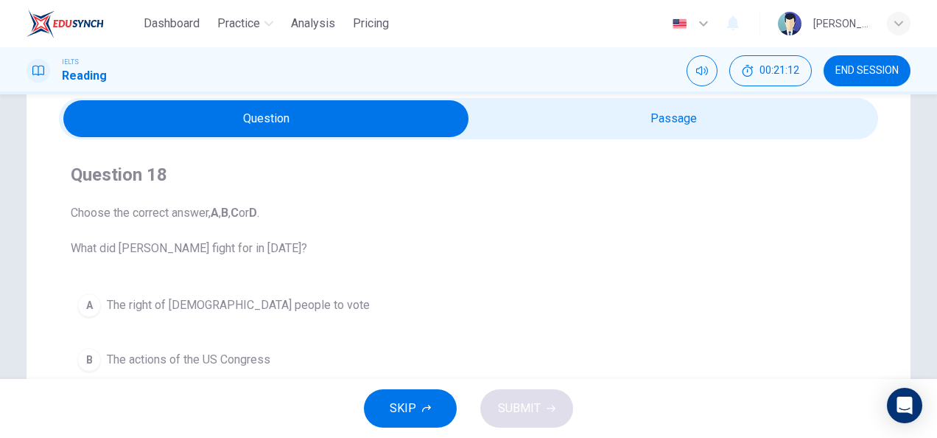
click at [620, 112] on input "checkbox" at bounding box center [266, 118] width 1229 height 37
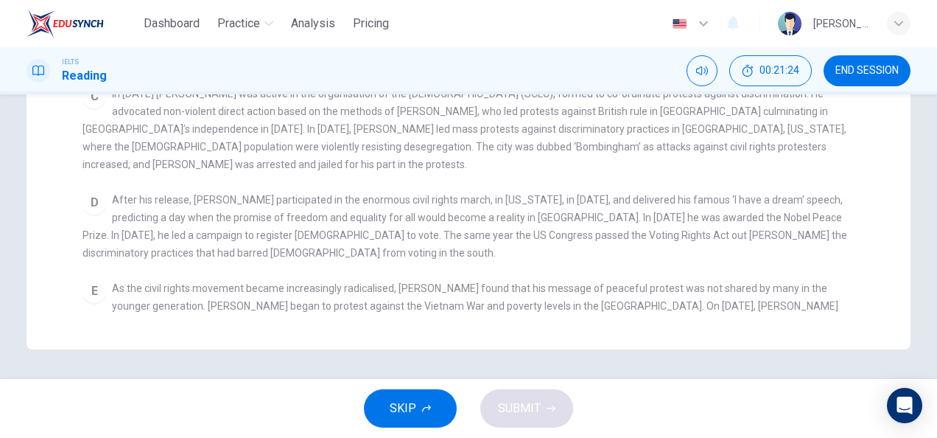
scroll to position [214, 0]
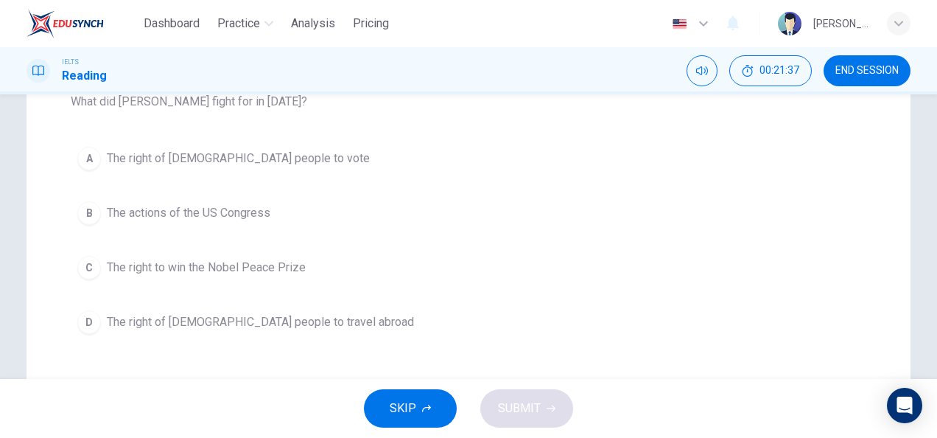
scroll to position [204, 0]
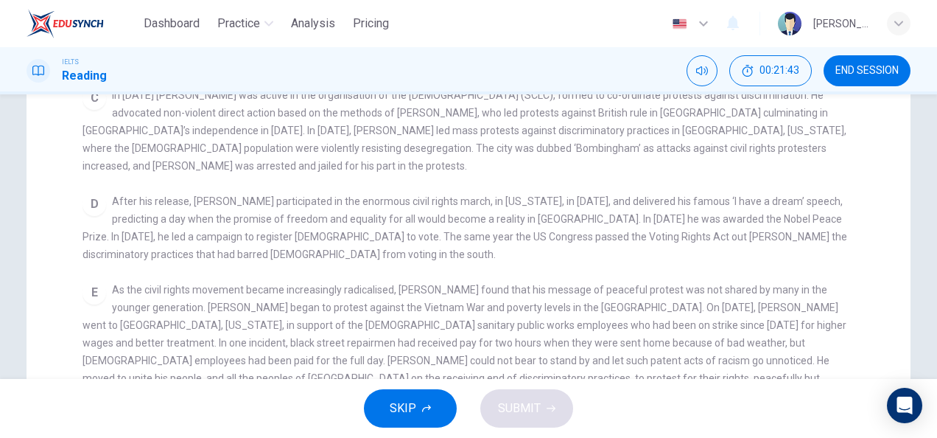
scroll to position [323, 0]
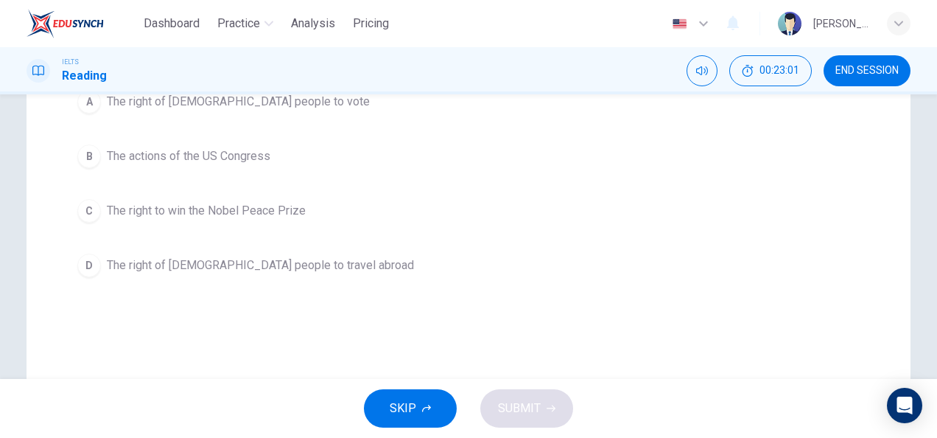
scroll to position [252, 0]
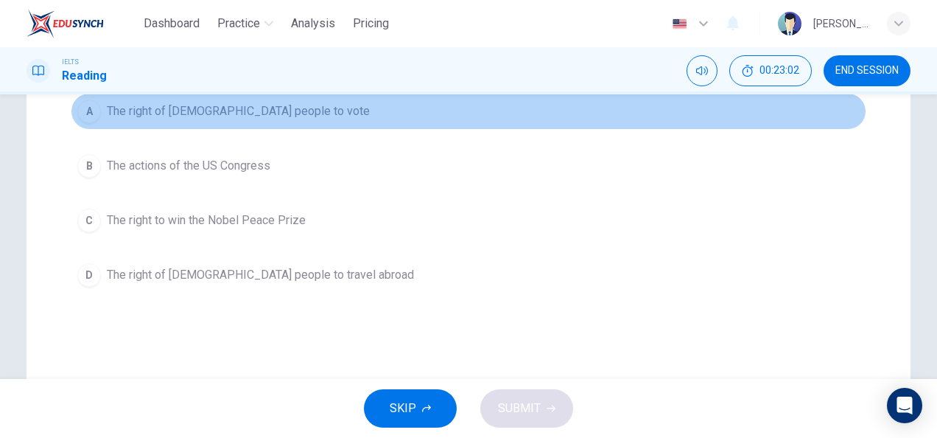
click at [225, 106] on span "The right of [DEMOGRAPHIC_DATA] people to vote" at bounding box center [238, 111] width 263 height 18
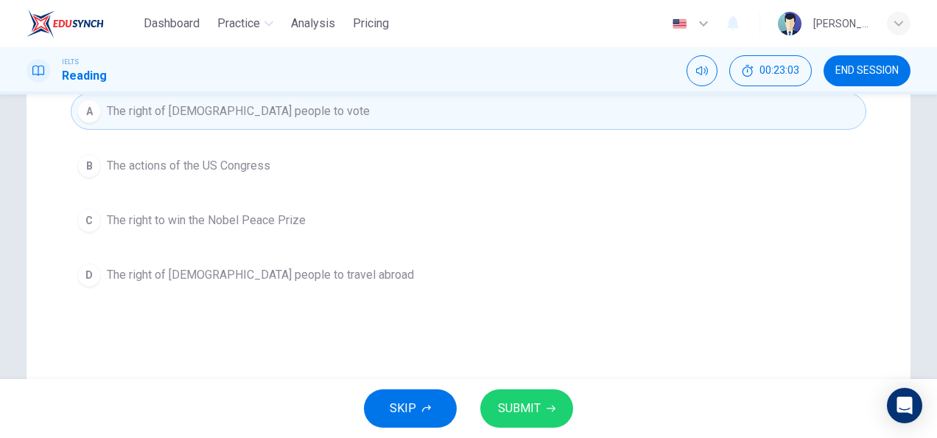
click at [521, 418] on span "SUBMIT" at bounding box center [519, 408] width 43 height 21
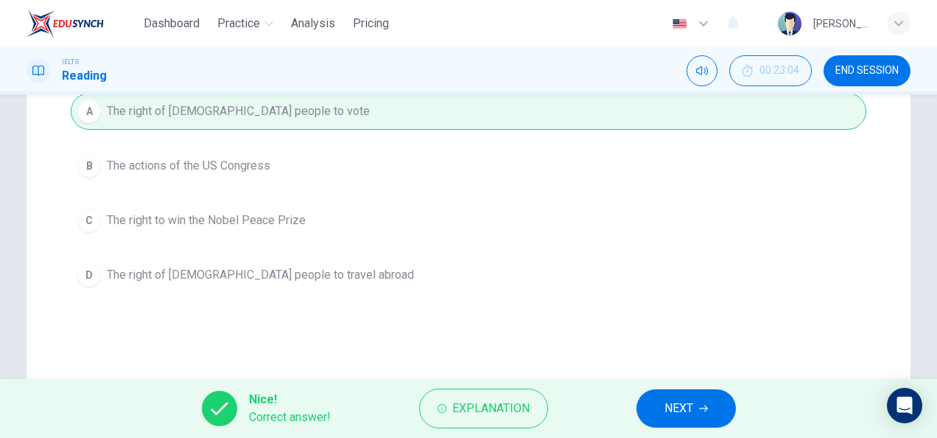
click at [668, 405] on span "NEXT" at bounding box center [679, 408] width 29 height 21
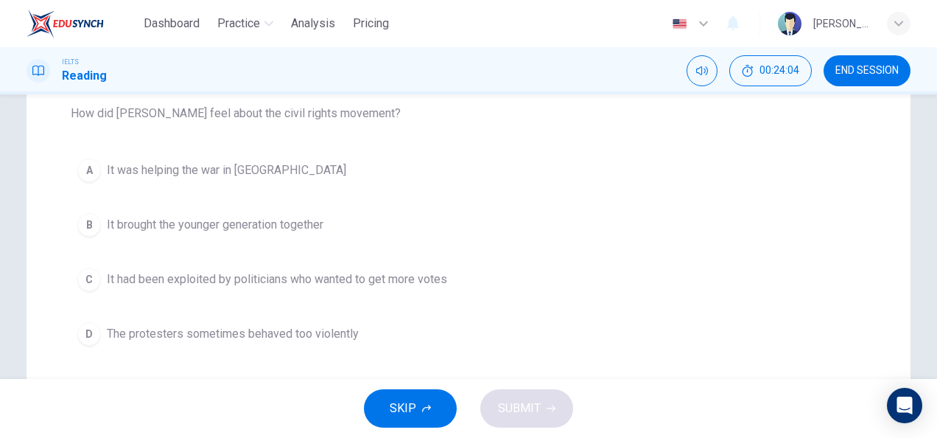
scroll to position [0, 0]
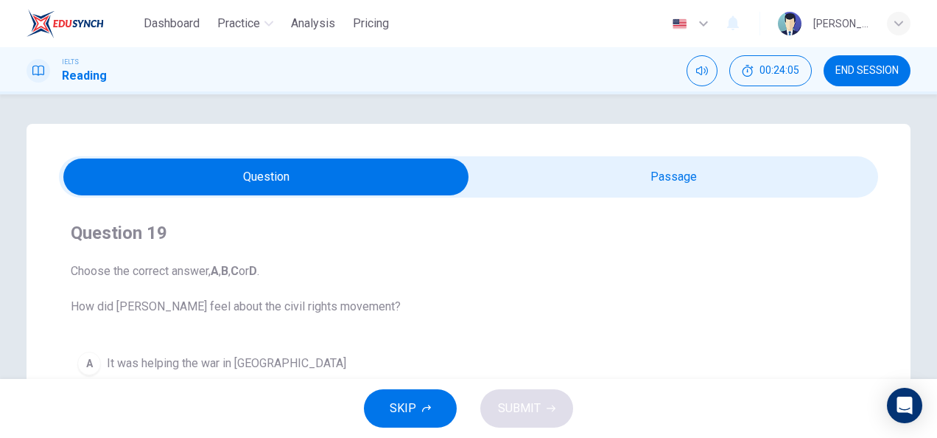
click at [556, 187] on input "checkbox" at bounding box center [266, 176] width 1229 height 37
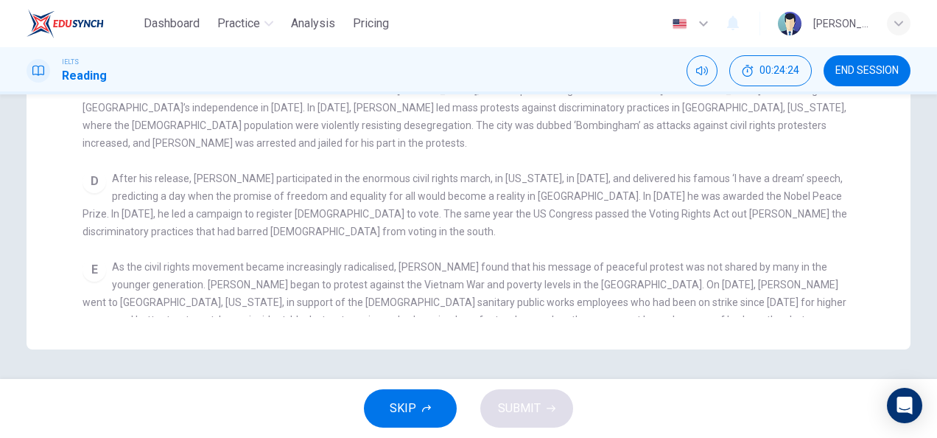
scroll to position [242, 0]
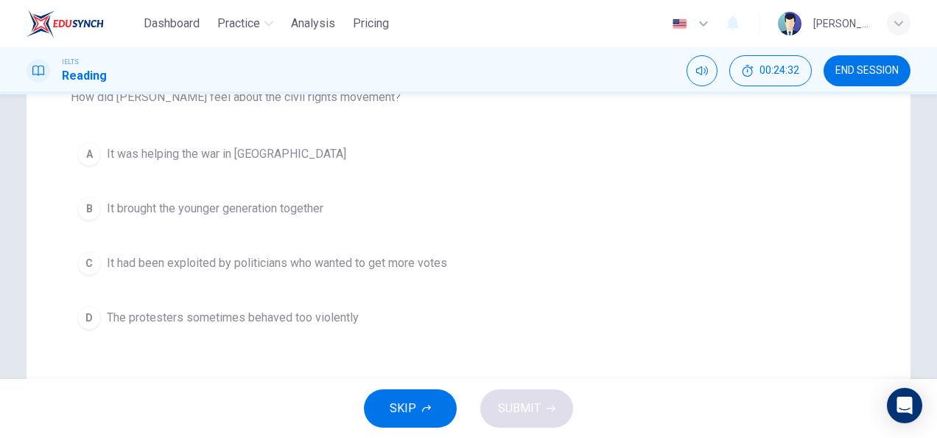
scroll to position [209, 0]
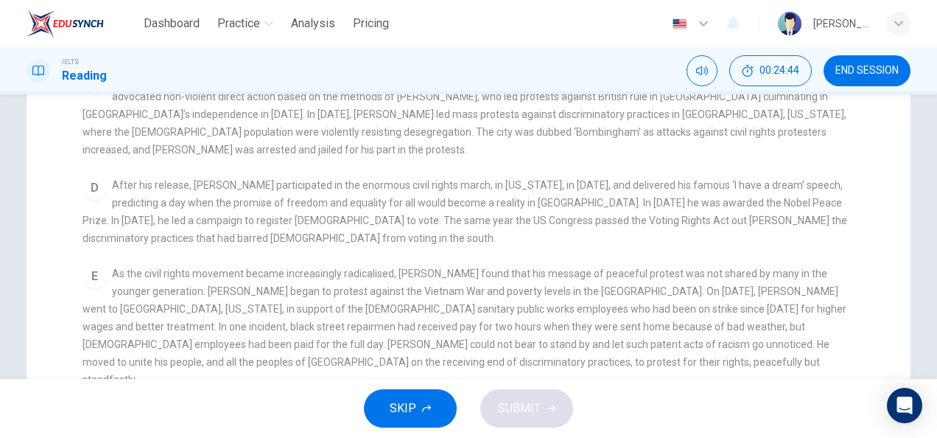
scroll to position [336, 0]
checkbox input "false"
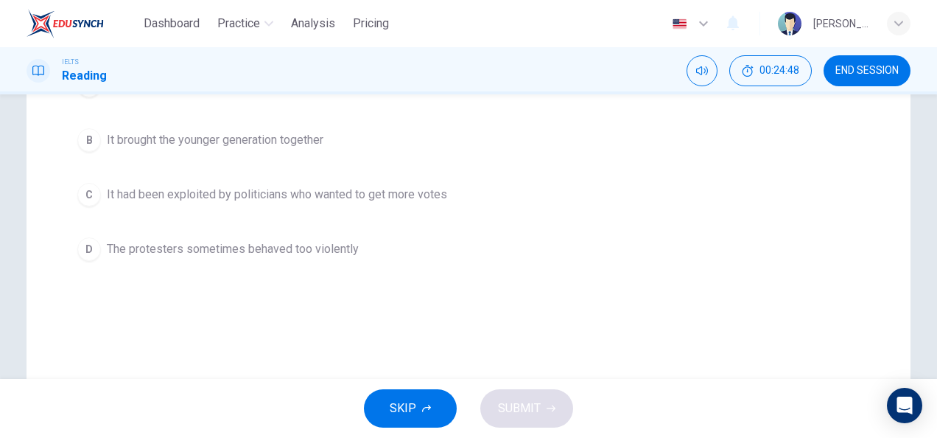
scroll to position [277, 0]
click at [318, 241] on span "The protesters sometimes behaved too violently" at bounding box center [233, 250] width 252 height 18
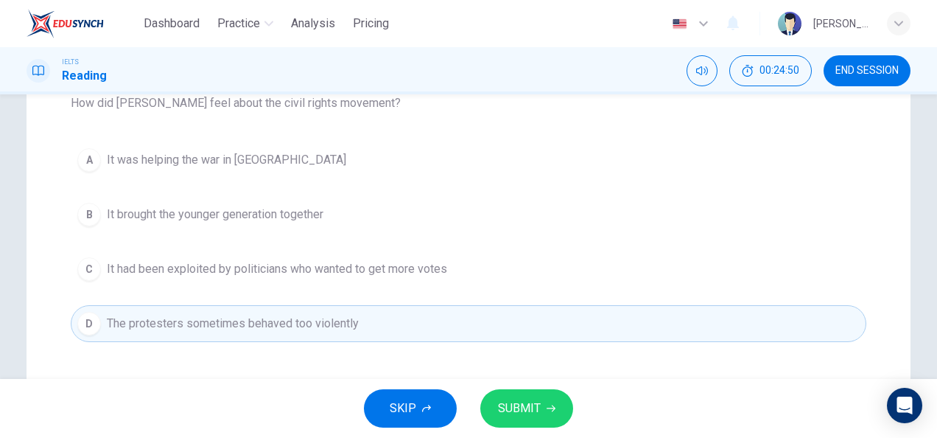
scroll to position [202, 0]
click at [533, 406] on span "SUBMIT" at bounding box center [519, 408] width 43 height 21
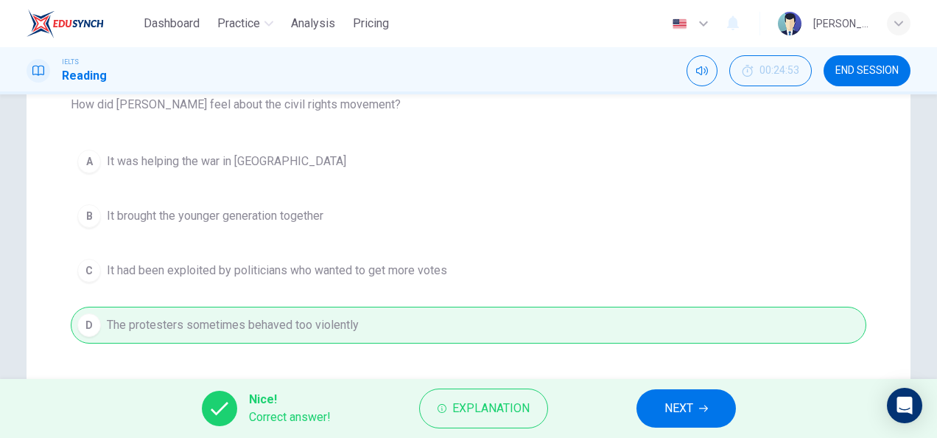
click at [654, 412] on button "NEXT" at bounding box center [686, 408] width 99 height 38
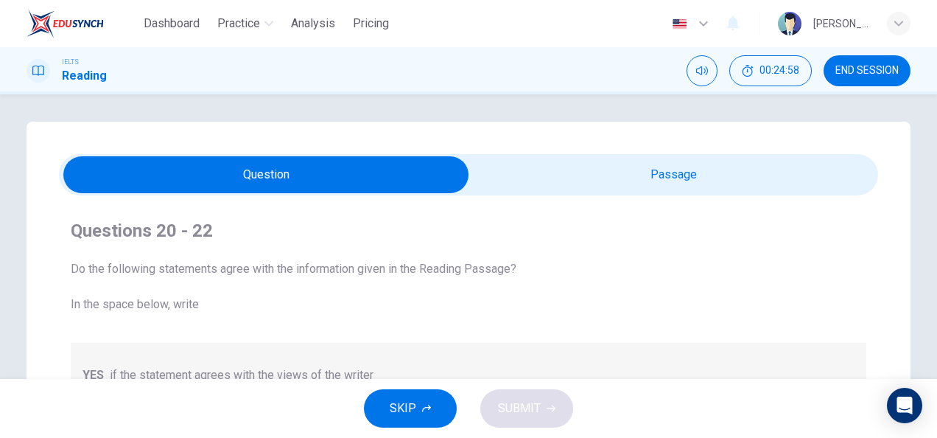
scroll to position [0, 0]
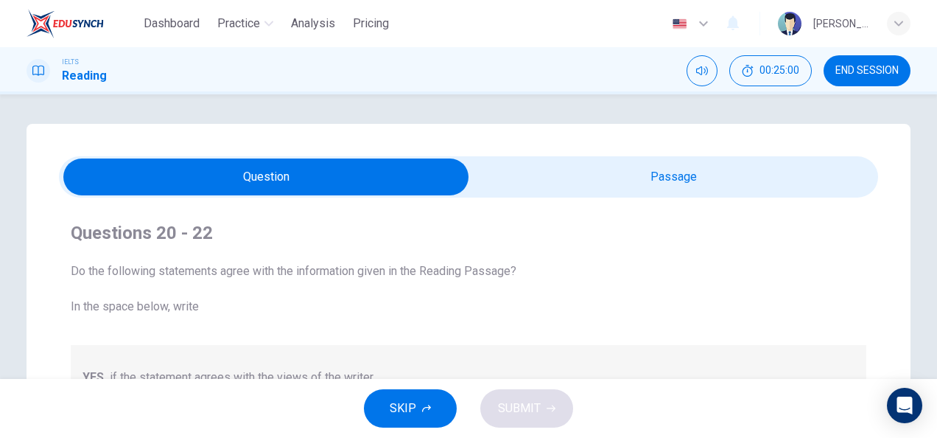
click at [528, 165] on input "checkbox" at bounding box center [266, 176] width 1229 height 37
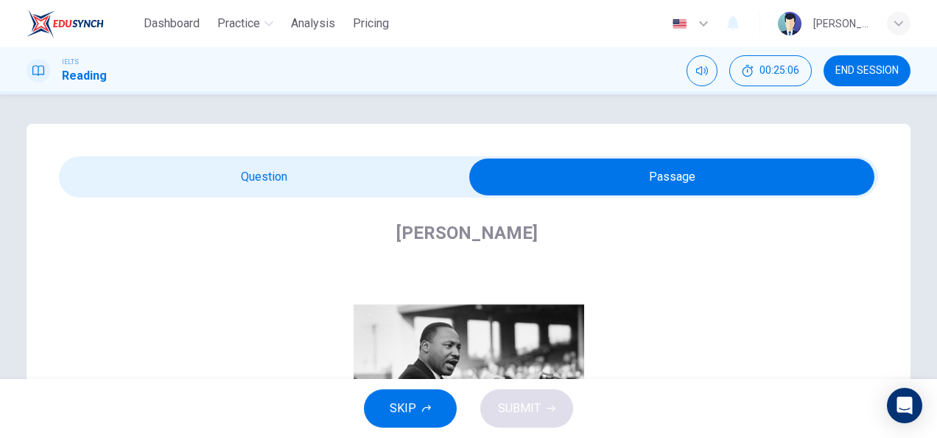
click at [351, 187] on input "checkbox" at bounding box center [671, 176] width 1229 height 37
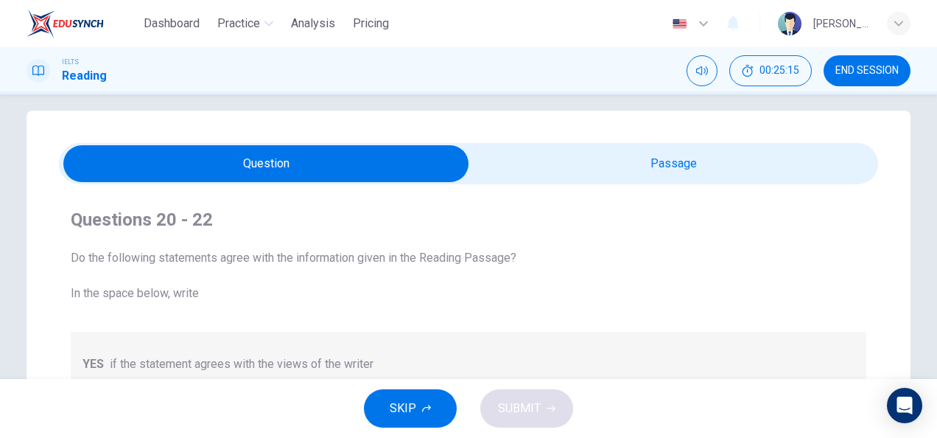
scroll to position [13, 0]
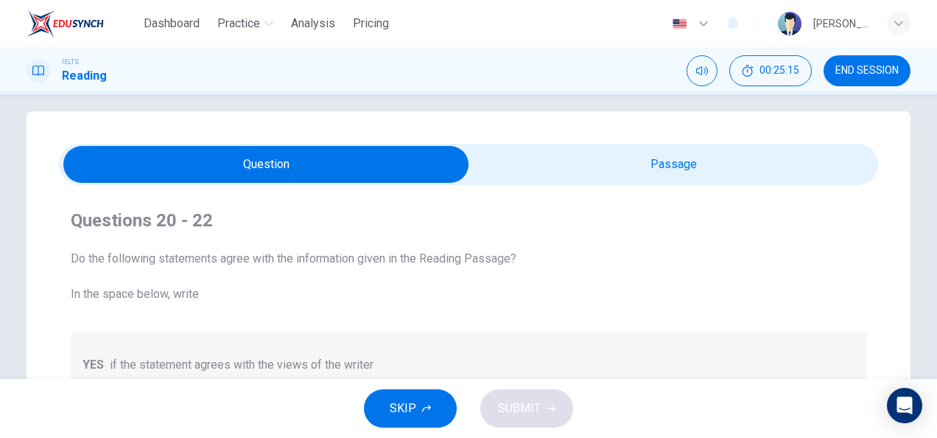
click at [0, 146] on input "checkbox" at bounding box center [266, 164] width 1229 height 37
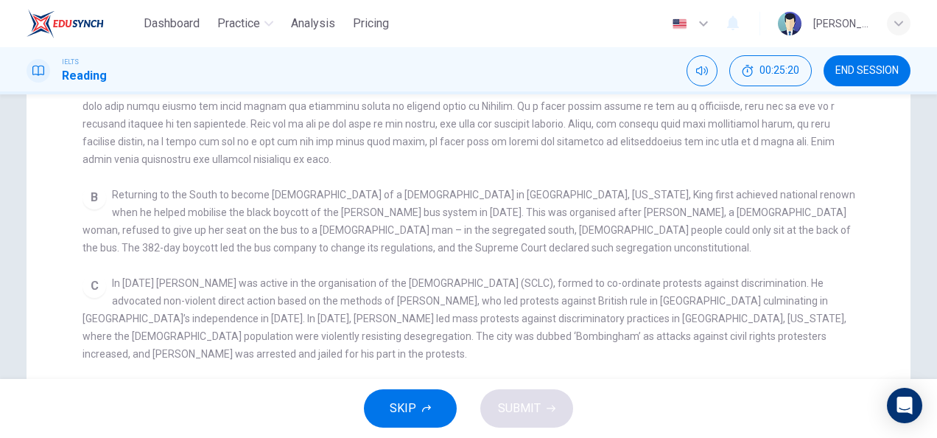
scroll to position [286, 0]
drag, startPoint x: 544, startPoint y: 181, endPoint x: 206, endPoint y: 203, distance: 338.1
click at [206, 203] on div "CLICK TO ZOOM Click to Zoom A B Returning to the South to become [DEMOGRAPHIC_D…" at bounding box center [479, 312] width 792 height 528
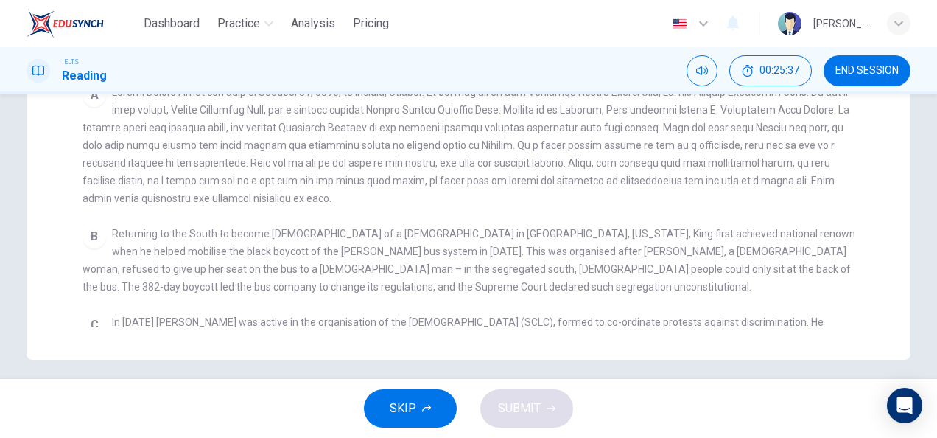
scroll to position [0, 0]
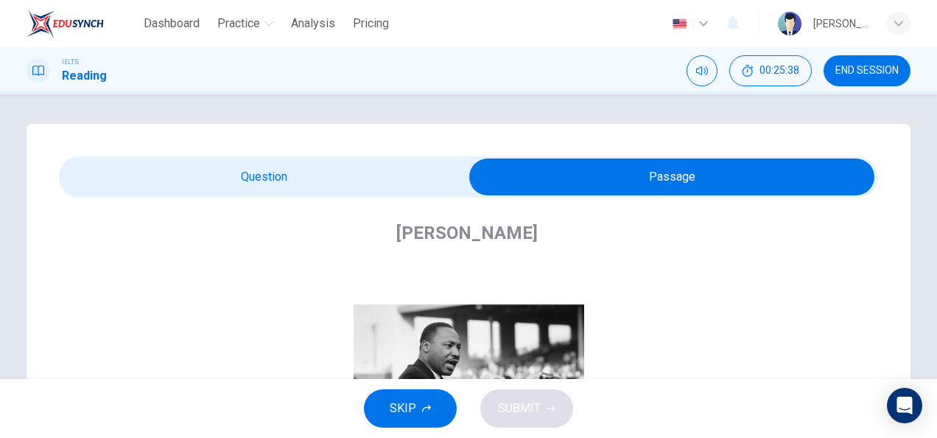
click at [322, 172] on input "checkbox" at bounding box center [671, 176] width 1229 height 37
checkbox input "false"
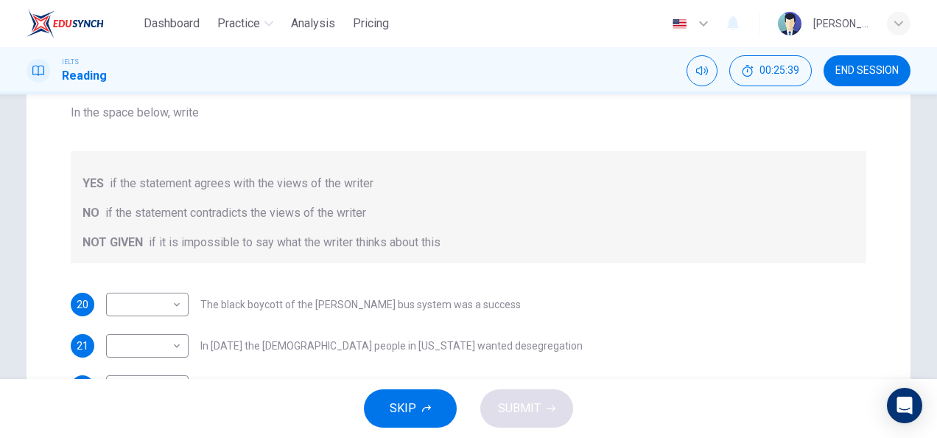
scroll to position [195, 0]
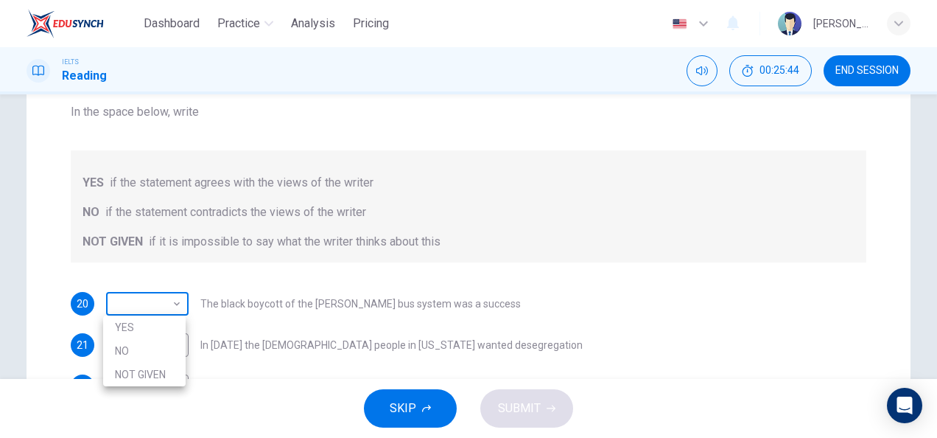
click at [172, 305] on body "Dashboard Practice Analysis Pricing English en ​ [PERSON_NAME] IELTS Reading 00…" at bounding box center [468, 219] width 937 height 438
click at [150, 332] on li "YES" at bounding box center [144, 327] width 83 height 24
type input "YES"
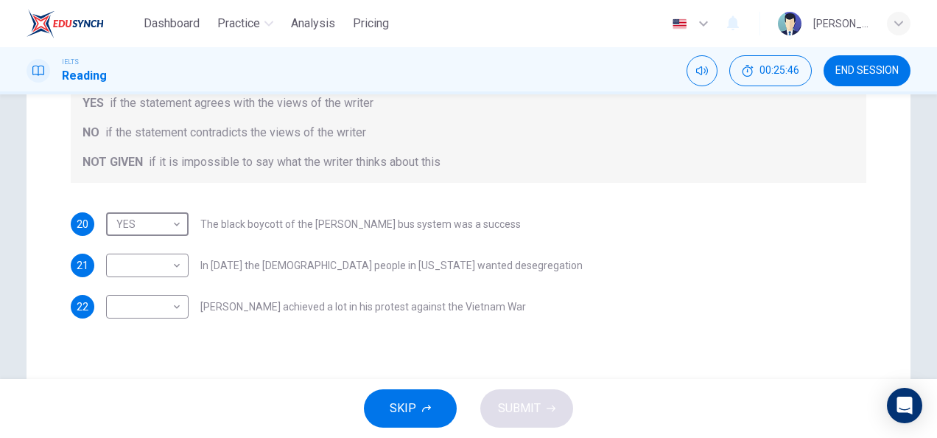
scroll to position [276, 0]
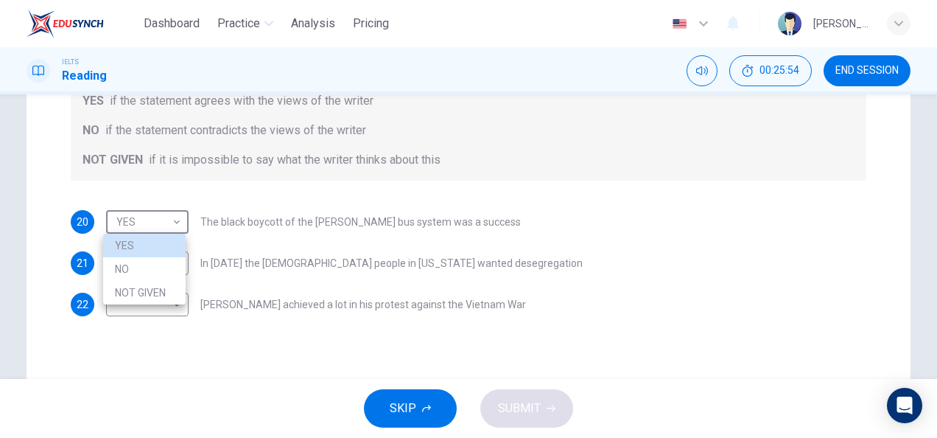
click at [514, 175] on div at bounding box center [468, 219] width 937 height 438
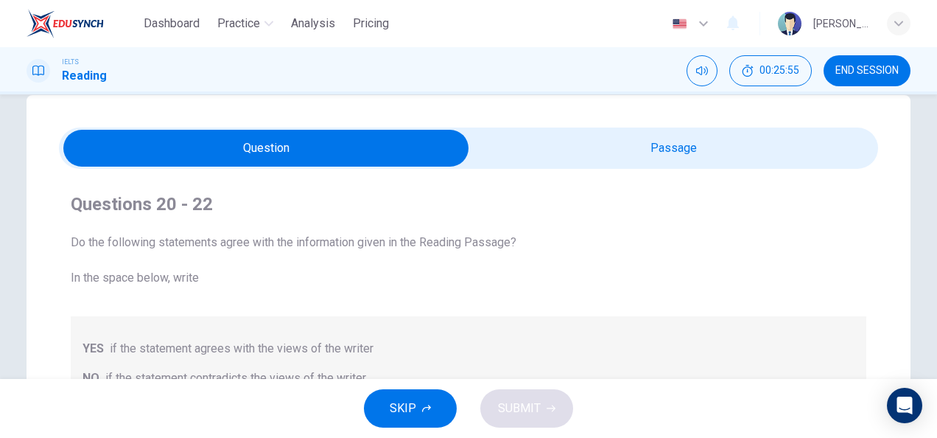
scroll to position [0, 0]
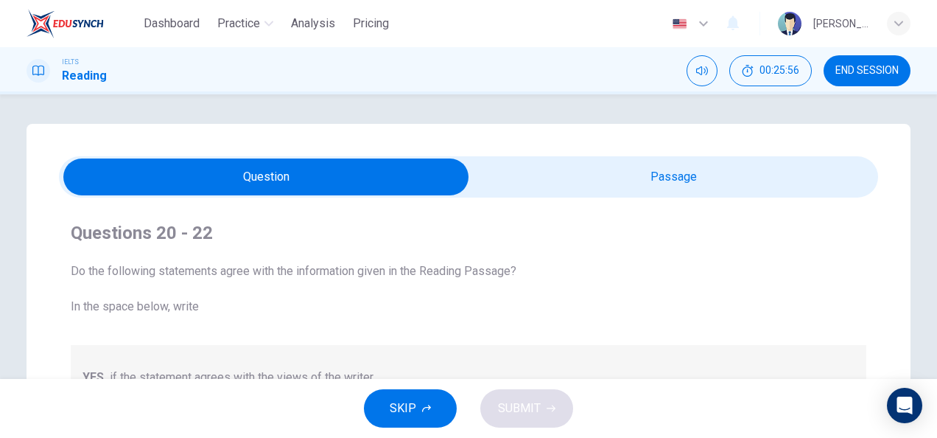
click at [523, 189] on input "checkbox" at bounding box center [266, 176] width 1229 height 37
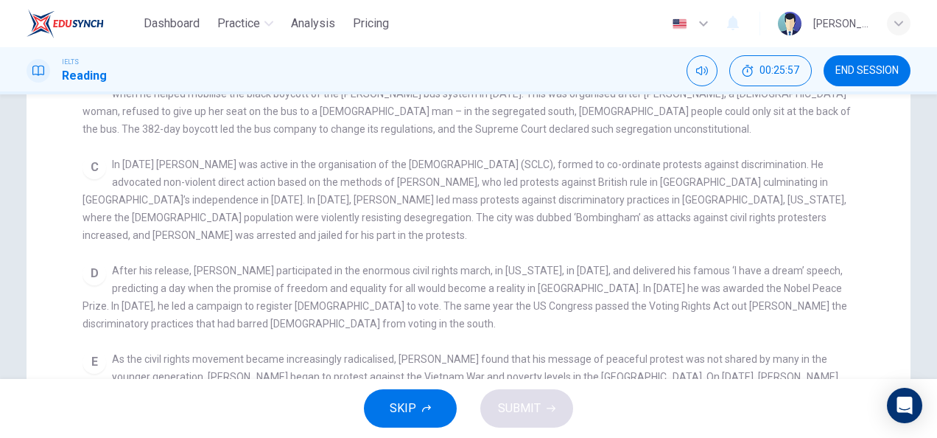
scroll to position [295, 0]
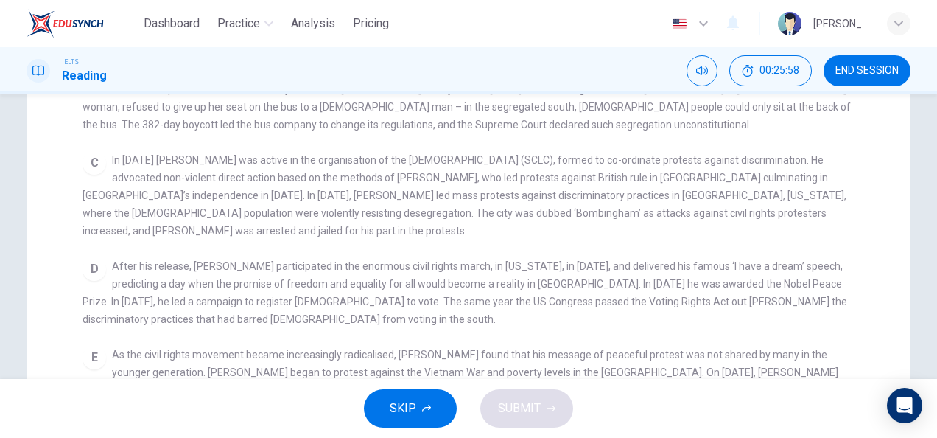
drag, startPoint x: 523, startPoint y: 189, endPoint x: 388, endPoint y: 283, distance: 164.7
click at [388, 283] on div "CLICK TO ZOOM Click to Zoom A B Returning to the South to become [DEMOGRAPHIC_D…" at bounding box center [479, 196] width 792 height 528
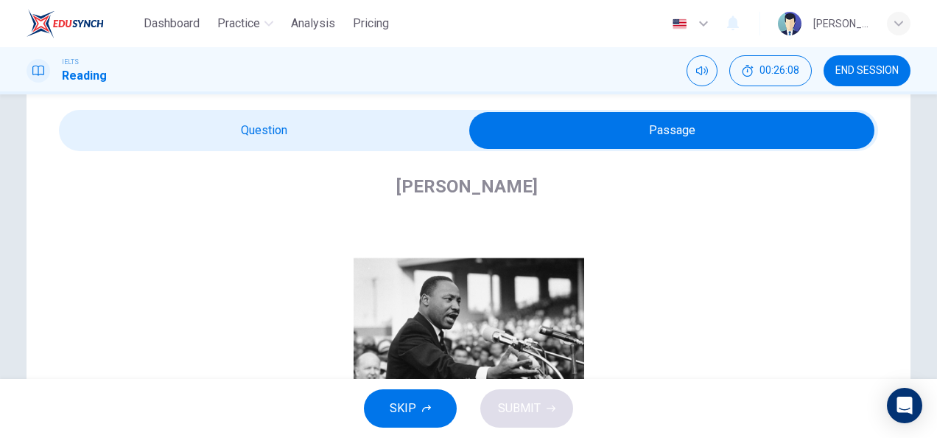
scroll to position [0, 0]
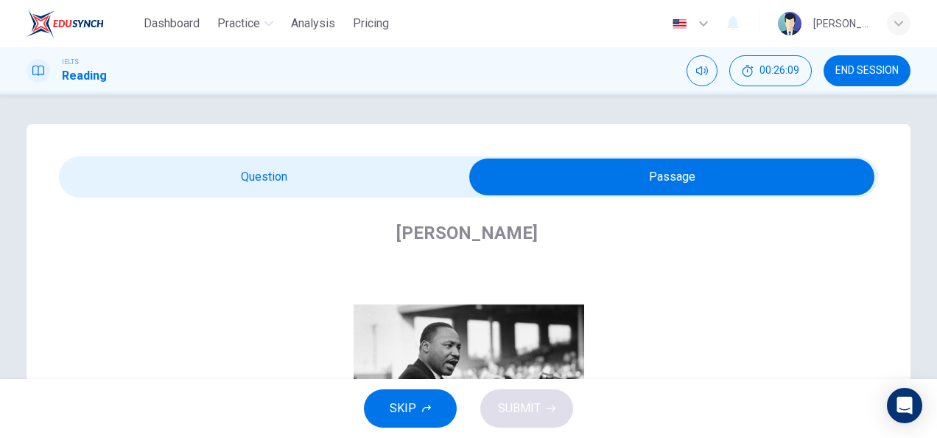
click at [312, 167] on input "checkbox" at bounding box center [671, 176] width 1229 height 37
checkbox input "false"
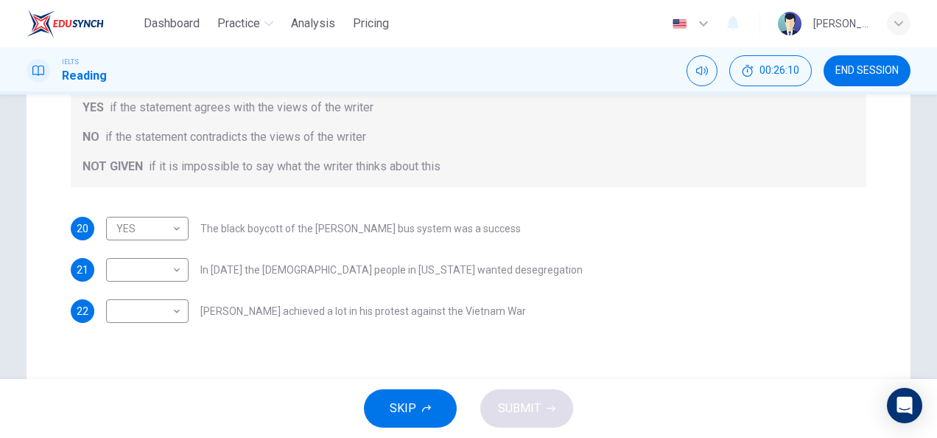
scroll to position [271, 0]
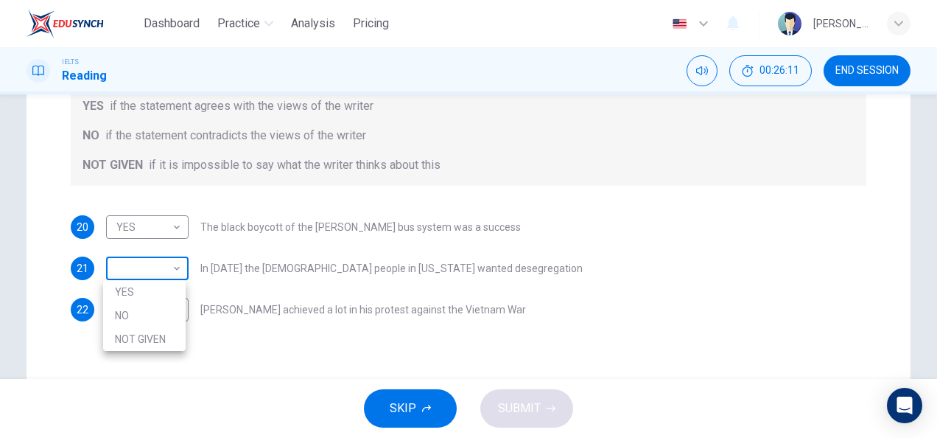
click at [178, 264] on body "Dashboard Practice Analysis Pricing English en ​ [PERSON_NAME] IELTS Reading 00…" at bounding box center [468, 219] width 937 height 438
click at [151, 337] on li "NOT GIVEN" at bounding box center [144, 339] width 83 height 24
type input "NOT GIVEN"
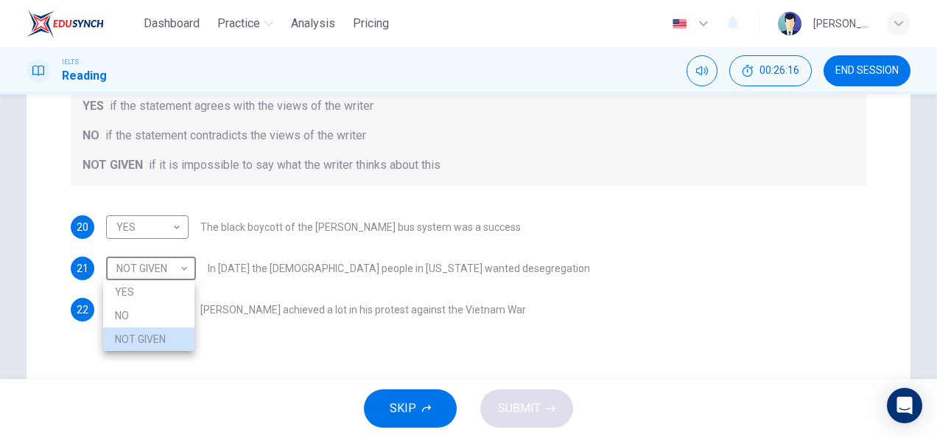
click at [550, 234] on div at bounding box center [468, 219] width 937 height 438
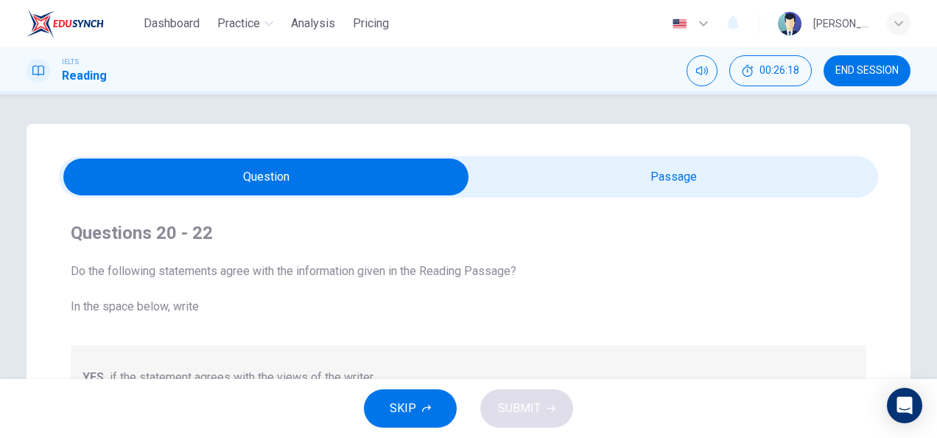
click at [558, 175] on input "checkbox" at bounding box center [266, 176] width 1229 height 37
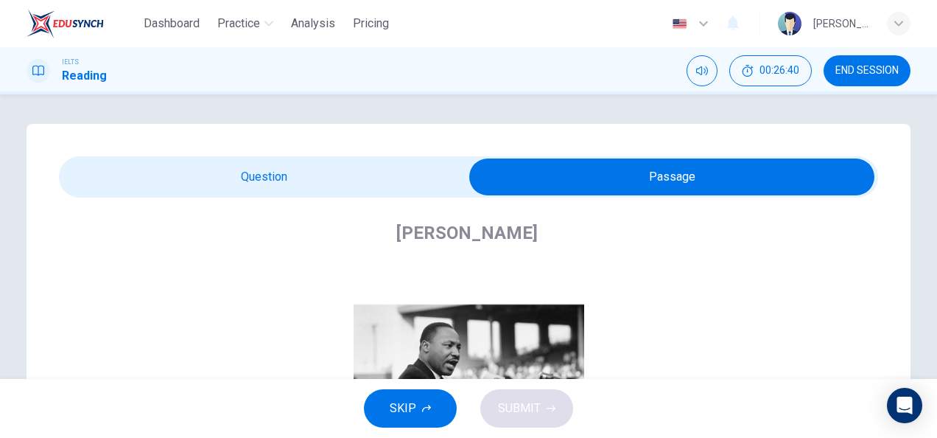
click at [301, 169] on input "checkbox" at bounding box center [671, 176] width 1229 height 37
checkbox input "false"
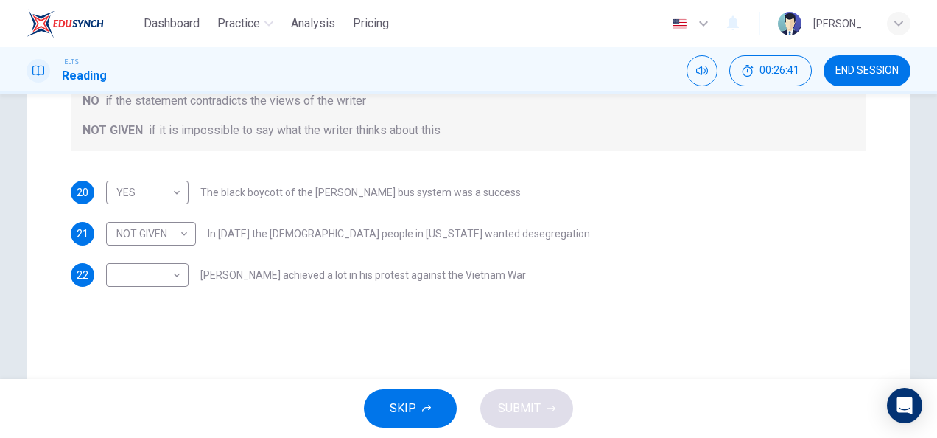
scroll to position [307, 0]
click at [163, 267] on body "Dashboard Practice Analysis Pricing English en ​ [PERSON_NAME] IELTS Reading 00…" at bounding box center [468, 219] width 937 height 438
click at [152, 294] on li "YES" at bounding box center [144, 298] width 83 height 24
type input "YES"
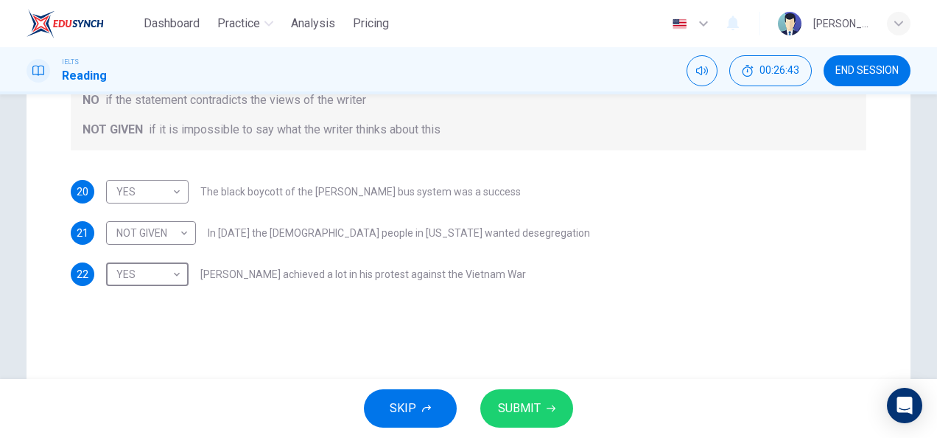
click at [505, 412] on span "SUBMIT" at bounding box center [519, 408] width 43 height 21
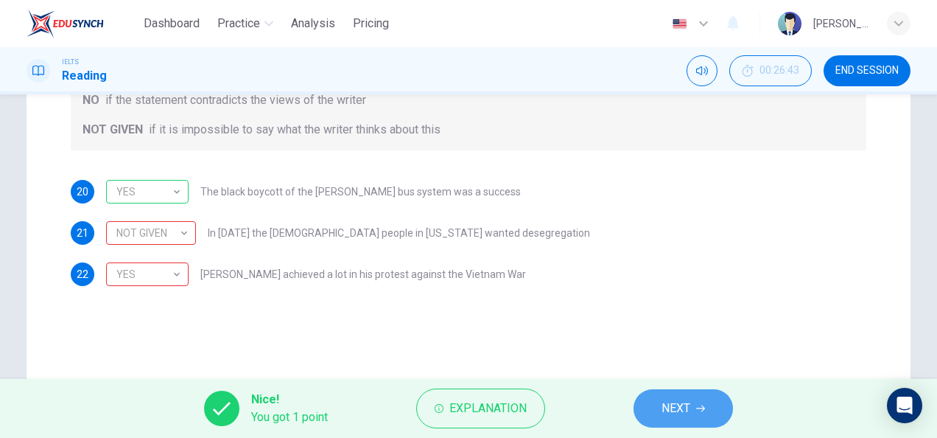
click at [696, 390] on button "NEXT" at bounding box center [683, 408] width 99 height 38
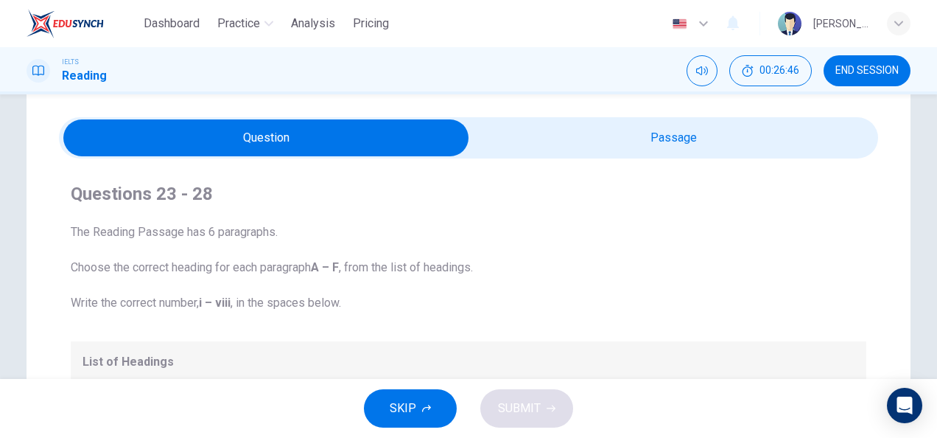
scroll to position [0, 0]
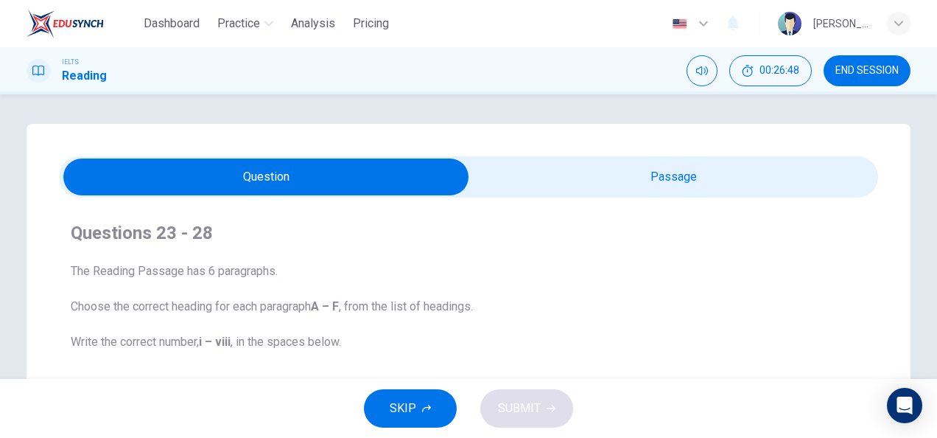
click at [606, 183] on input "checkbox" at bounding box center [266, 176] width 1229 height 37
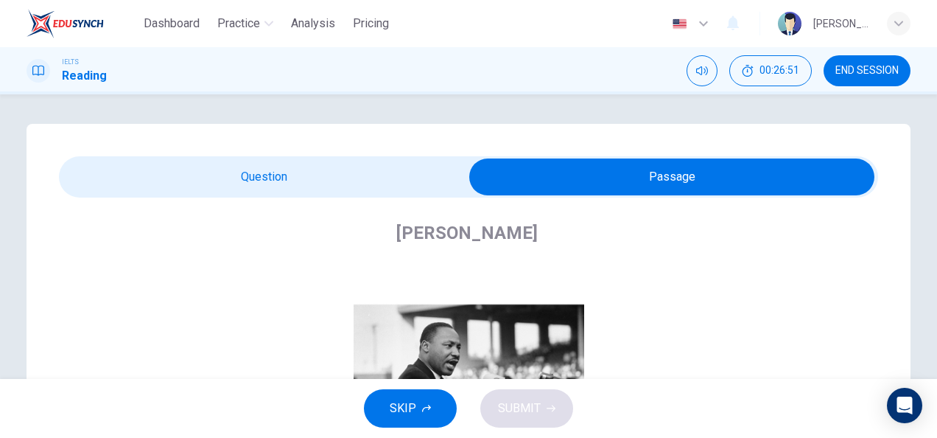
click at [330, 164] on input "checkbox" at bounding box center [671, 176] width 1229 height 37
checkbox input "false"
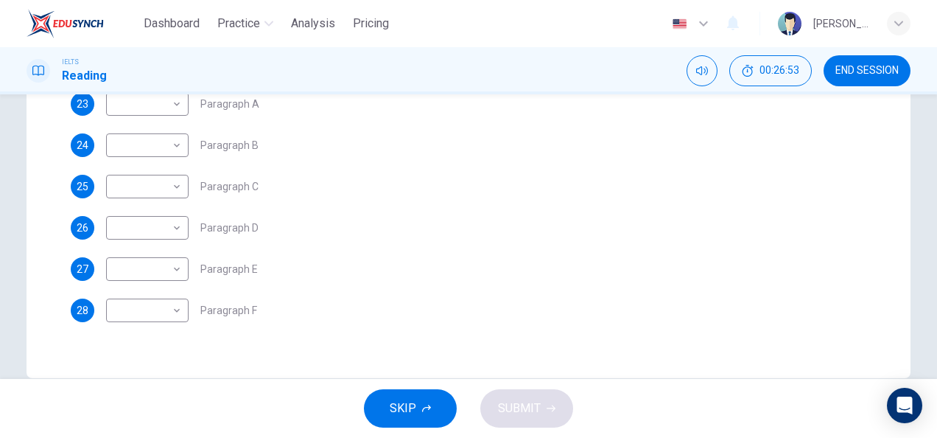
scroll to position [458, 0]
click at [190, 17] on span "Dashboard" at bounding box center [172, 24] width 56 height 18
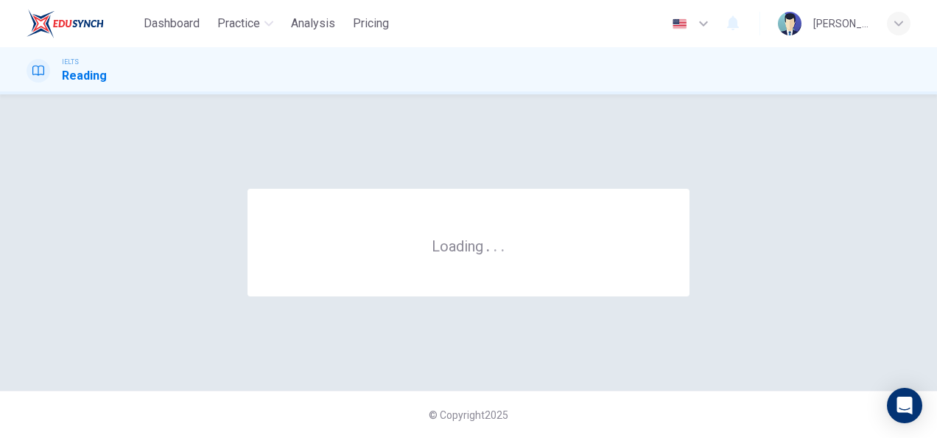
scroll to position [0, 0]
